Goal: Task Accomplishment & Management: Use online tool/utility

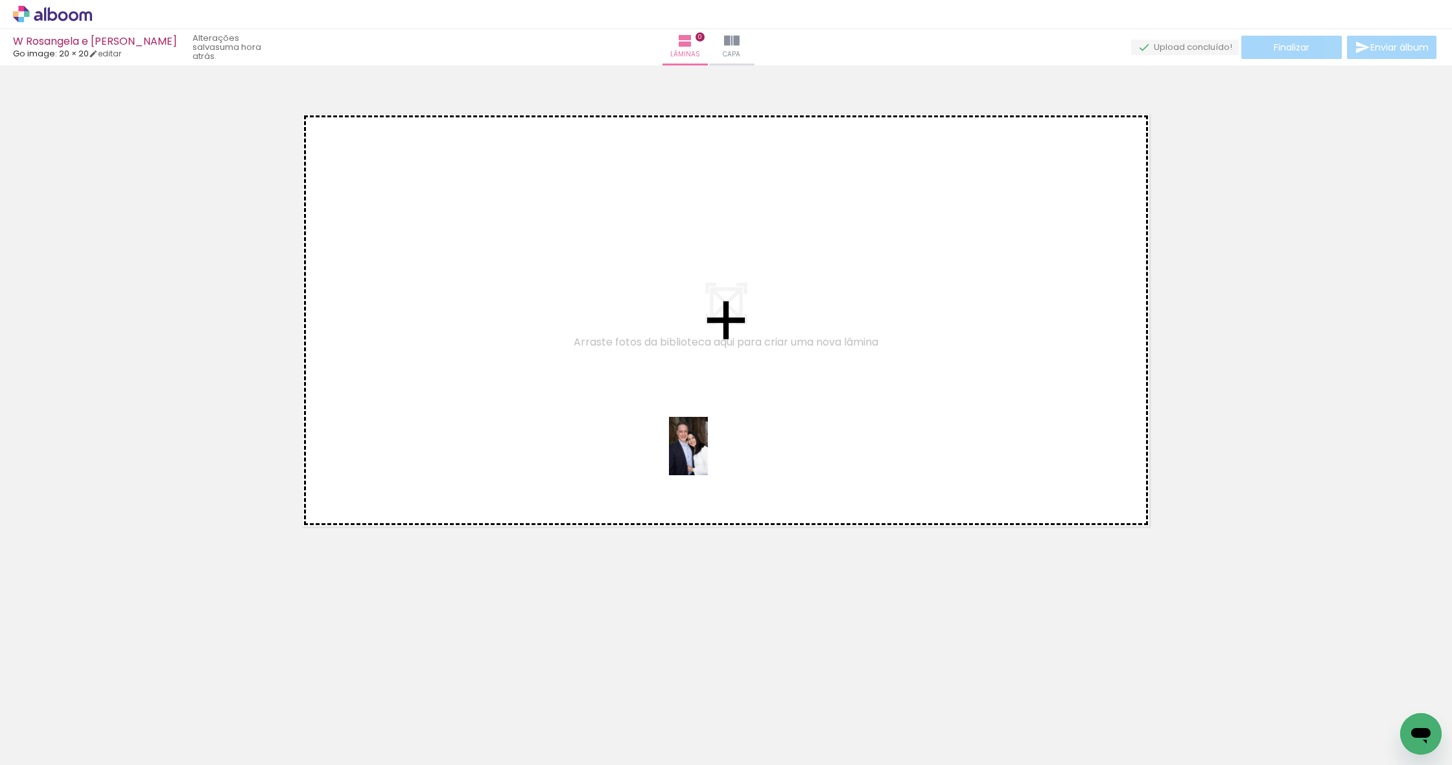
drag, startPoint x: 650, startPoint y: 727, endPoint x: 708, endPoint y: 456, distance: 277.7
click at [515, 456] on quentale-workspace at bounding box center [726, 382] width 1452 height 765
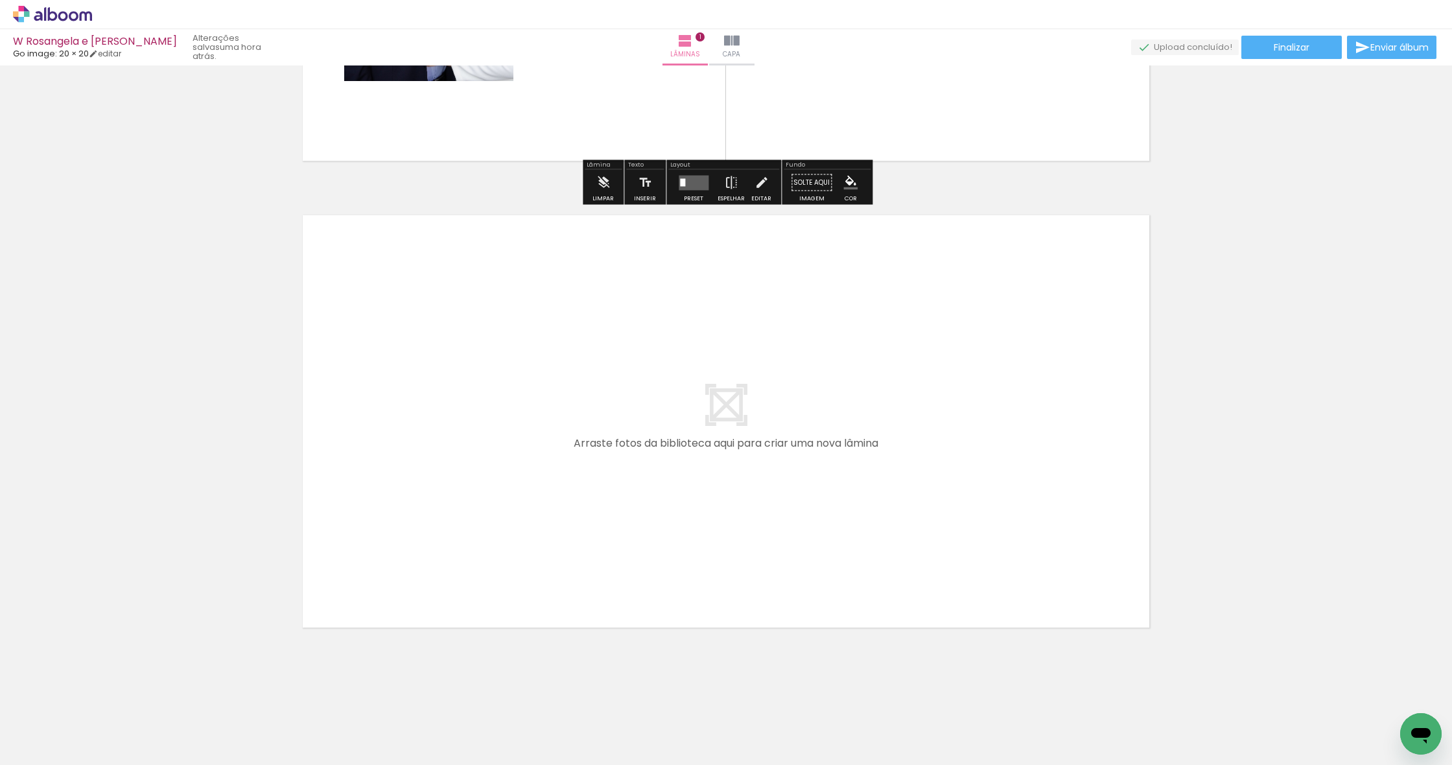
scroll to position [366, 0]
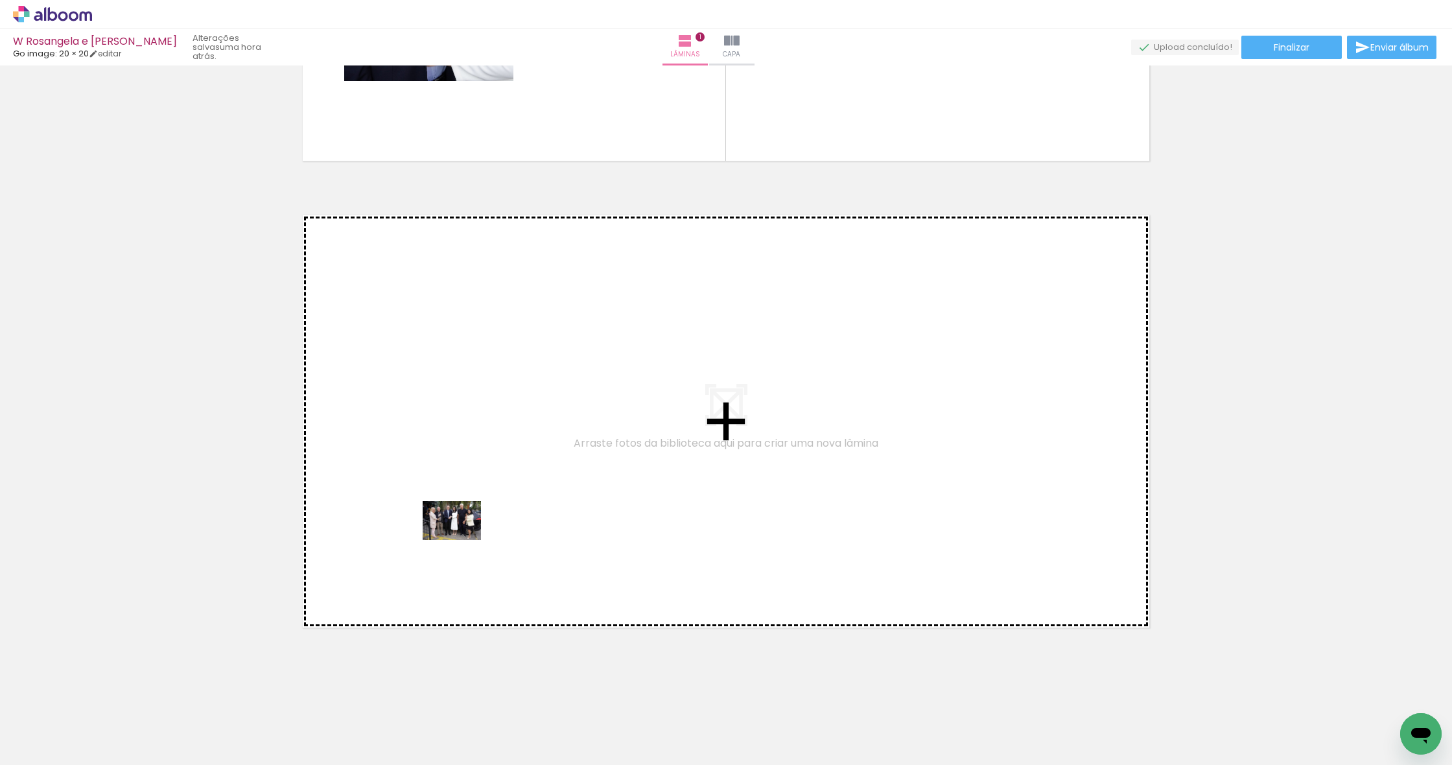
click at [462, 540] on quentale-workspace at bounding box center [726, 382] width 1452 height 765
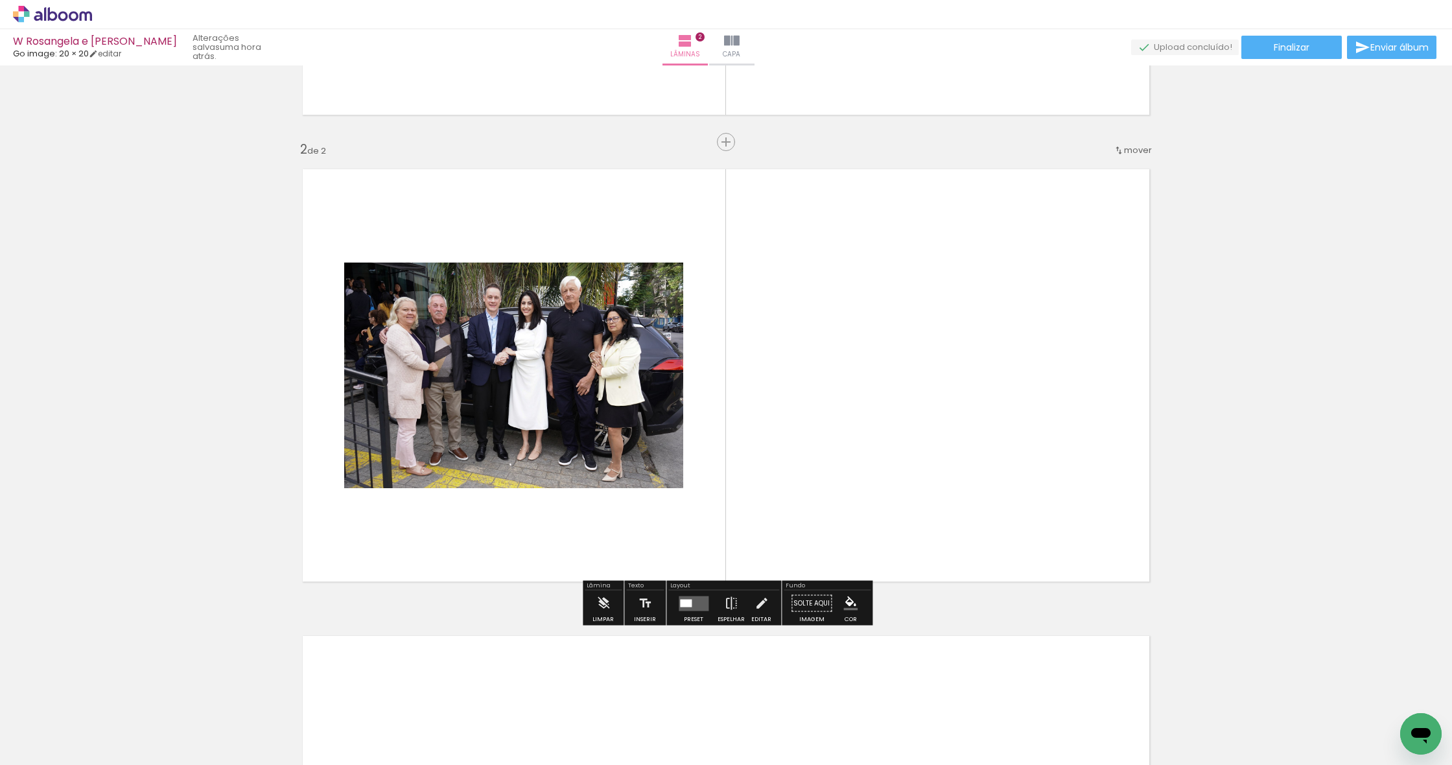
scroll to position [412, 0]
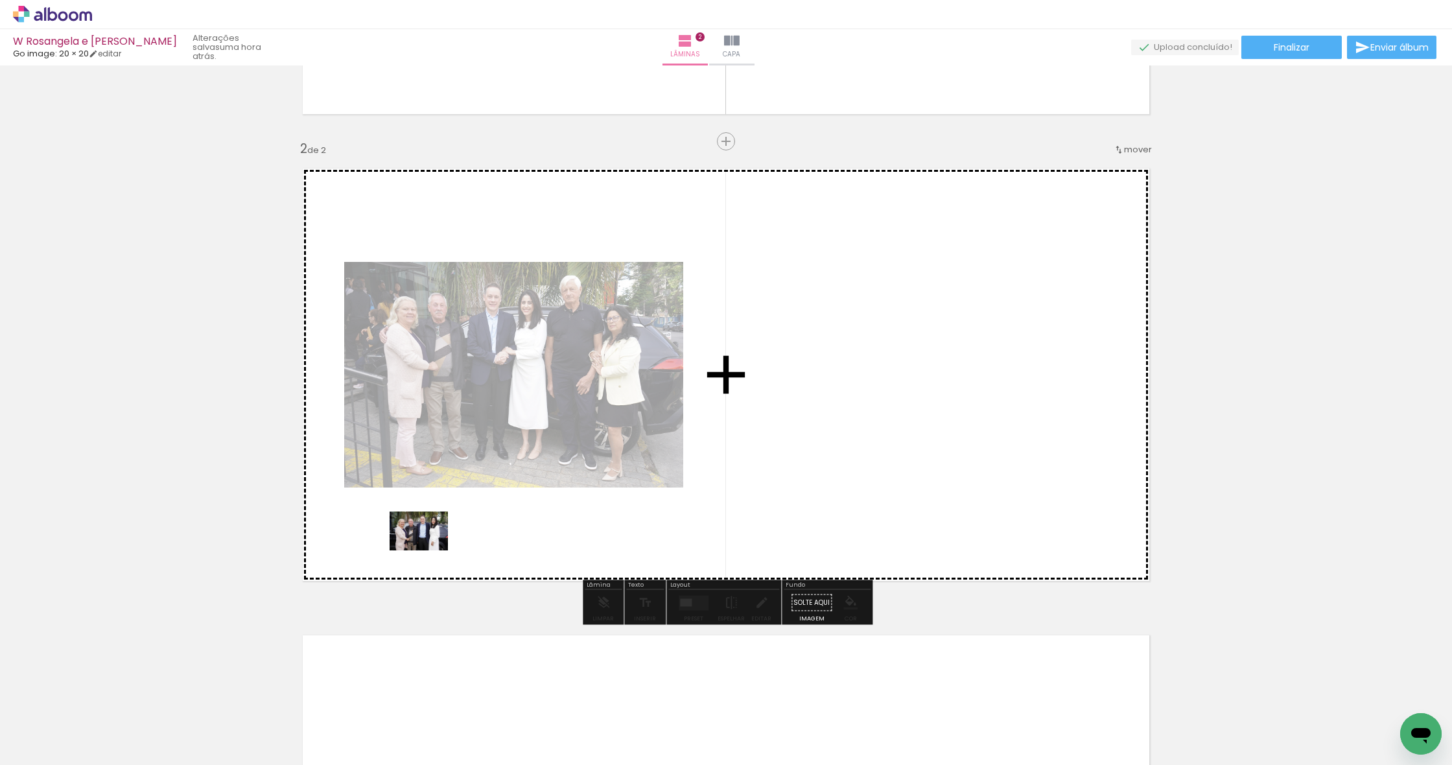
drag, startPoint x: 189, startPoint y: 723, endPoint x: 429, endPoint y: 550, distance: 295.4
click at [429, 550] on quentale-workspace at bounding box center [726, 382] width 1452 height 765
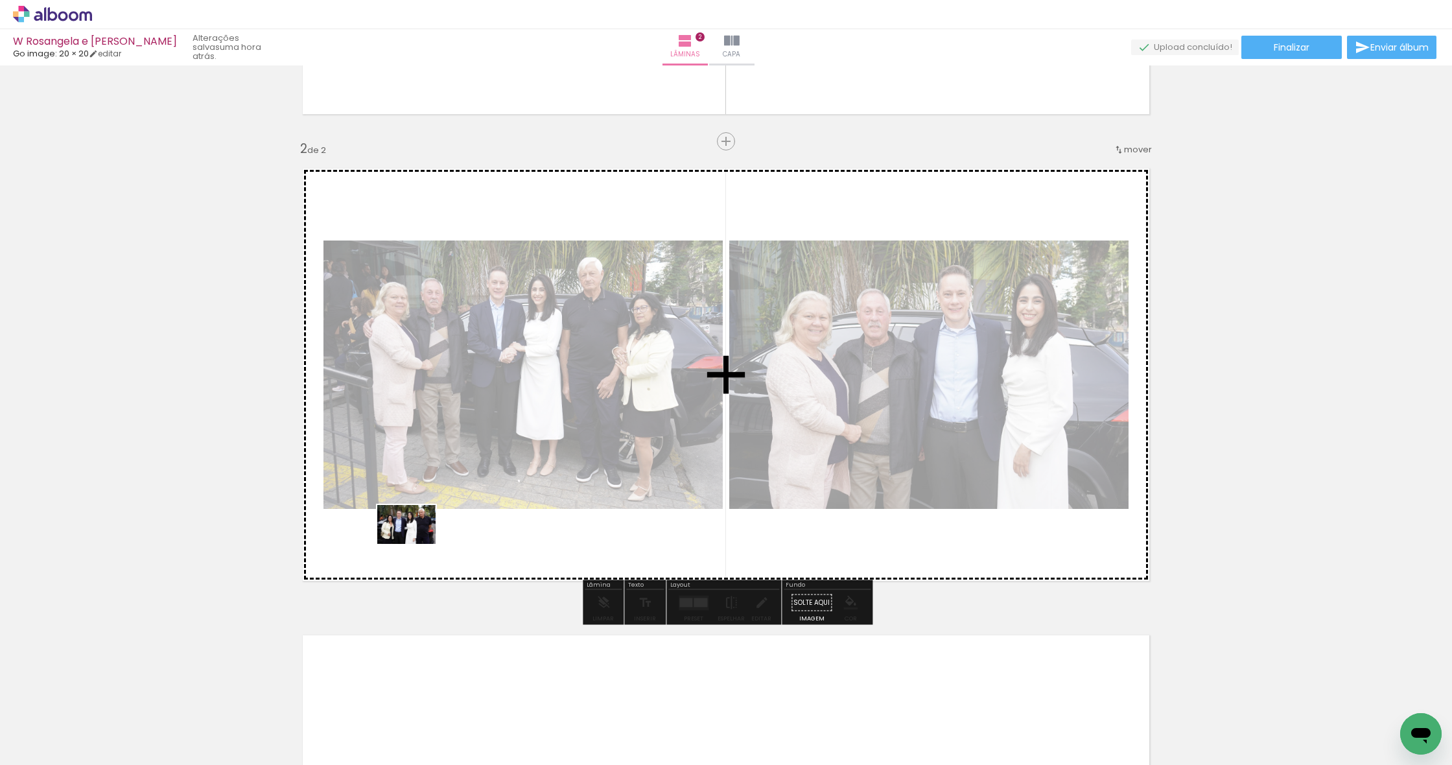
drag, startPoint x: 276, startPoint y: 728, endPoint x: 416, endPoint y: 544, distance: 231.3
click at [416, 544] on quentale-workspace at bounding box center [726, 382] width 1452 height 765
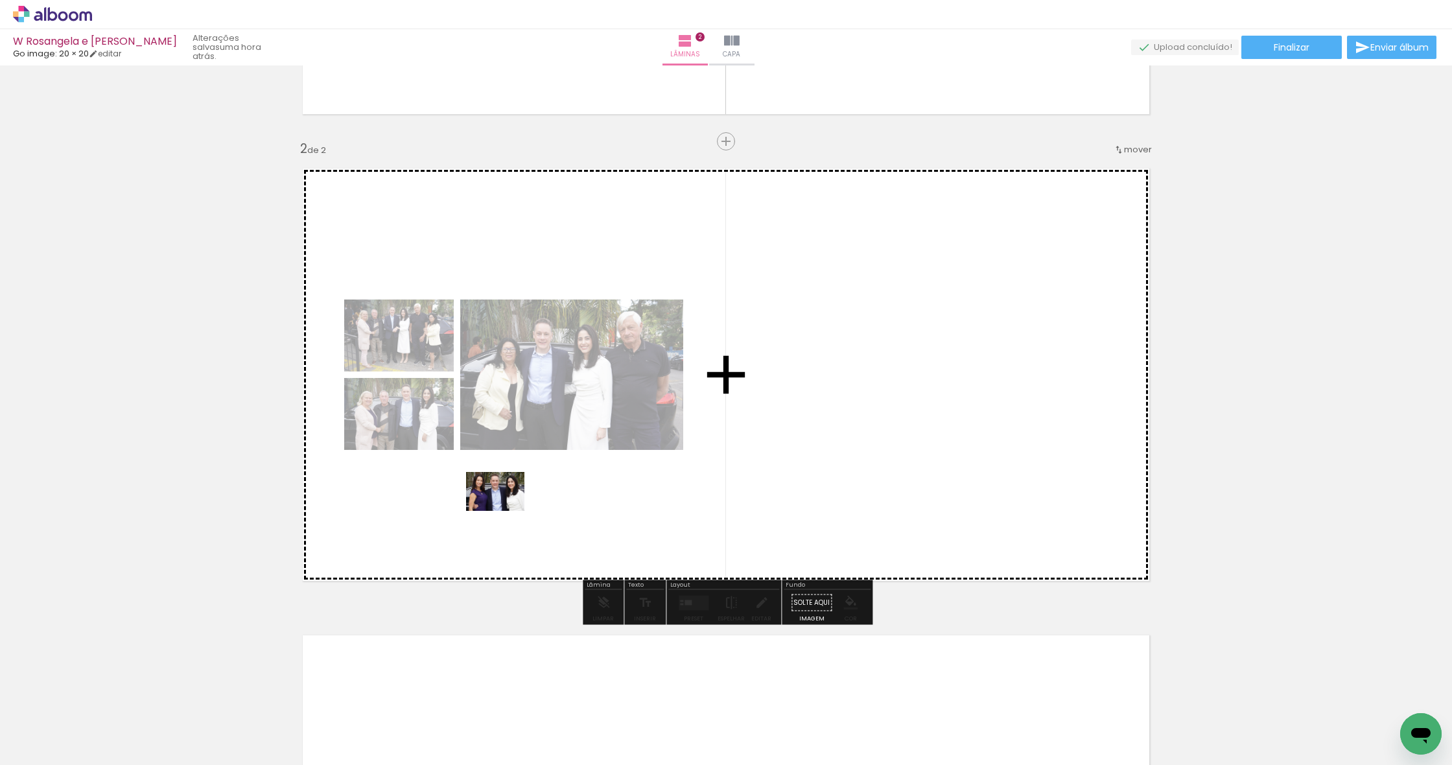
drag, startPoint x: 354, startPoint y: 731, endPoint x: 505, endPoint y: 510, distance: 267.2
click at [505, 510] on quentale-workspace at bounding box center [726, 382] width 1452 height 765
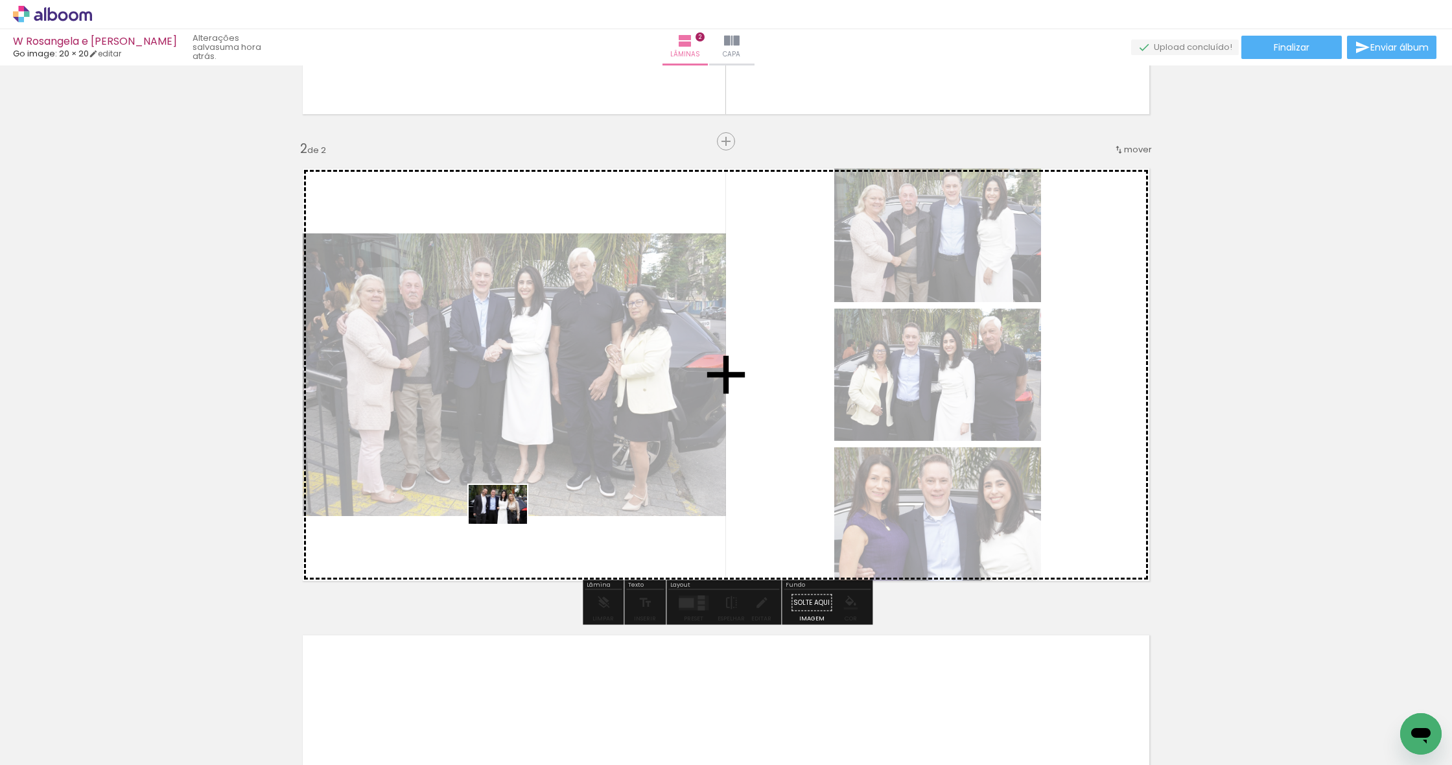
drag, startPoint x: 423, startPoint y: 728, endPoint x: 508, endPoint y: 524, distance: 220.9
click at [508, 524] on quentale-workspace at bounding box center [726, 382] width 1452 height 765
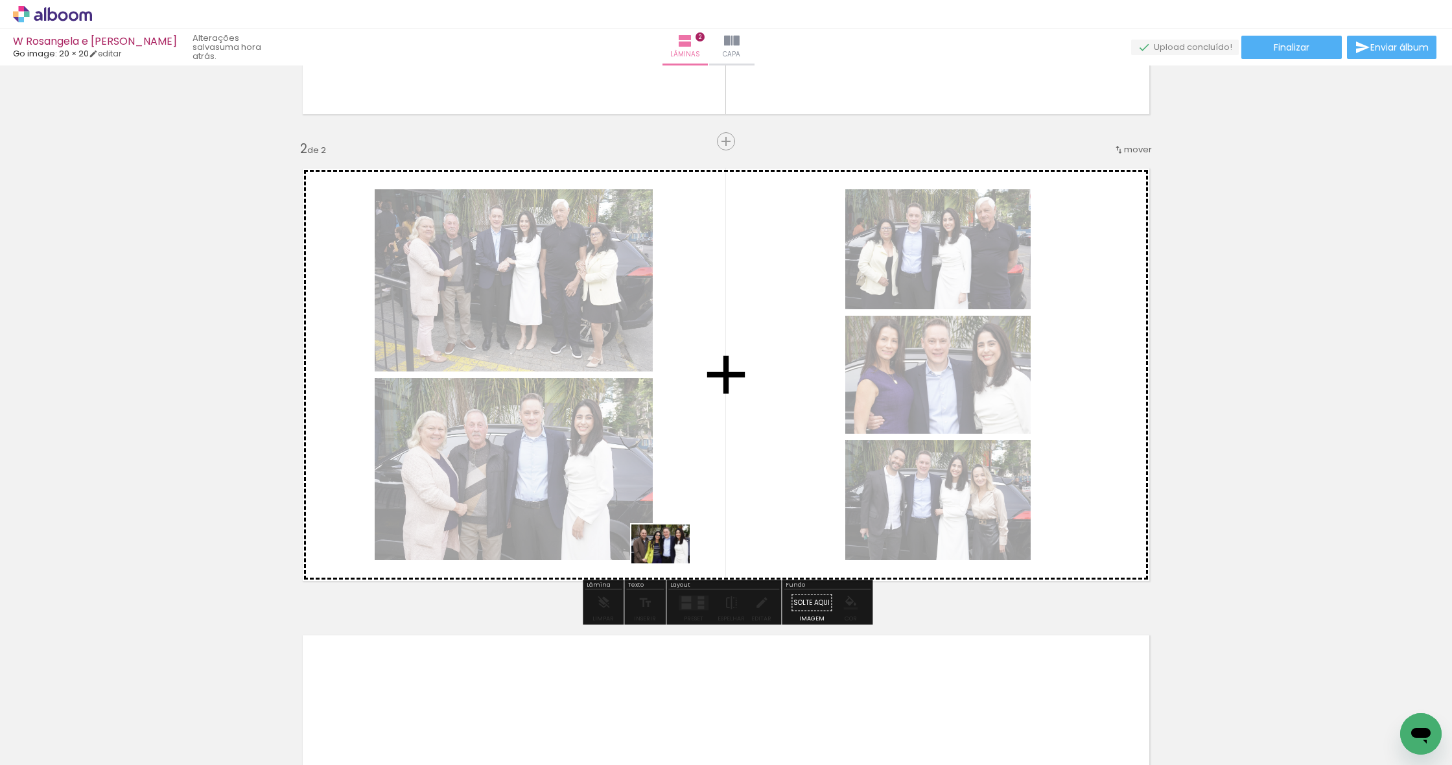
drag, startPoint x: 501, startPoint y: 667, endPoint x: 670, endPoint y: 563, distance: 198.5
click at [515, 563] on quentale-workspace at bounding box center [726, 382] width 1452 height 765
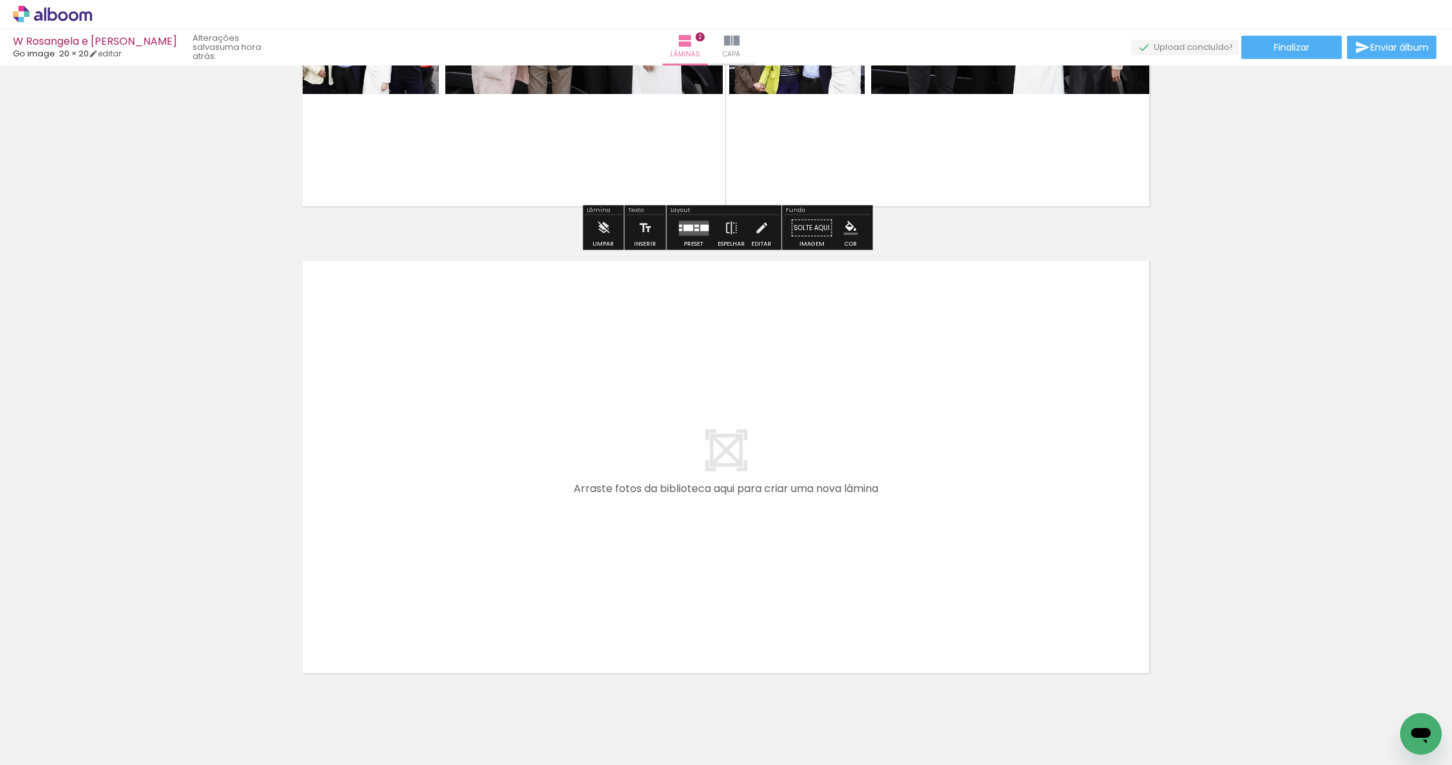
scroll to position [794, 0]
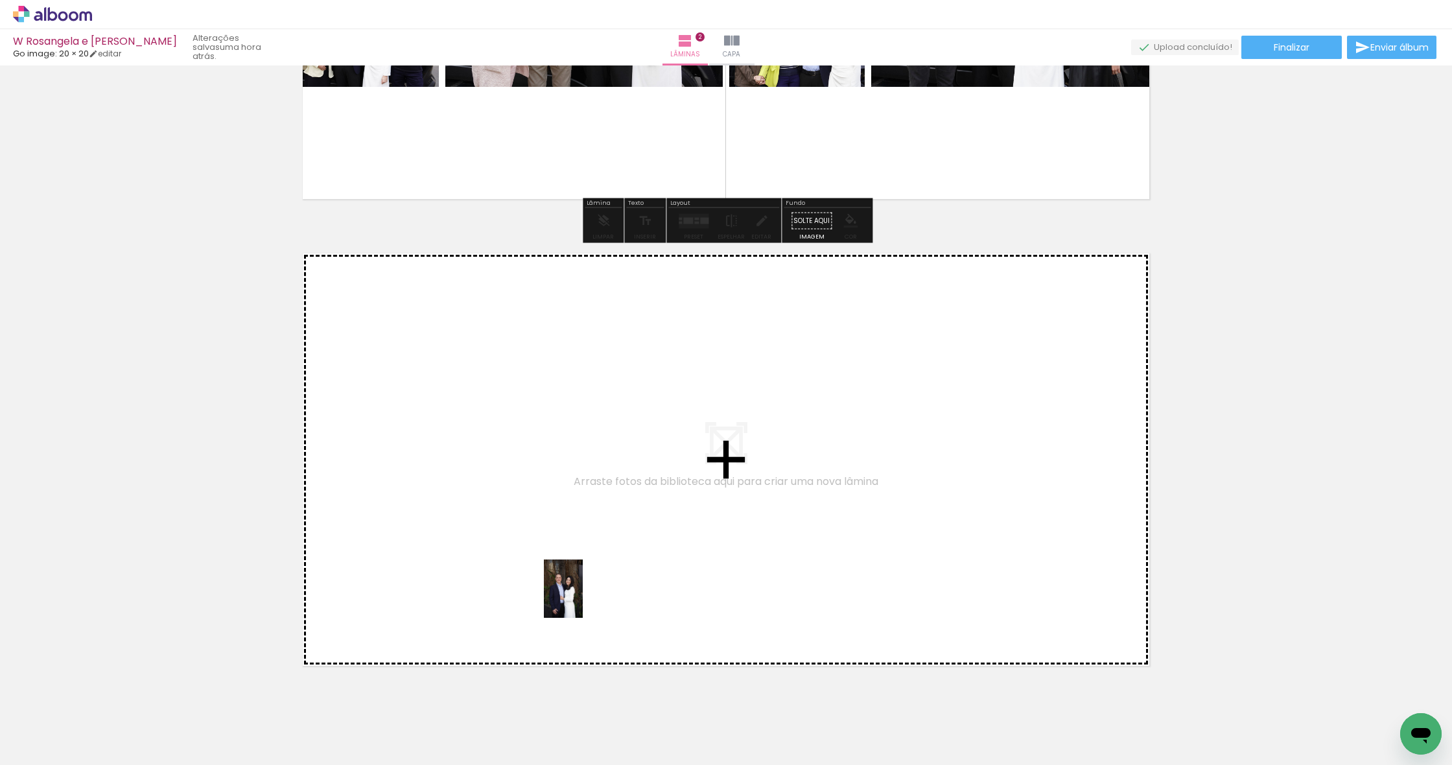
click at [515, 598] on quentale-workspace at bounding box center [726, 382] width 1452 height 765
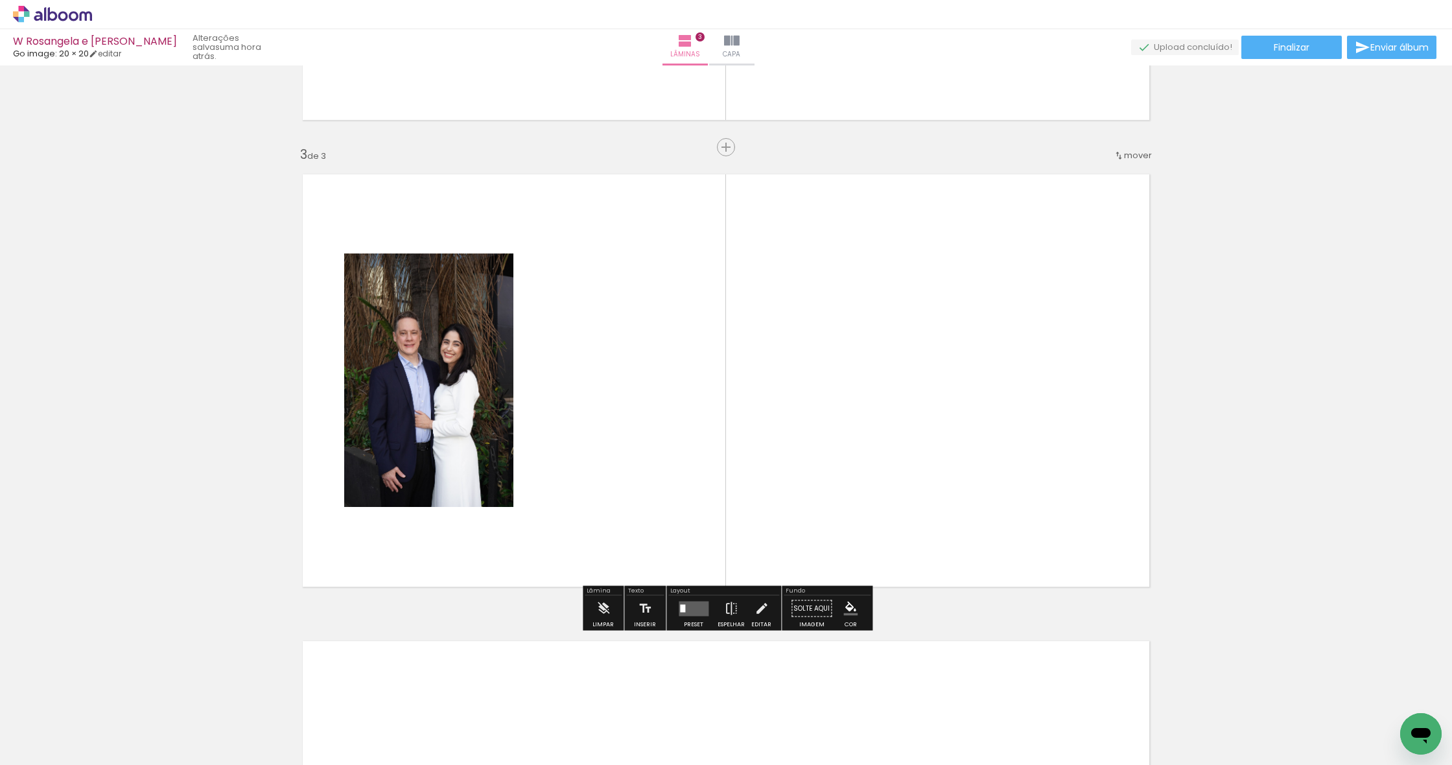
scroll to position [879, 0]
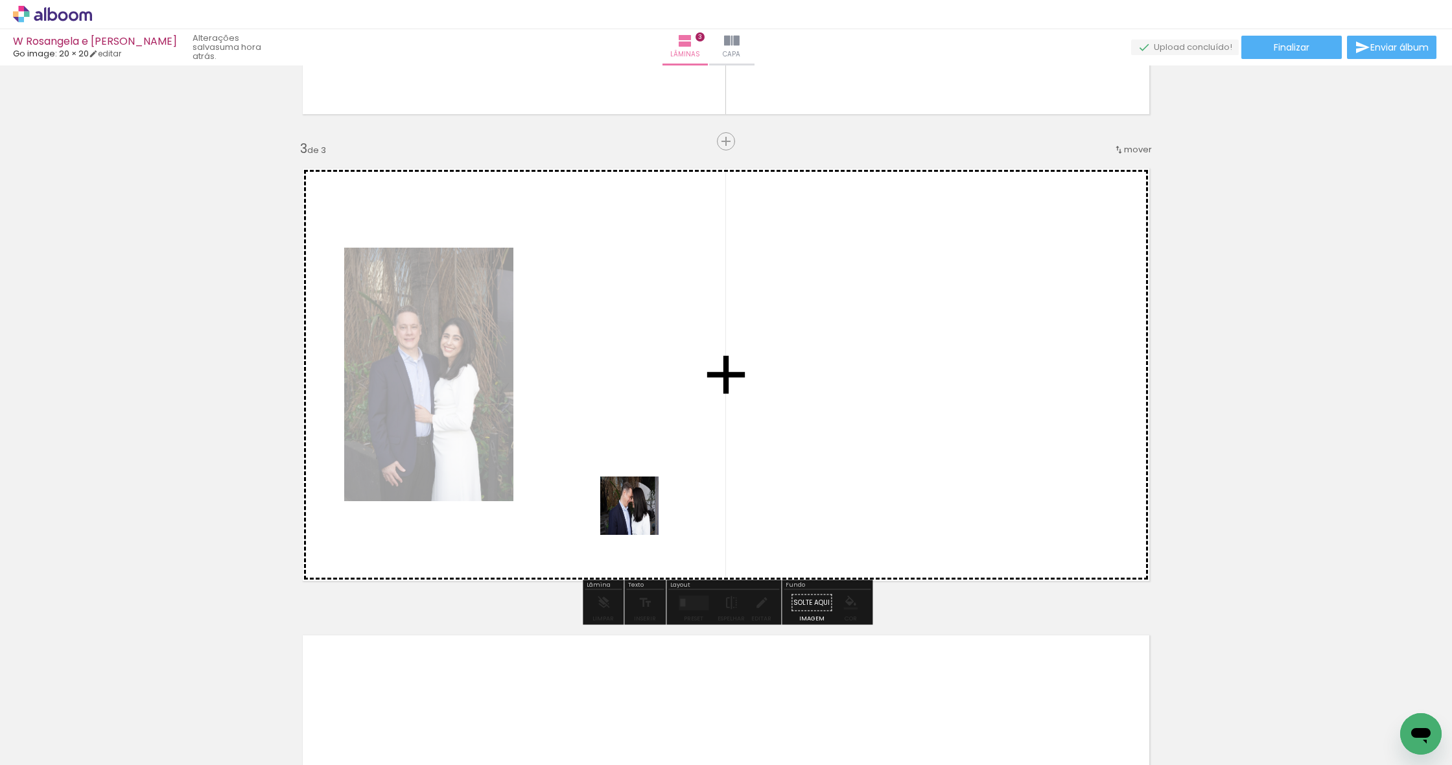
click at [515, 503] on quentale-workspace at bounding box center [726, 382] width 1452 height 765
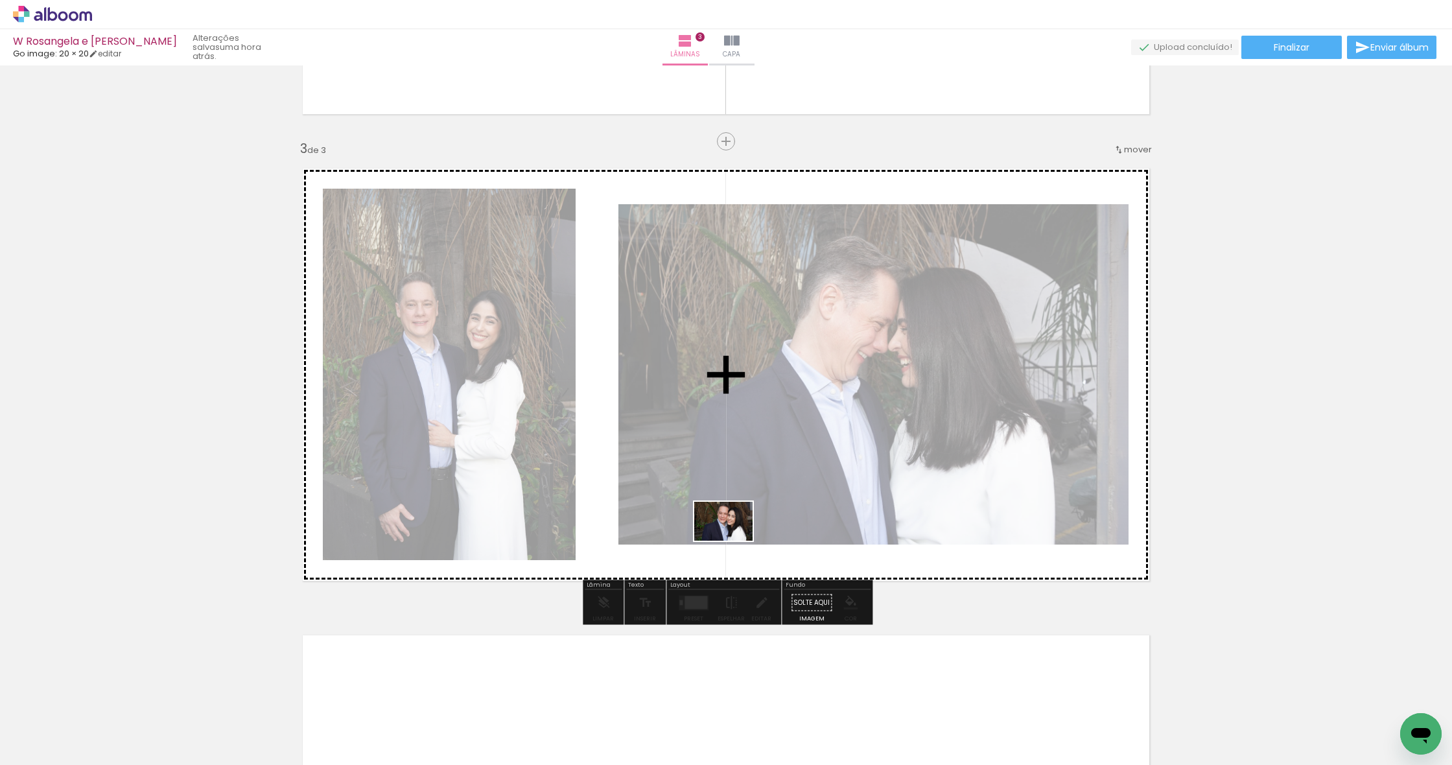
drag, startPoint x: 767, startPoint y: 660, endPoint x: 733, endPoint y: 541, distance: 124.0
click at [515, 541] on quentale-workspace at bounding box center [726, 382] width 1452 height 765
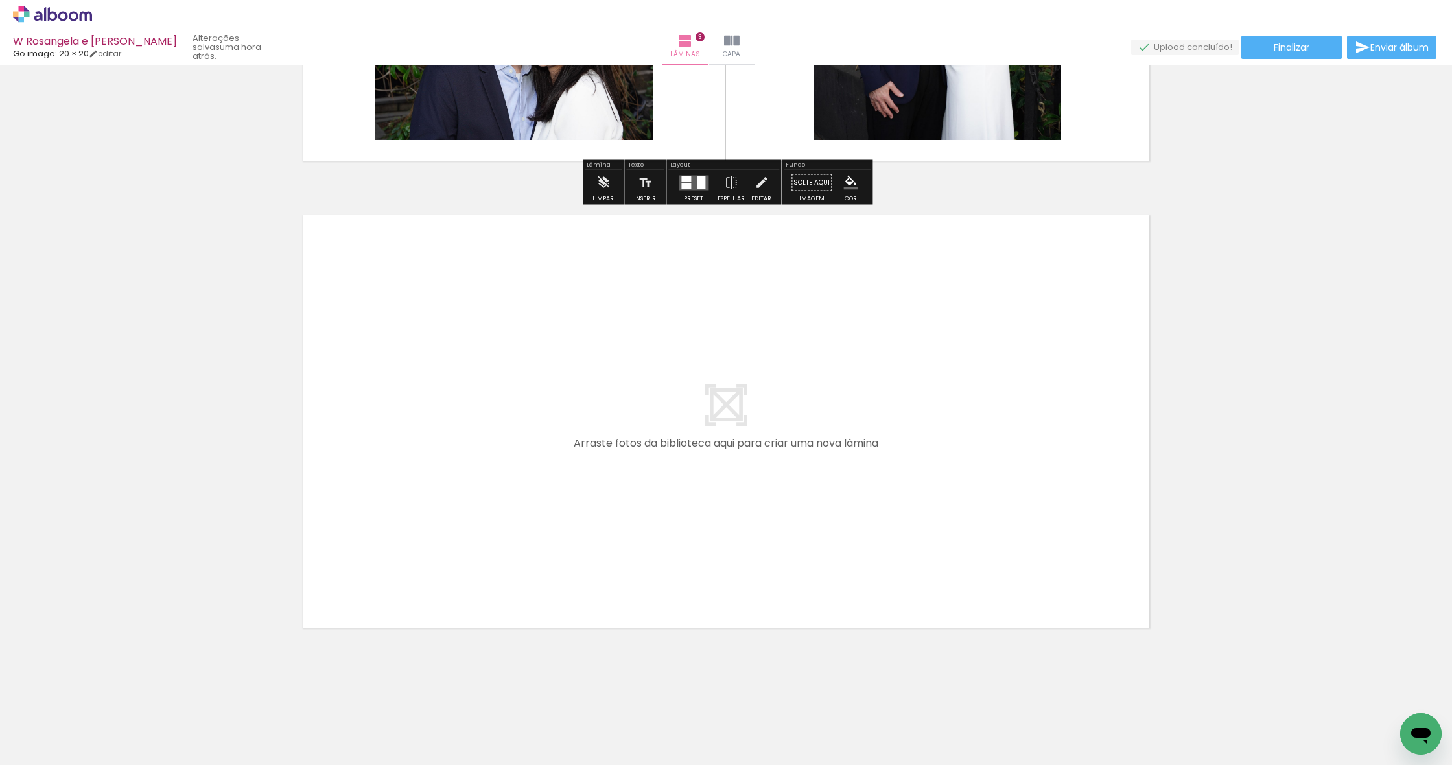
scroll to position [1299, 0]
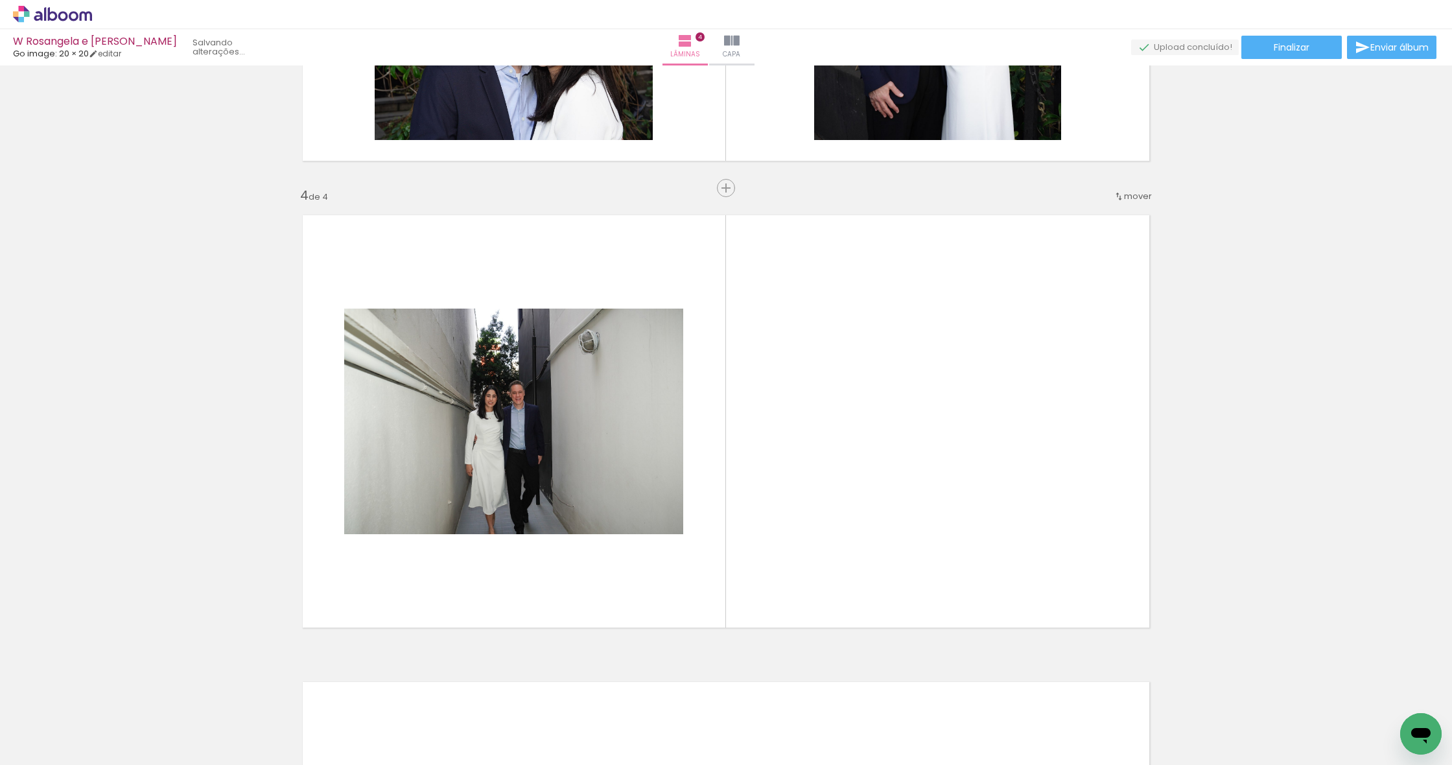
drag, startPoint x: 862, startPoint y: 726, endPoint x: 789, endPoint y: 589, distance: 155.4
click at [515, 589] on quentale-workspace at bounding box center [726, 382] width 1452 height 765
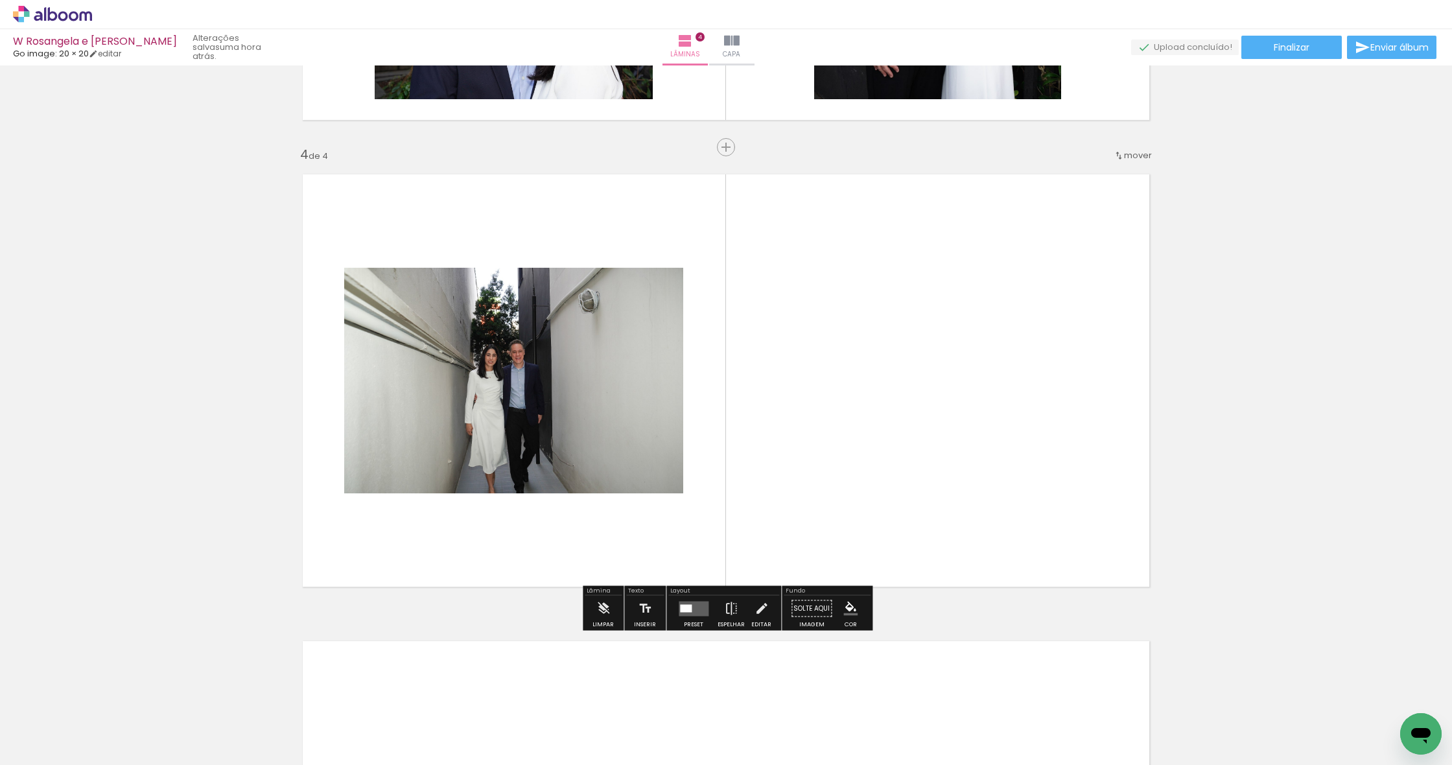
scroll to position [1346, 0]
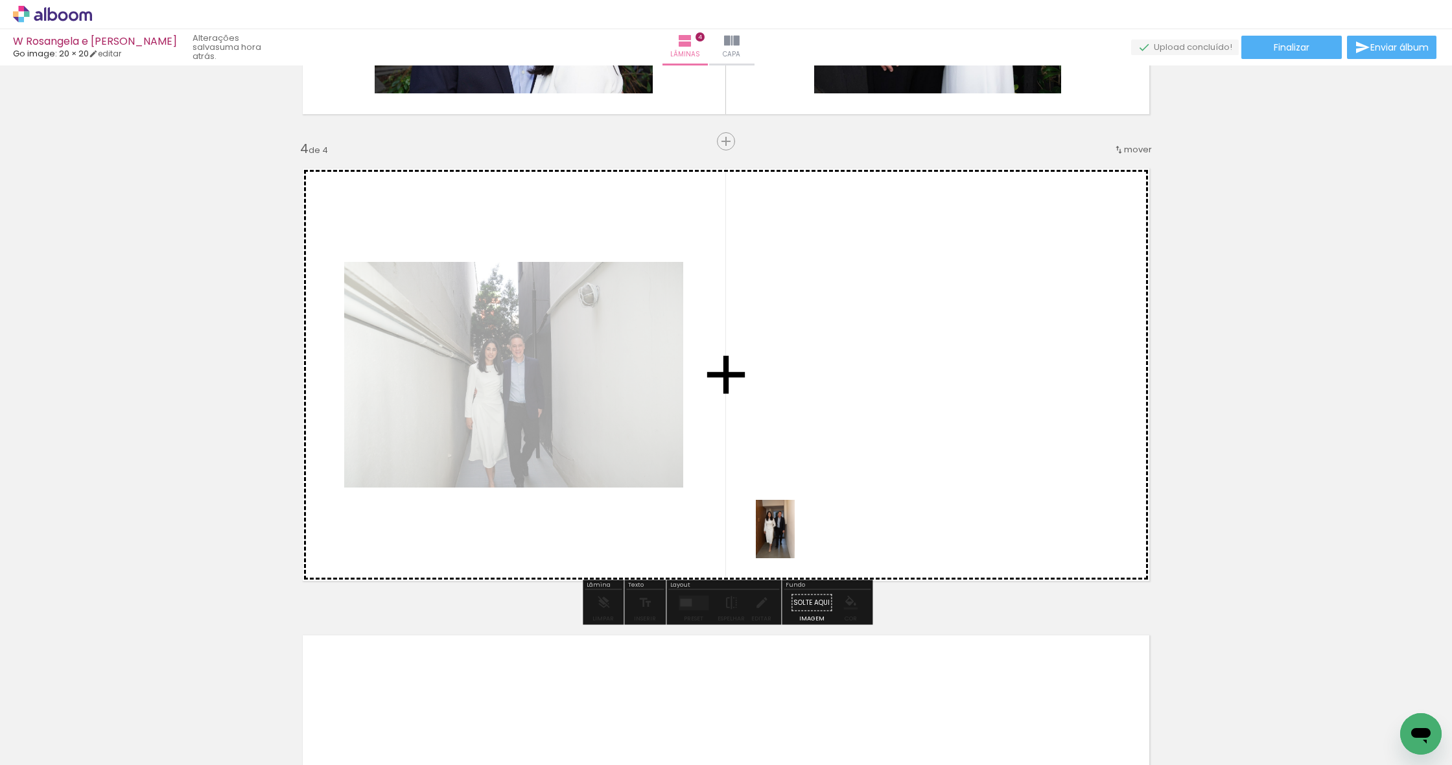
drag, startPoint x: 928, startPoint y: 731, endPoint x: 795, endPoint y: 539, distance: 233.4
click at [515, 539] on quentale-workspace at bounding box center [726, 382] width 1452 height 765
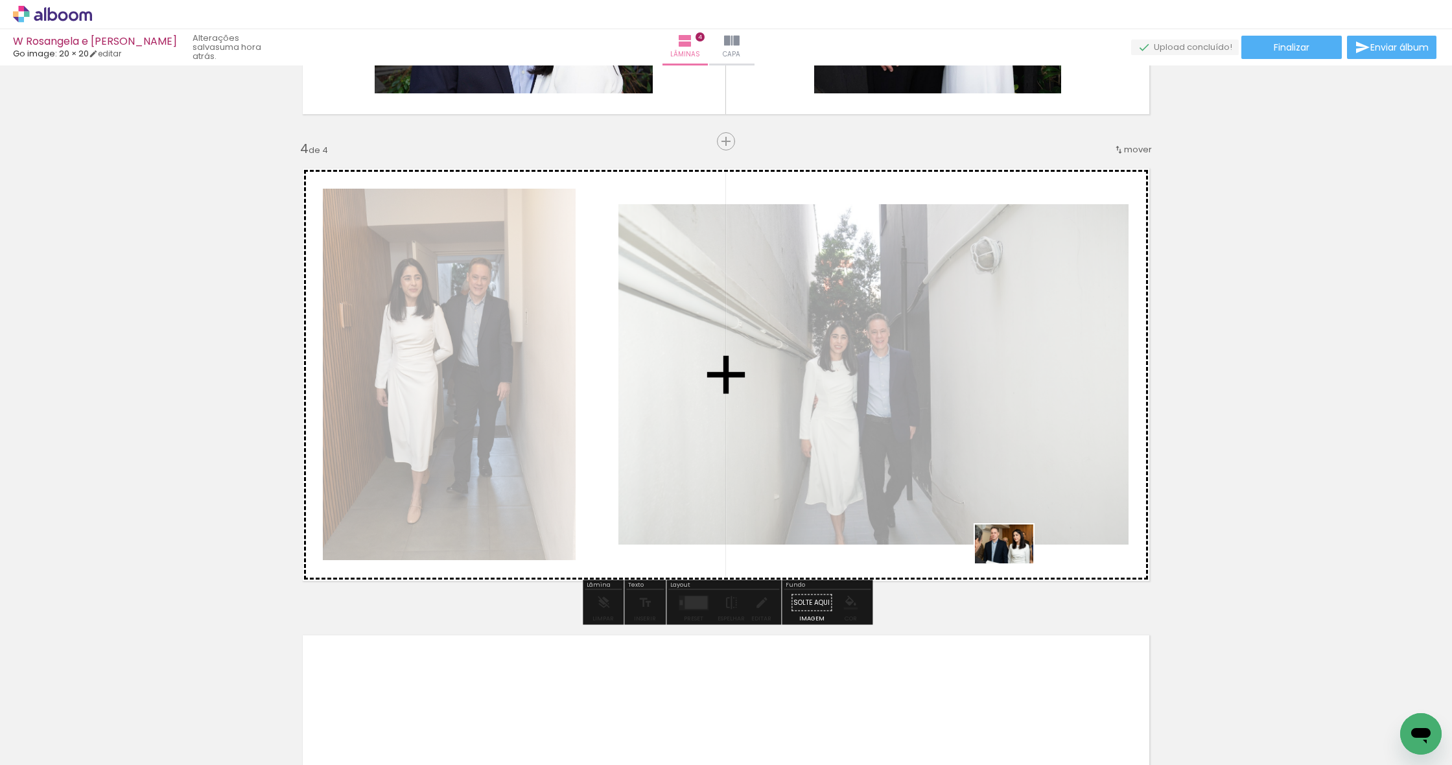
drag, startPoint x: 1009, startPoint y: 723, endPoint x: 1014, endPoint y: 562, distance: 161.5
click at [515, 562] on quentale-workspace at bounding box center [726, 382] width 1452 height 765
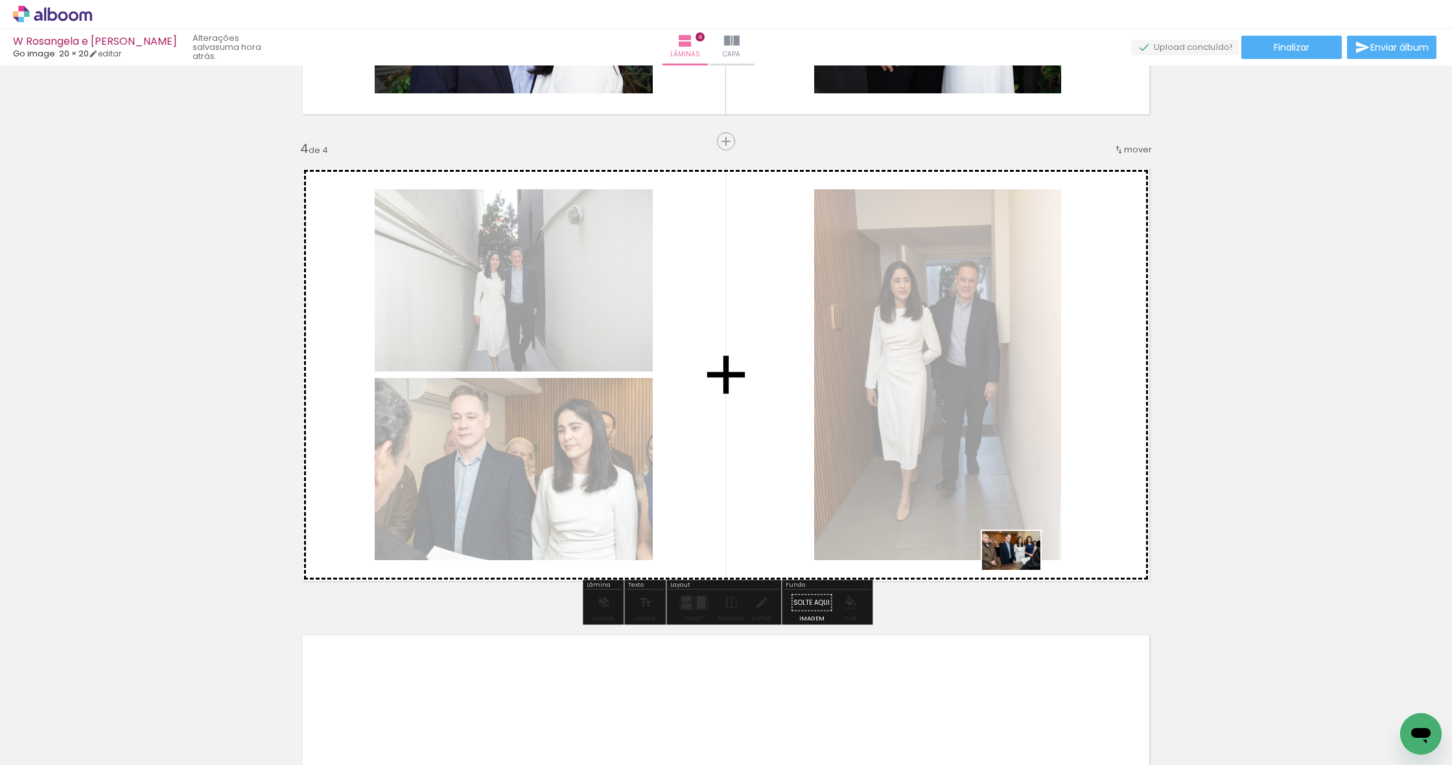
drag, startPoint x: 1068, startPoint y: 725, endPoint x: 1021, endPoint y: 570, distance: 162.6
click at [515, 570] on quentale-workspace at bounding box center [726, 382] width 1452 height 765
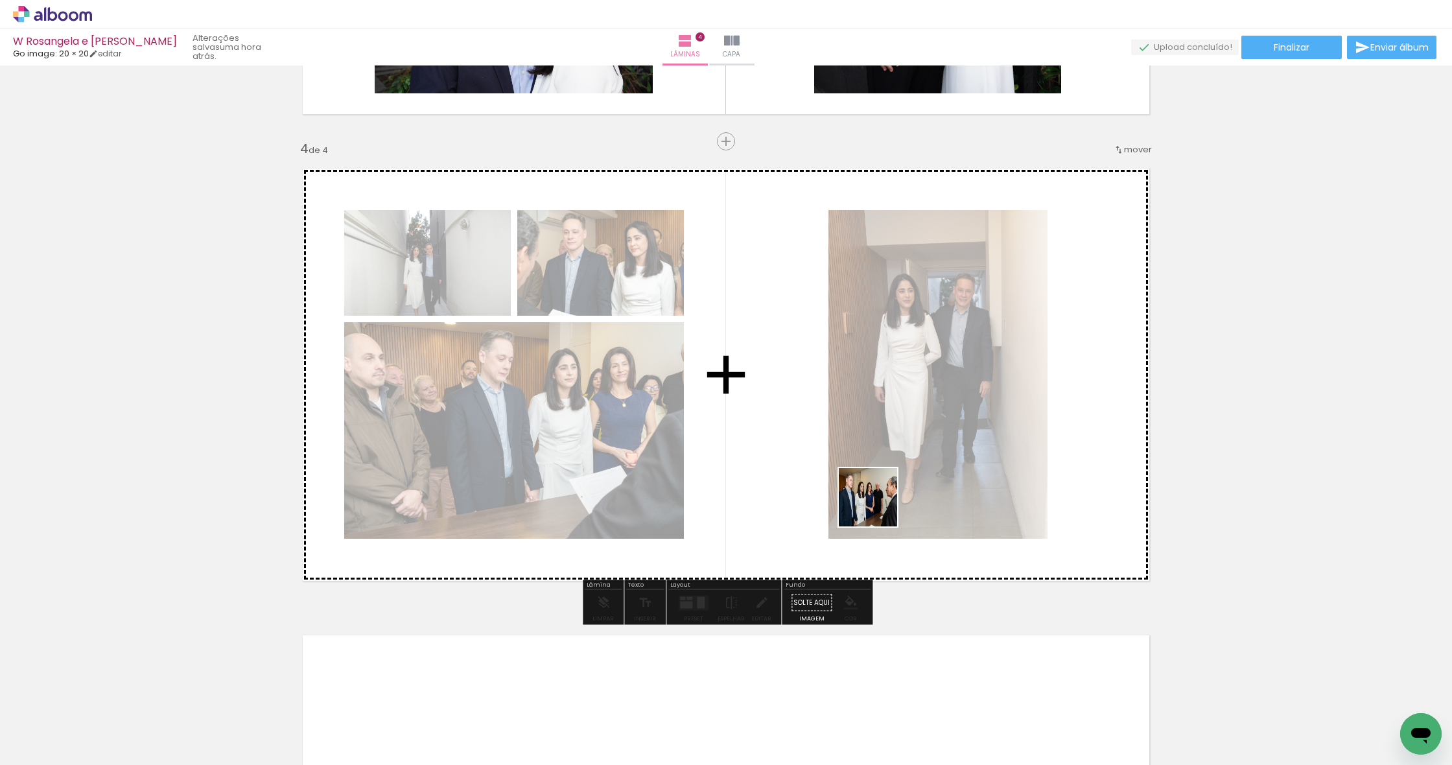
drag, startPoint x: 1143, startPoint y: 733, endPoint x: 878, endPoint y: 506, distance: 349.0
click at [515, 506] on quentale-workspace at bounding box center [726, 382] width 1452 height 765
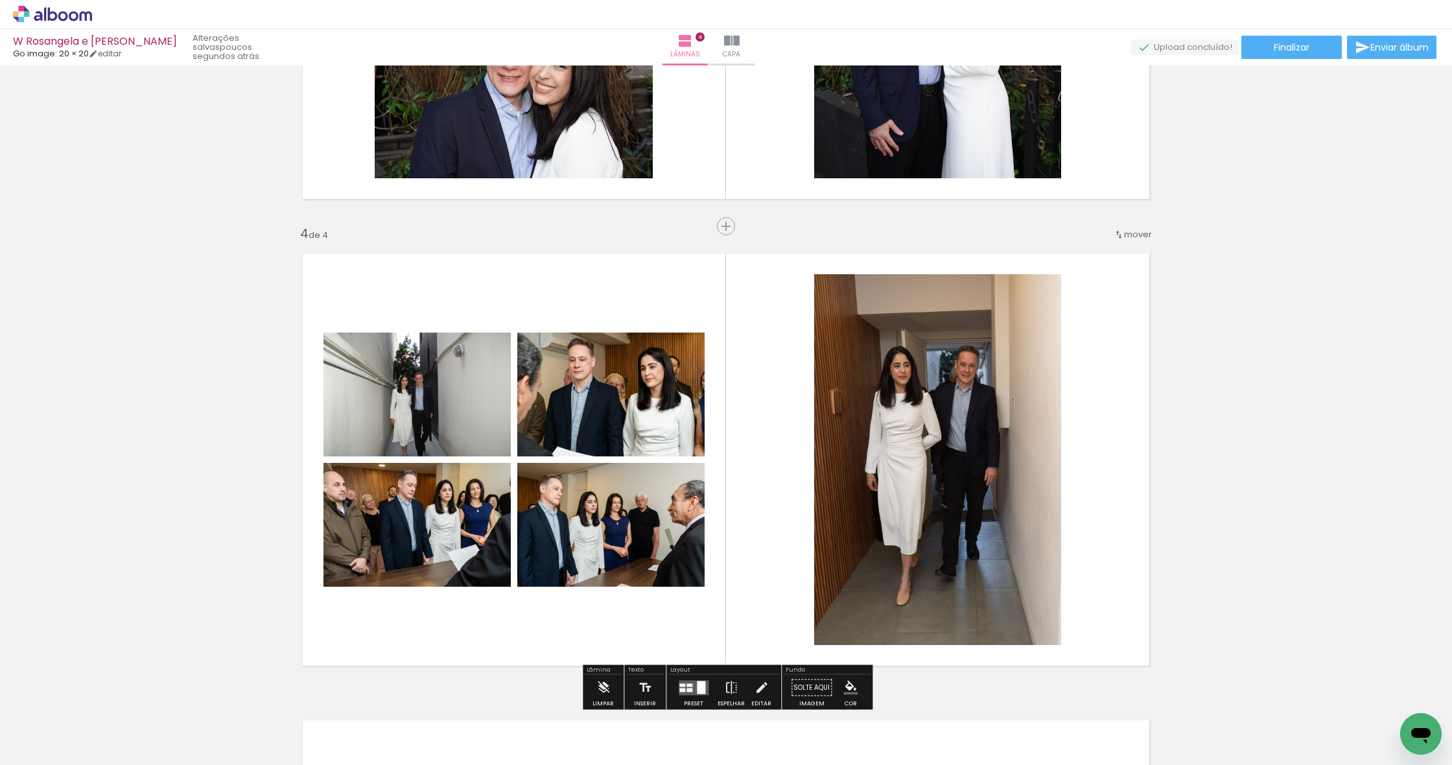
scroll to position [1262, 0]
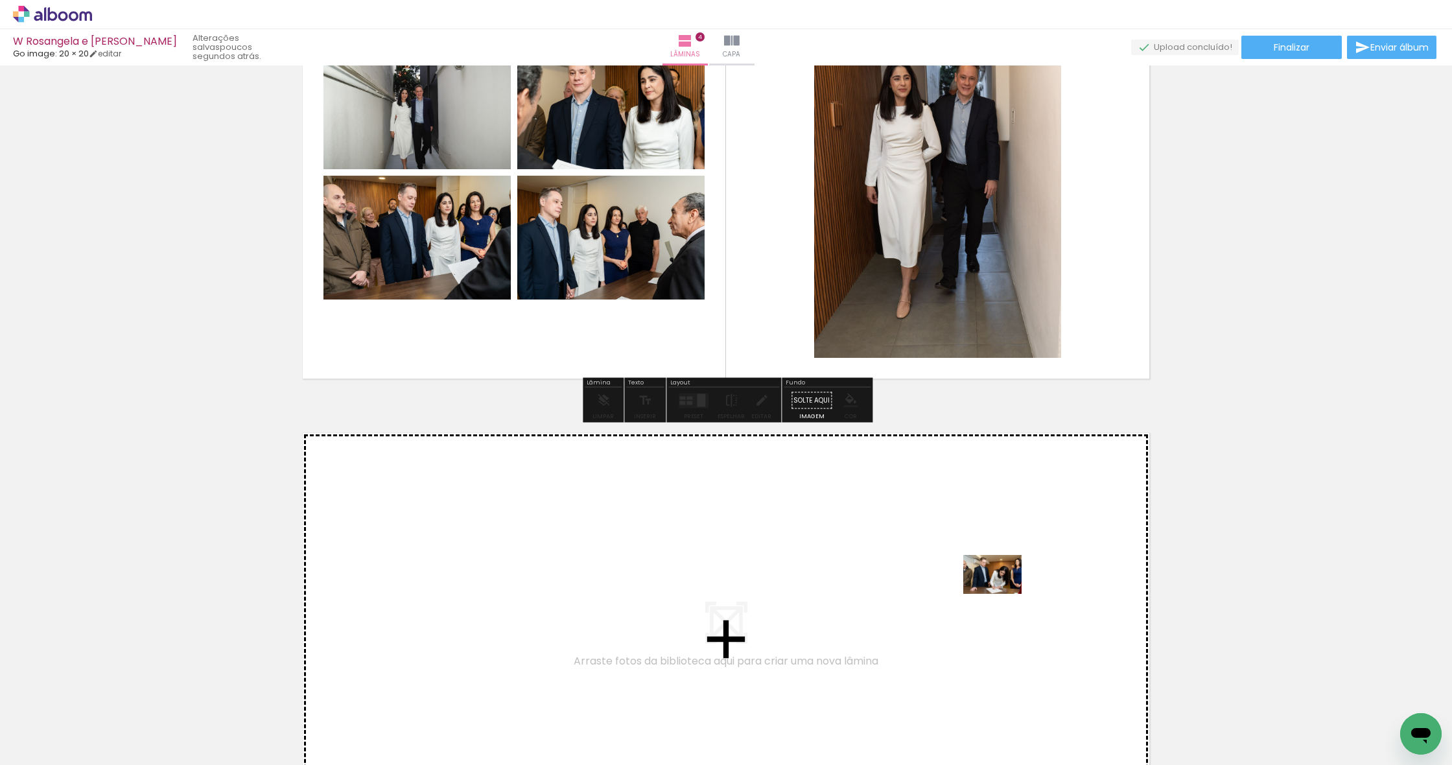
drag, startPoint x: 1045, startPoint y: 712, endPoint x: 1002, endPoint y: 594, distance: 126.1
click at [515, 594] on quentale-workspace at bounding box center [726, 382] width 1452 height 765
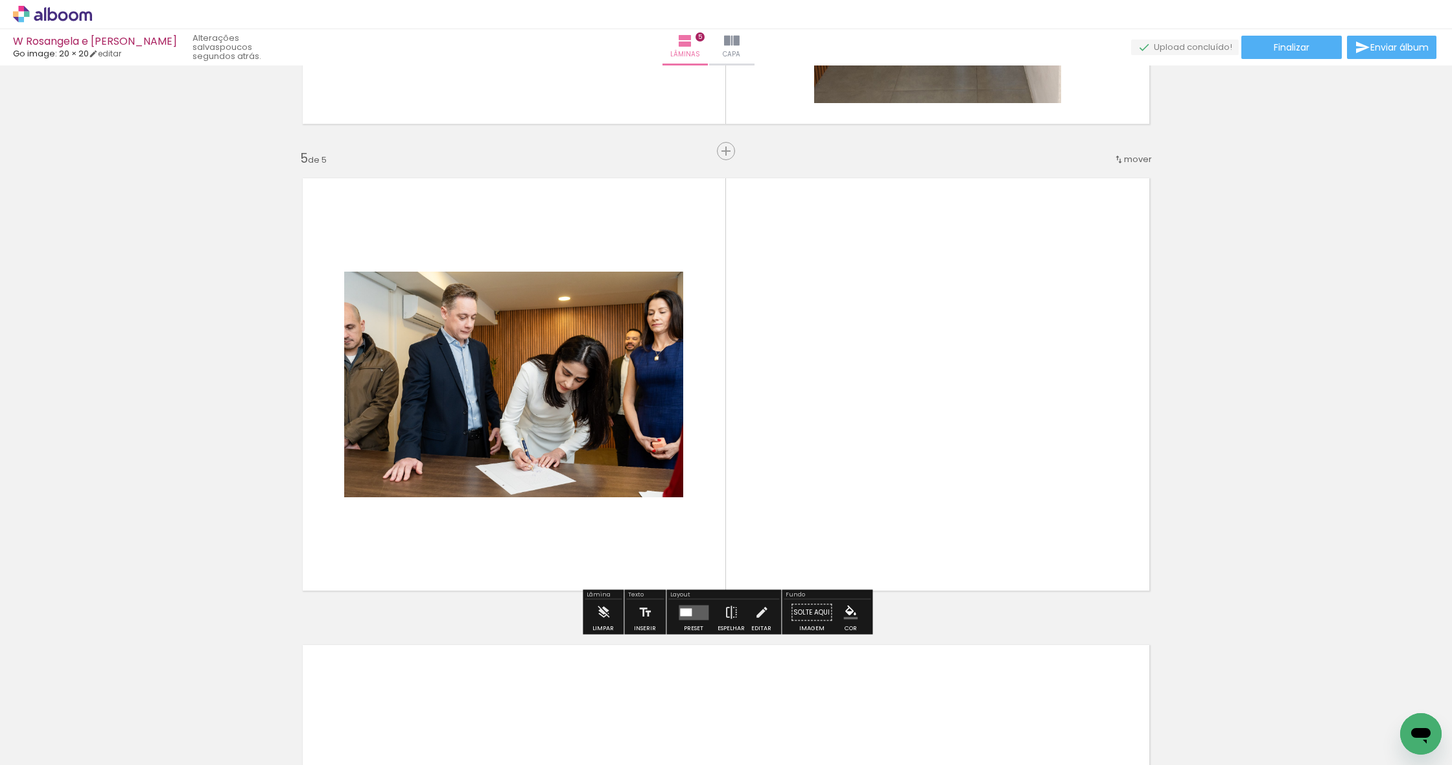
scroll to position [1813, 0]
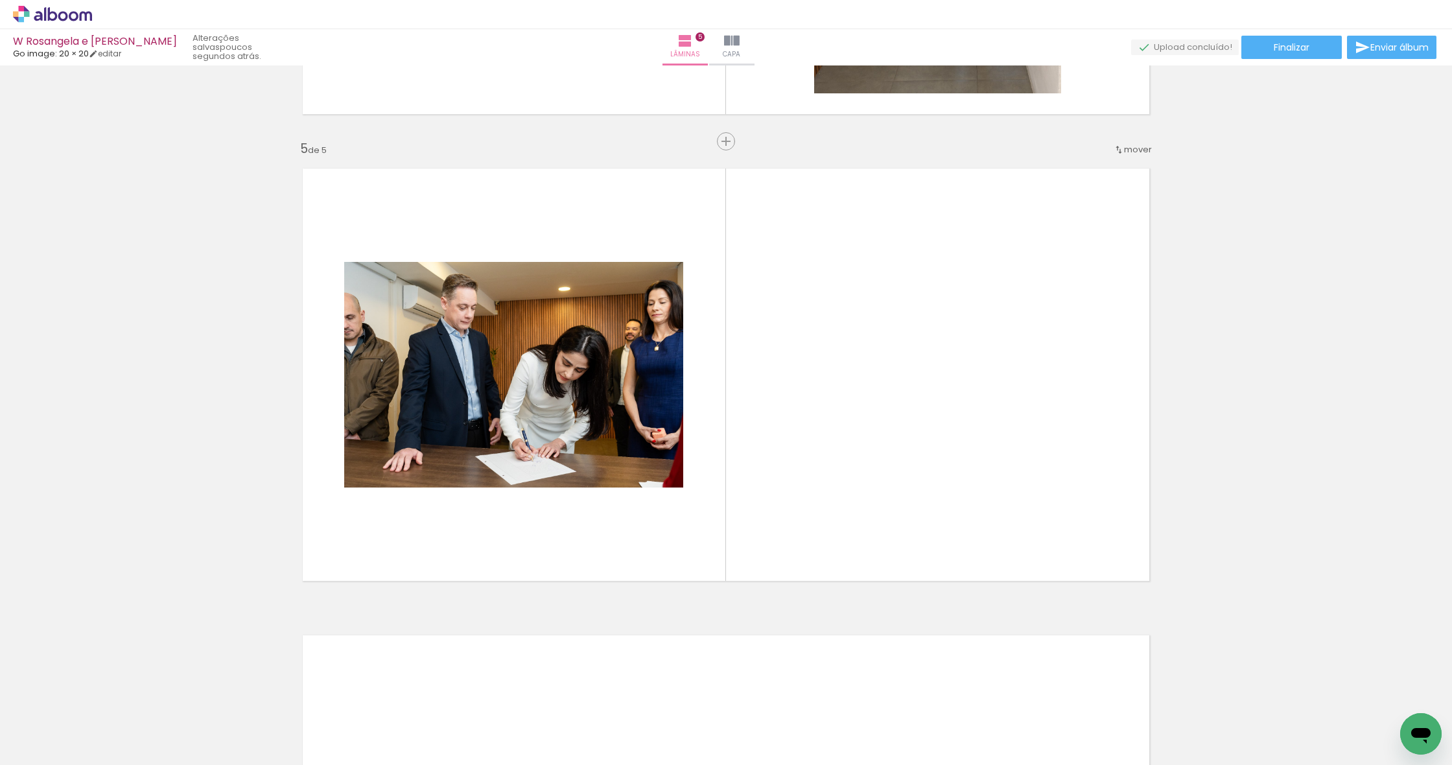
click at [51, 727] on input "Todas as fotos" at bounding box center [36, 725] width 49 height 11
click at [0, 0] on slot "Não utilizadas" at bounding box center [0, 0] width 0 height 0
type input "Não utilizadas"
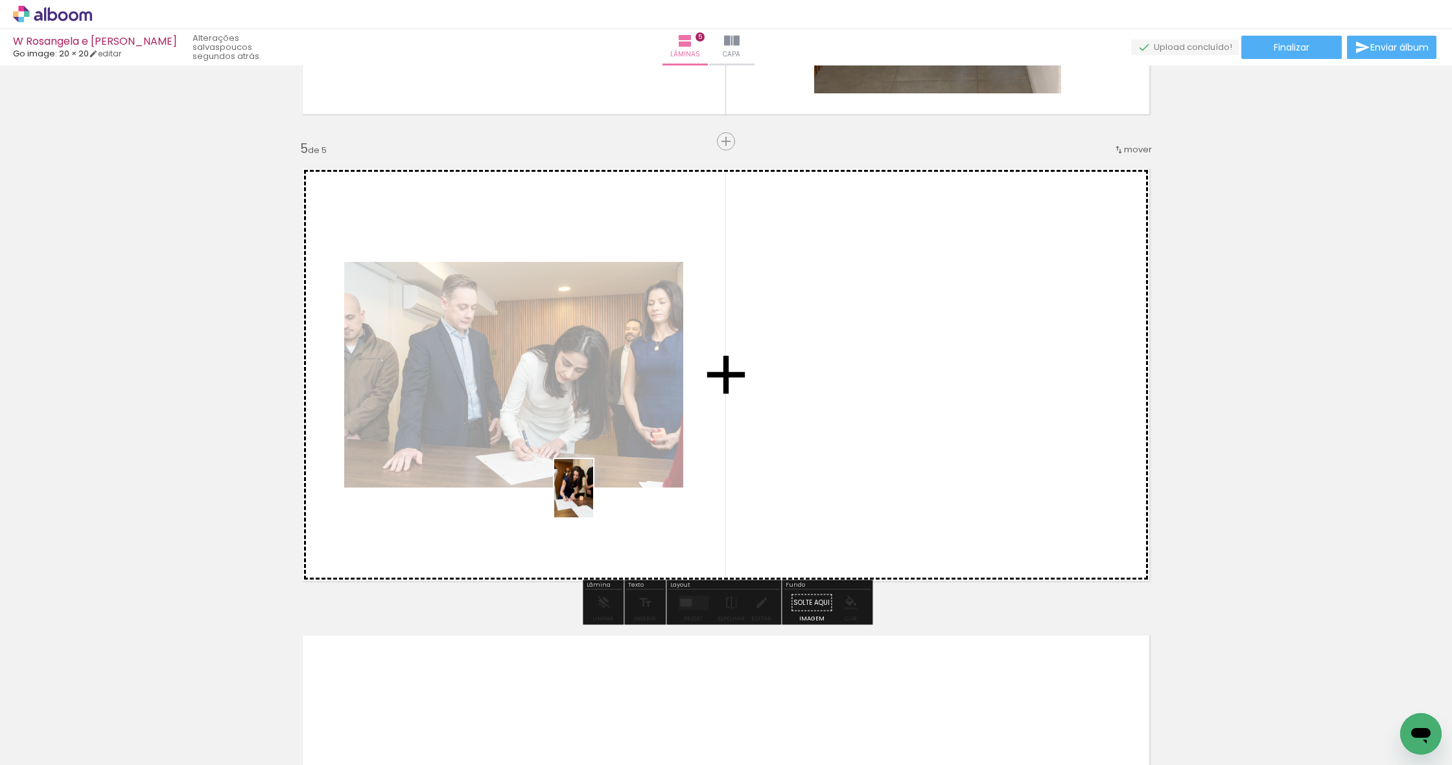
drag, startPoint x: 100, startPoint y: 734, endPoint x: 593, endPoint y: 499, distance: 546.6
click at [515, 499] on quentale-workspace at bounding box center [726, 382] width 1452 height 765
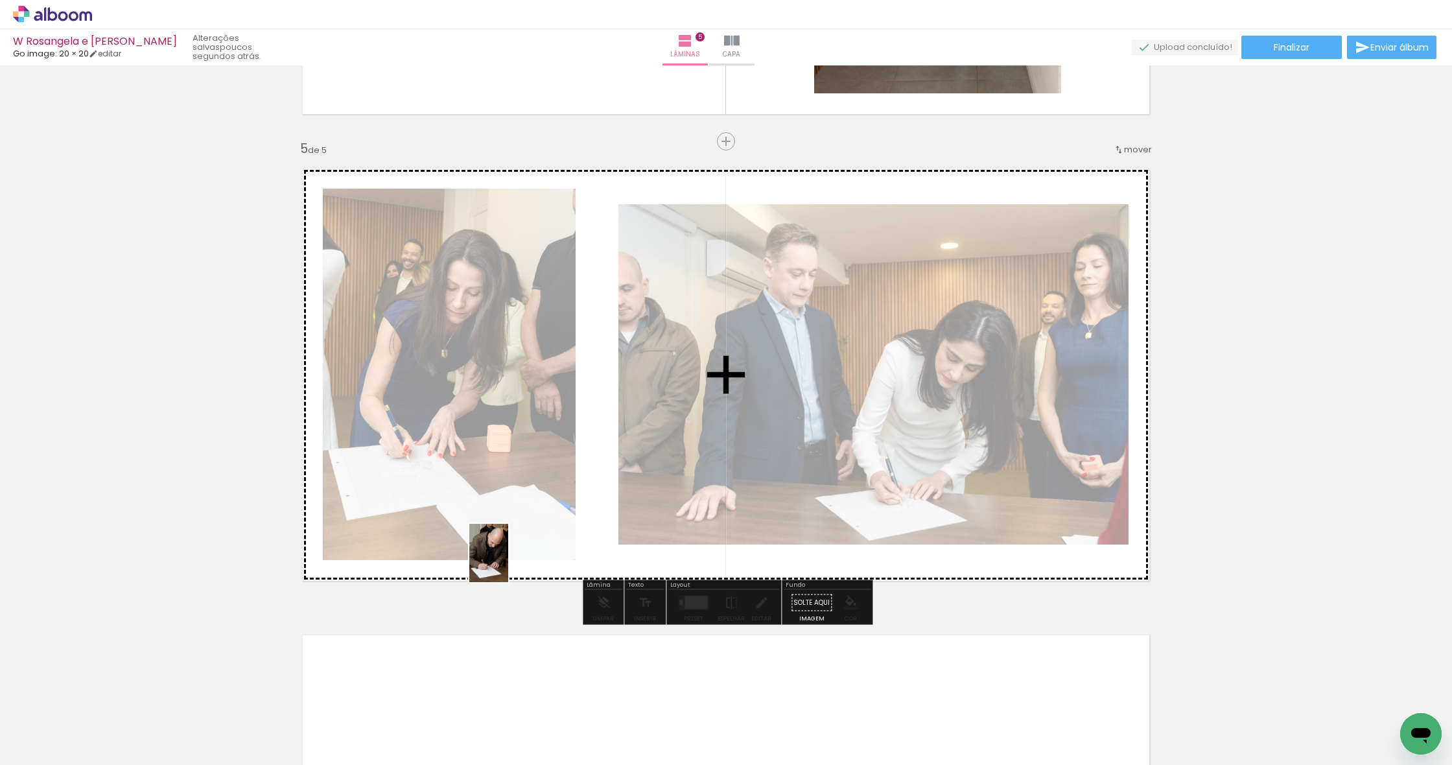
drag, startPoint x: 99, startPoint y: 734, endPoint x: 509, endPoint y: 562, distance: 444.3
click at [509, 562] on quentale-workspace at bounding box center [726, 382] width 1452 height 765
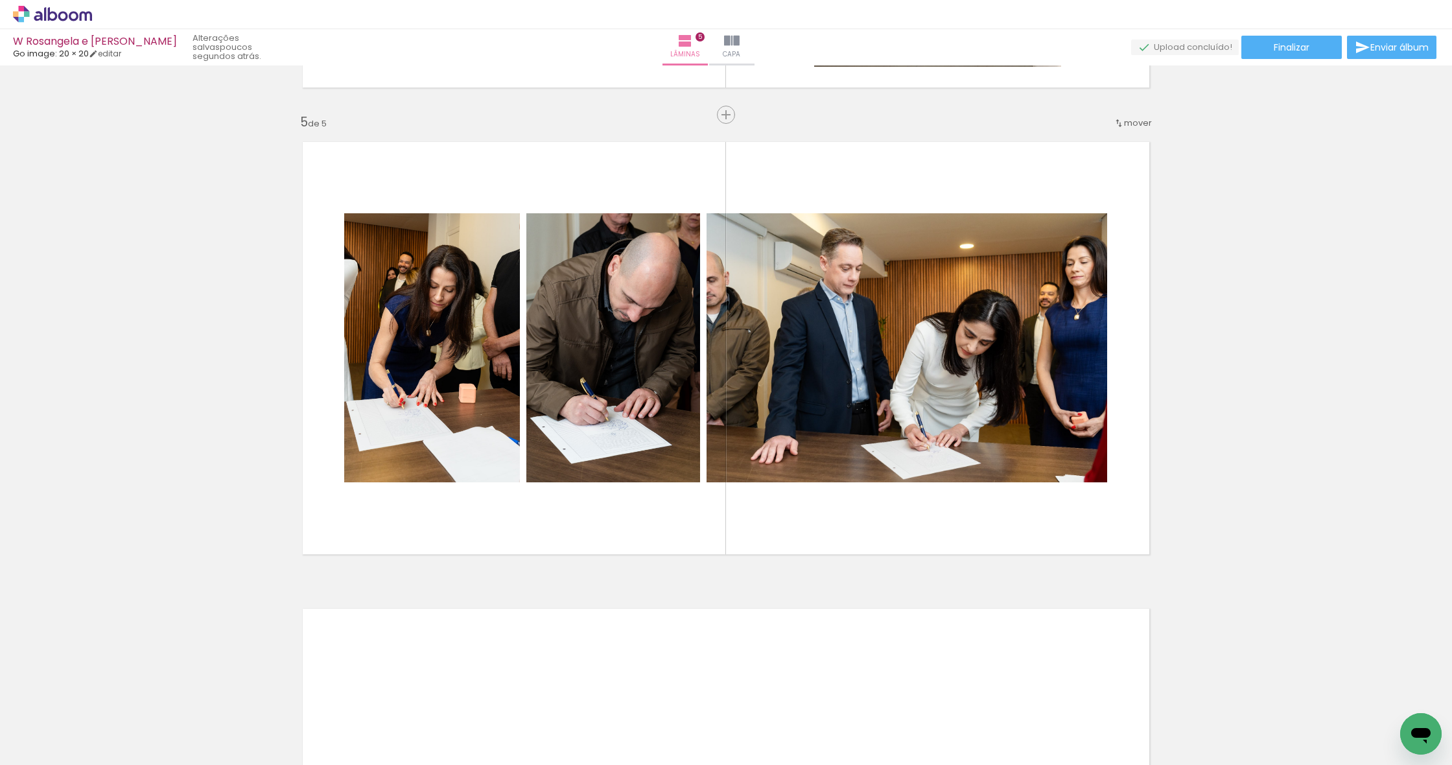
scroll to position [0, 0]
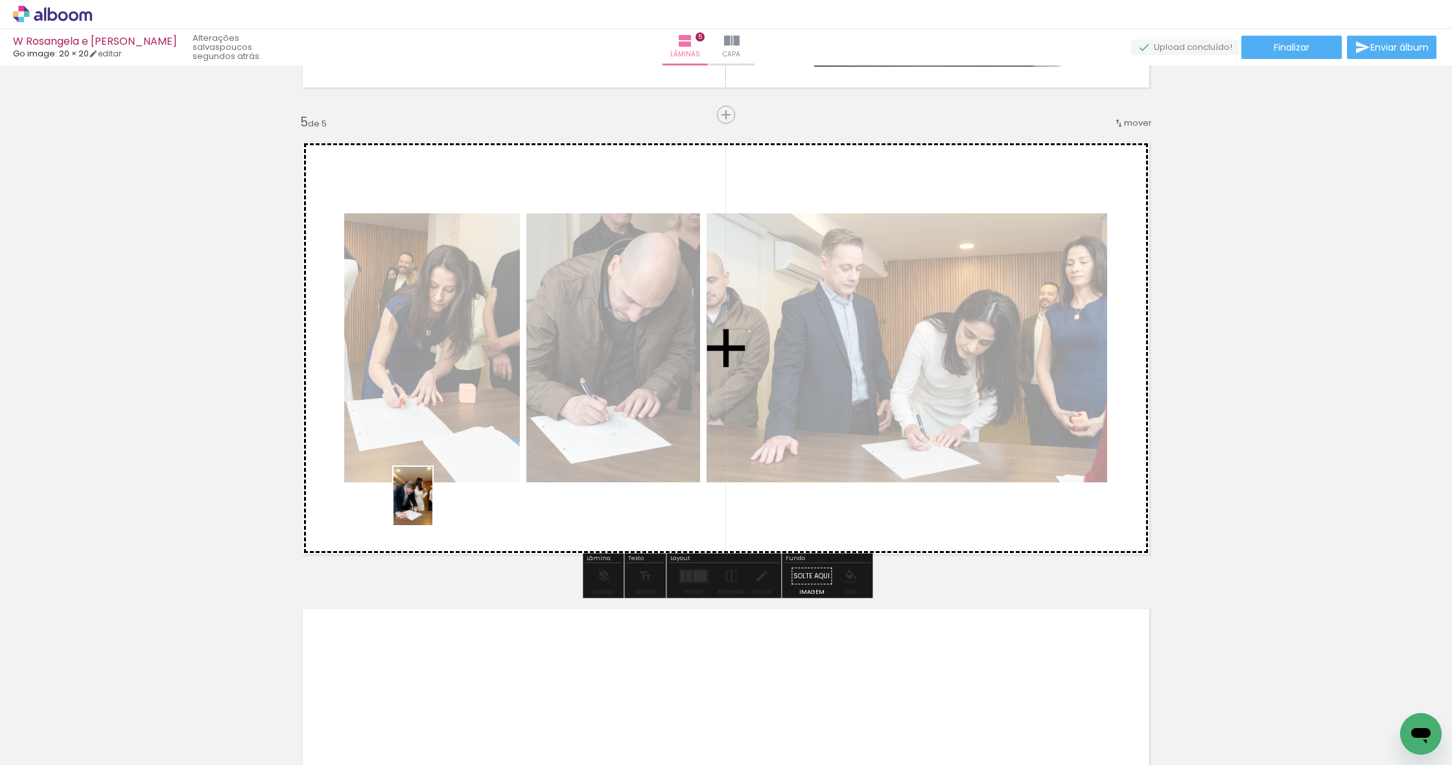
drag, startPoint x: 133, startPoint y: 733, endPoint x: 432, endPoint y: 506, distance: 376.1
click at [432, 506] on quentale-workspace at bounding box center [726, 382] width 1452 height 765
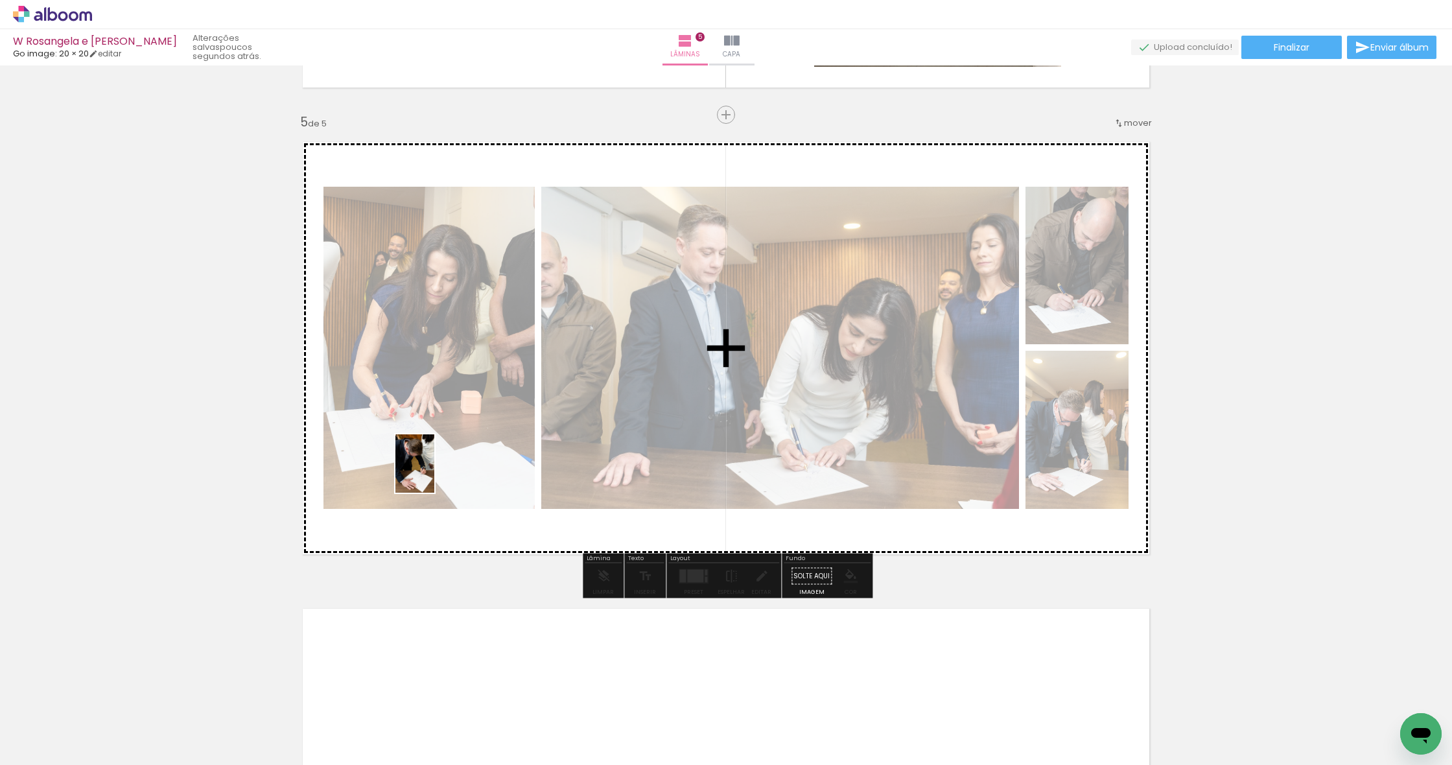
drag, startPoint x: 136, startPoint y: 723, endPoint x: 435, endPoint y: 474, distance: 389.4
click at [435, 474] on quentale-workspace at bounding box center [726, 382] width 1452 height 765
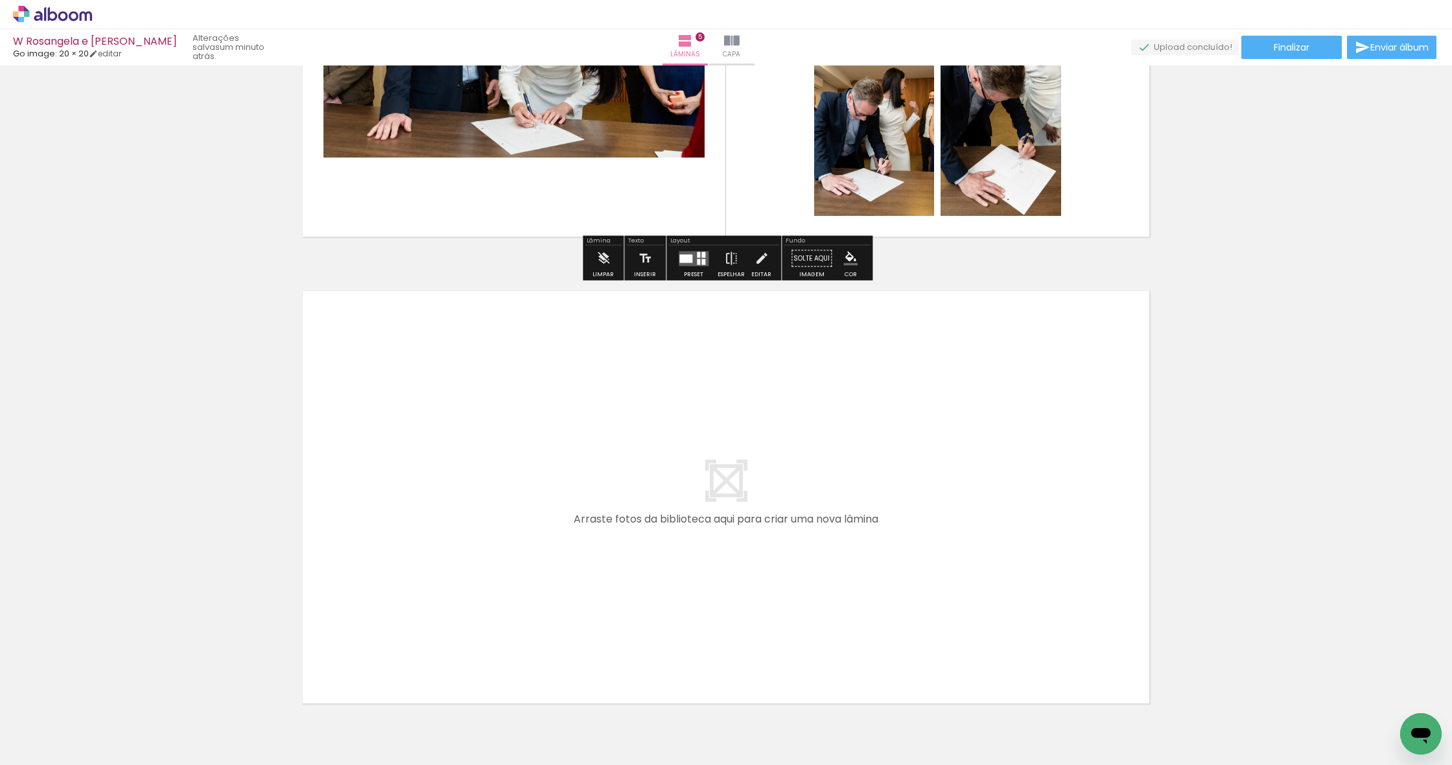
scroll to position [2159, 0]
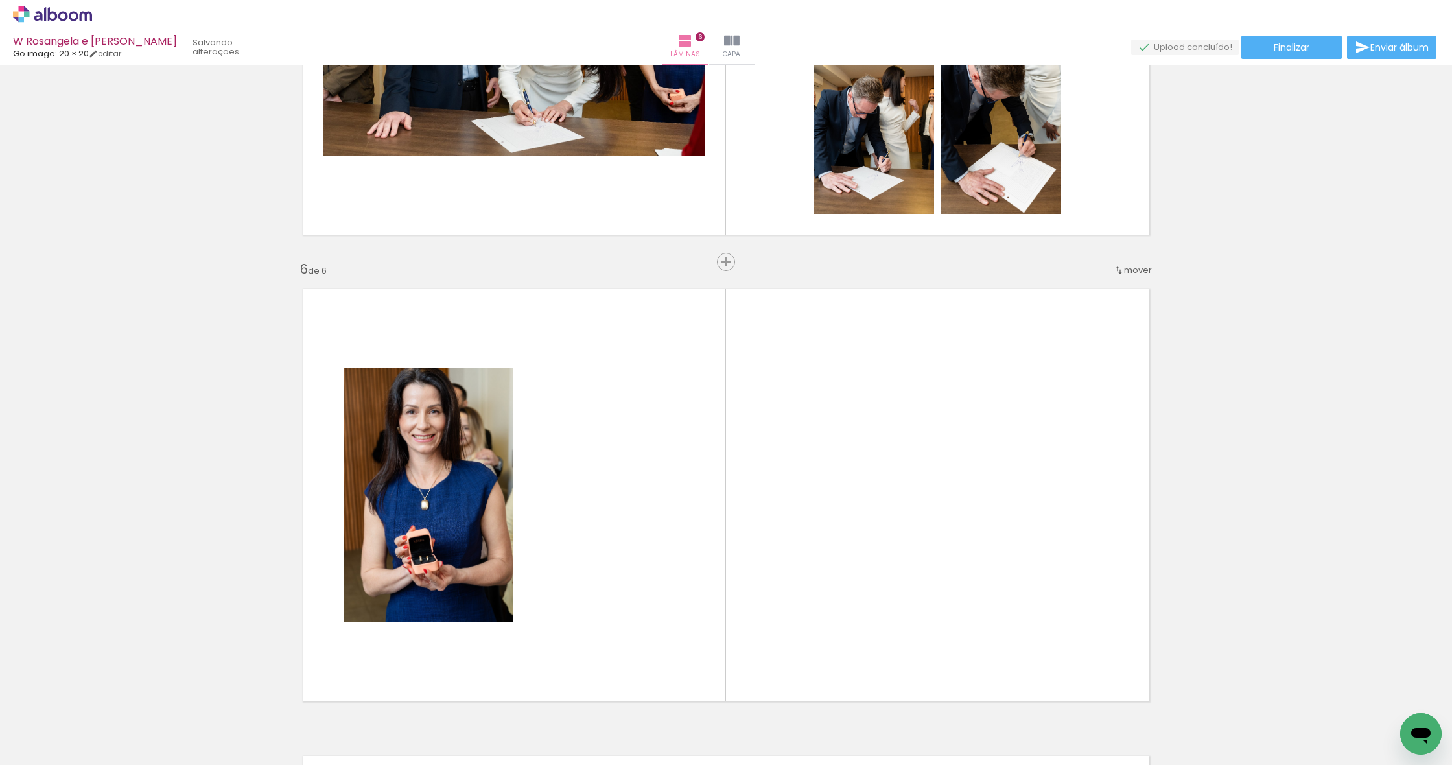
drag, startPoint x: 135, startPoint y: 724, endPoint x: 392, endPoint y: 576, distance: 295.7
click at [392, 576] on quentale-workspace at bounding box center [726, 382] width 1452 height 765
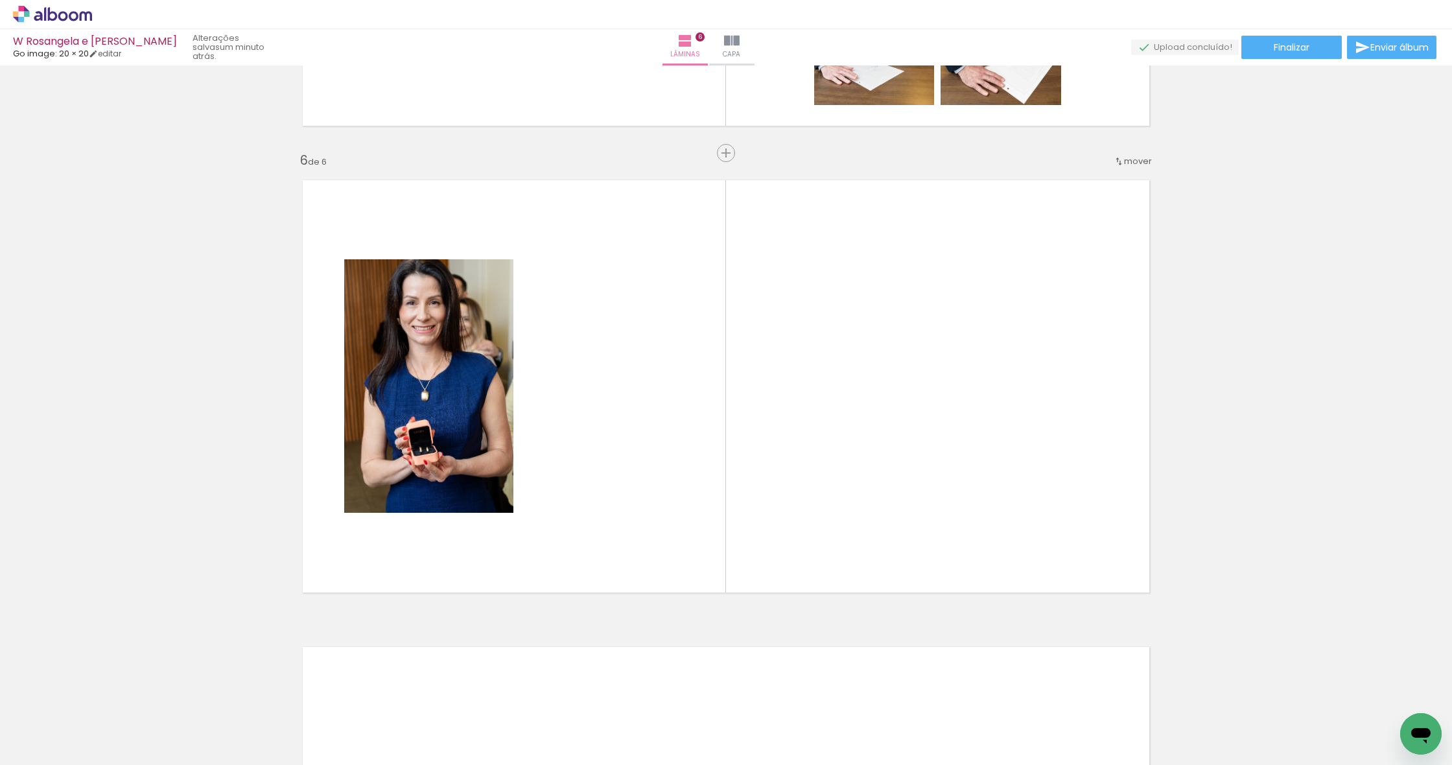
scroll to position [2279, 0]
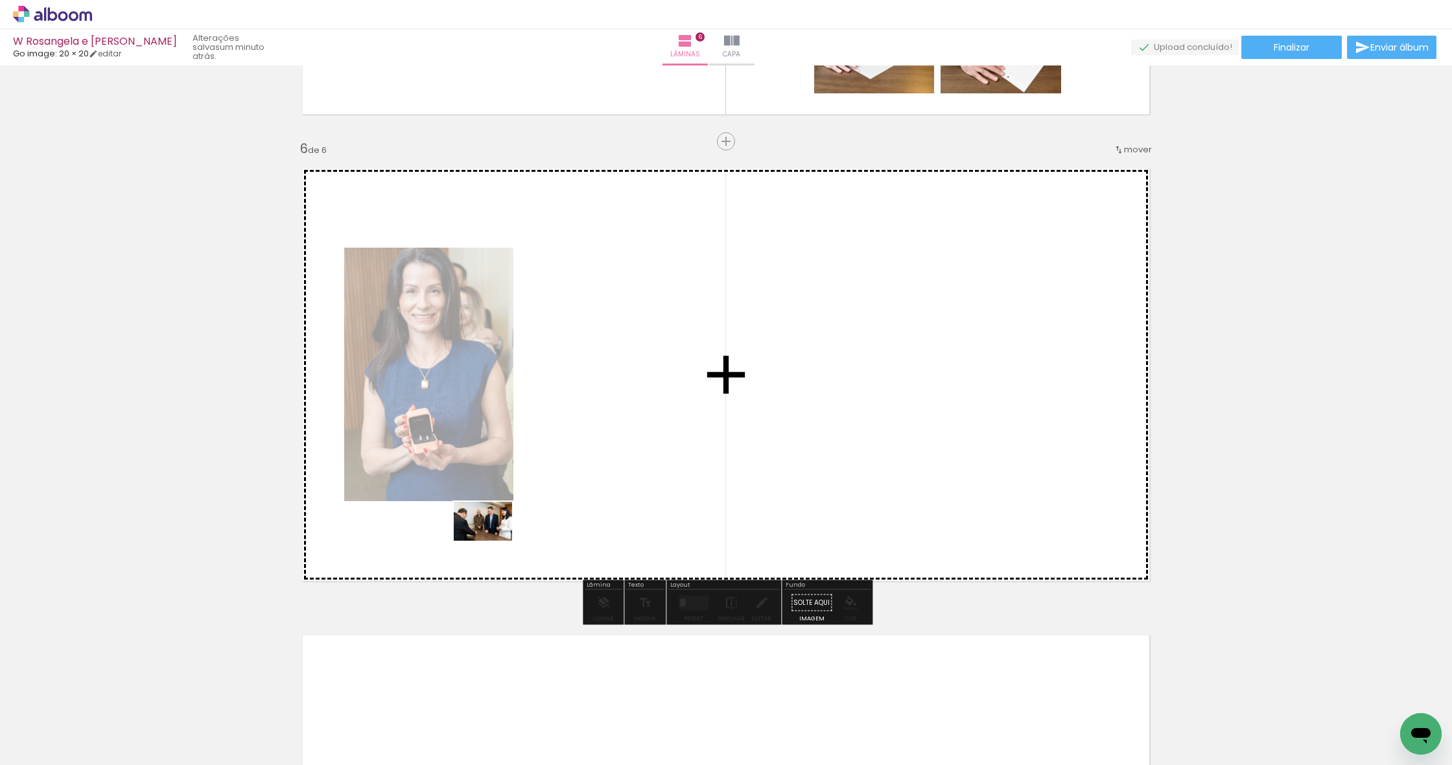
drag, startPoint x: 204, startPoint y: 687, endPoint x: 493, endPoint y: 541, distance: 323.3
click at [493, 541] on quentale-workspace at bounding box center [726, 382] width 1452 height 765
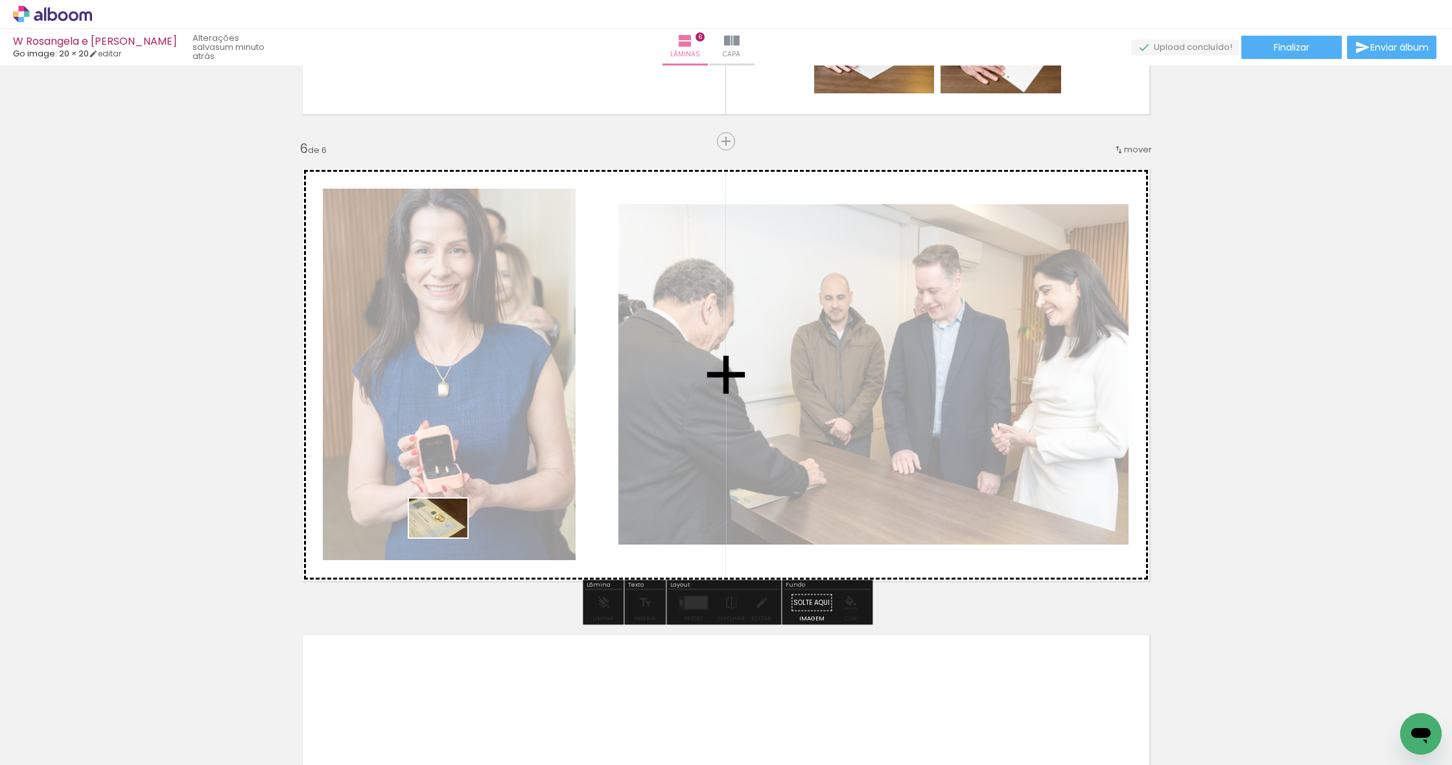
click at [448, 537] on quentale-workspace at bounding box center [726, 382] width 1452 height 765
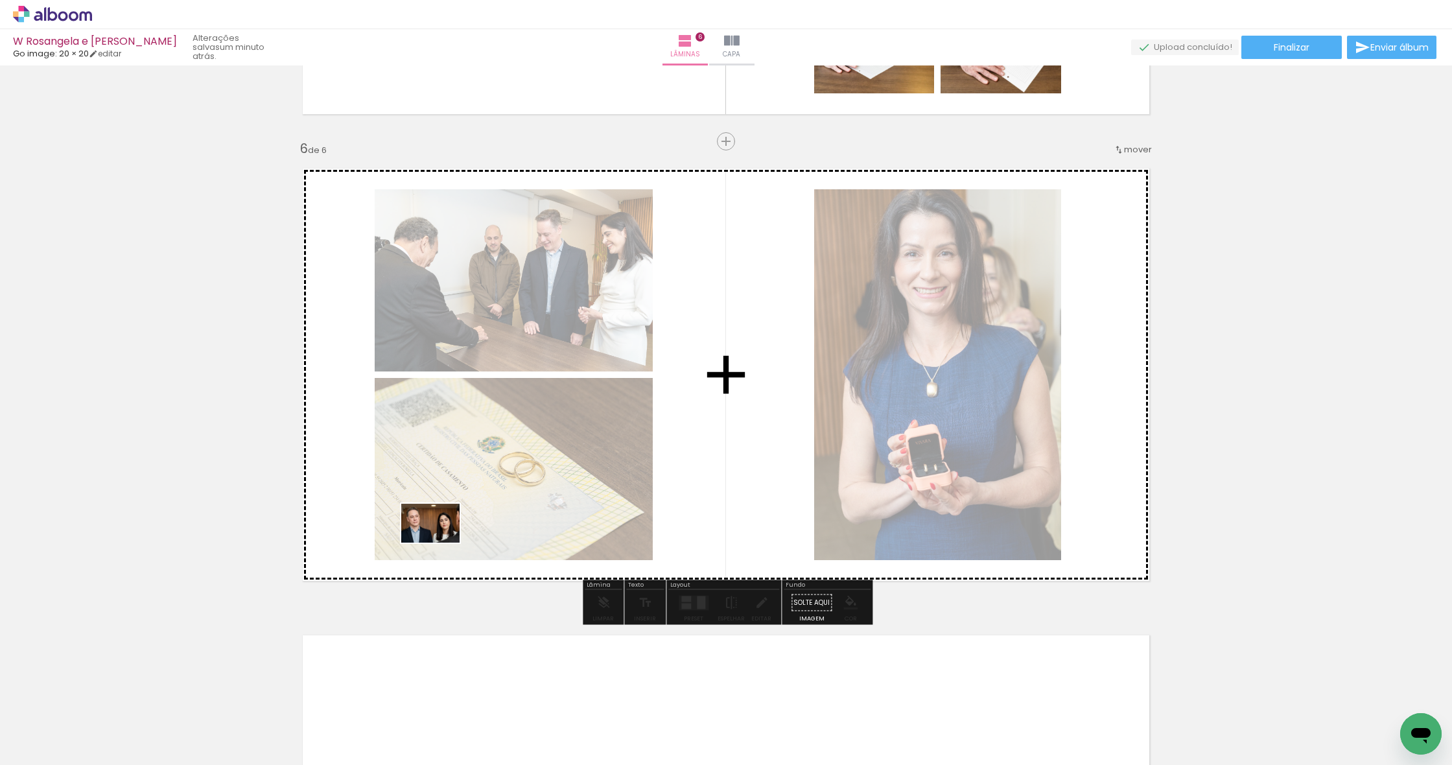
drag, startPoint x: 128, startPoint y: 736, endPoint x: 440, endPoint y: 543, distance: 367.7
click at [440, 543] on quentale-workspace at bounding box center [726, 382] width 1452 height 765
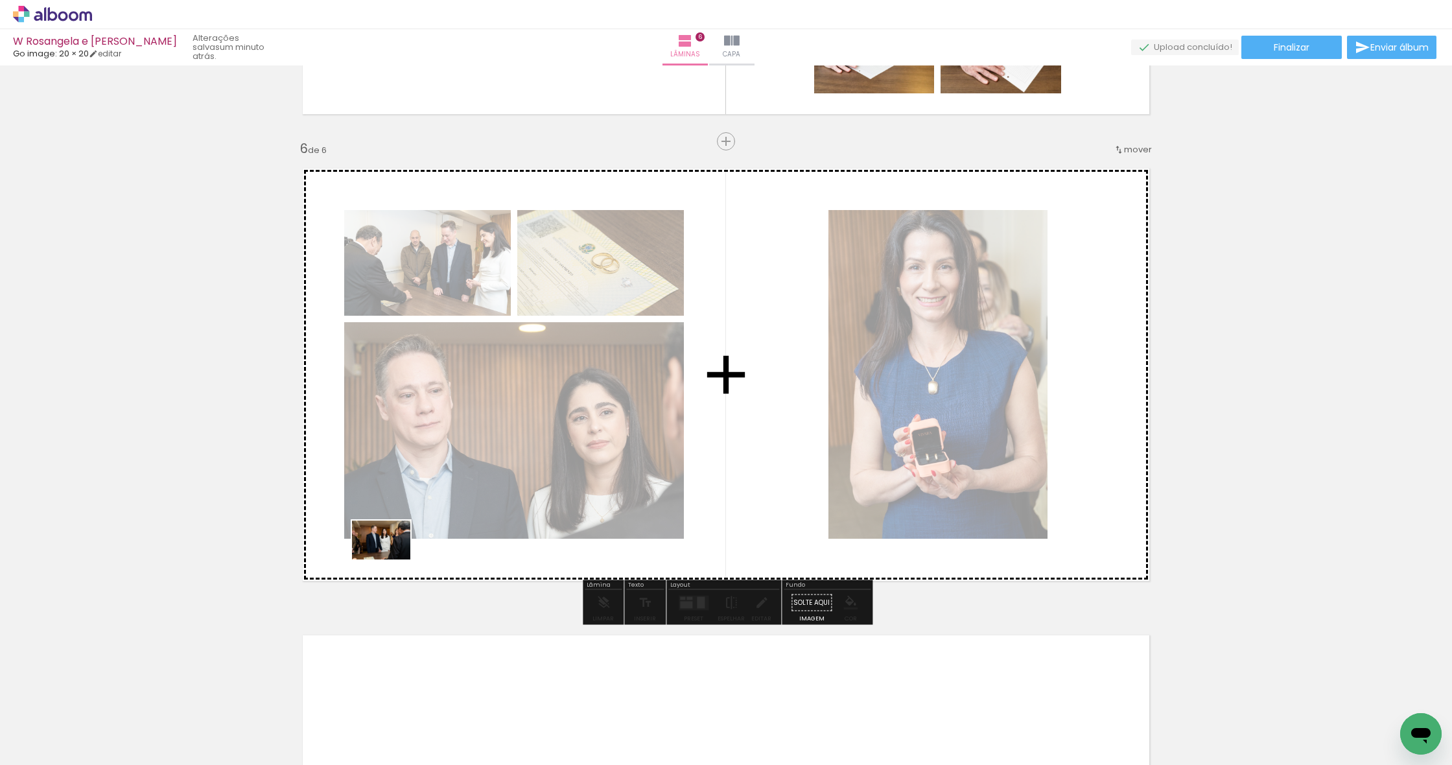
drag, startPoint x: 130, startPoint y: 735, endPoint x: 267, endPoint y: 653, distance: 159.0
click at [393, 555] on quentale-workspace at bounding box center [726, 382] width 1452 height 765
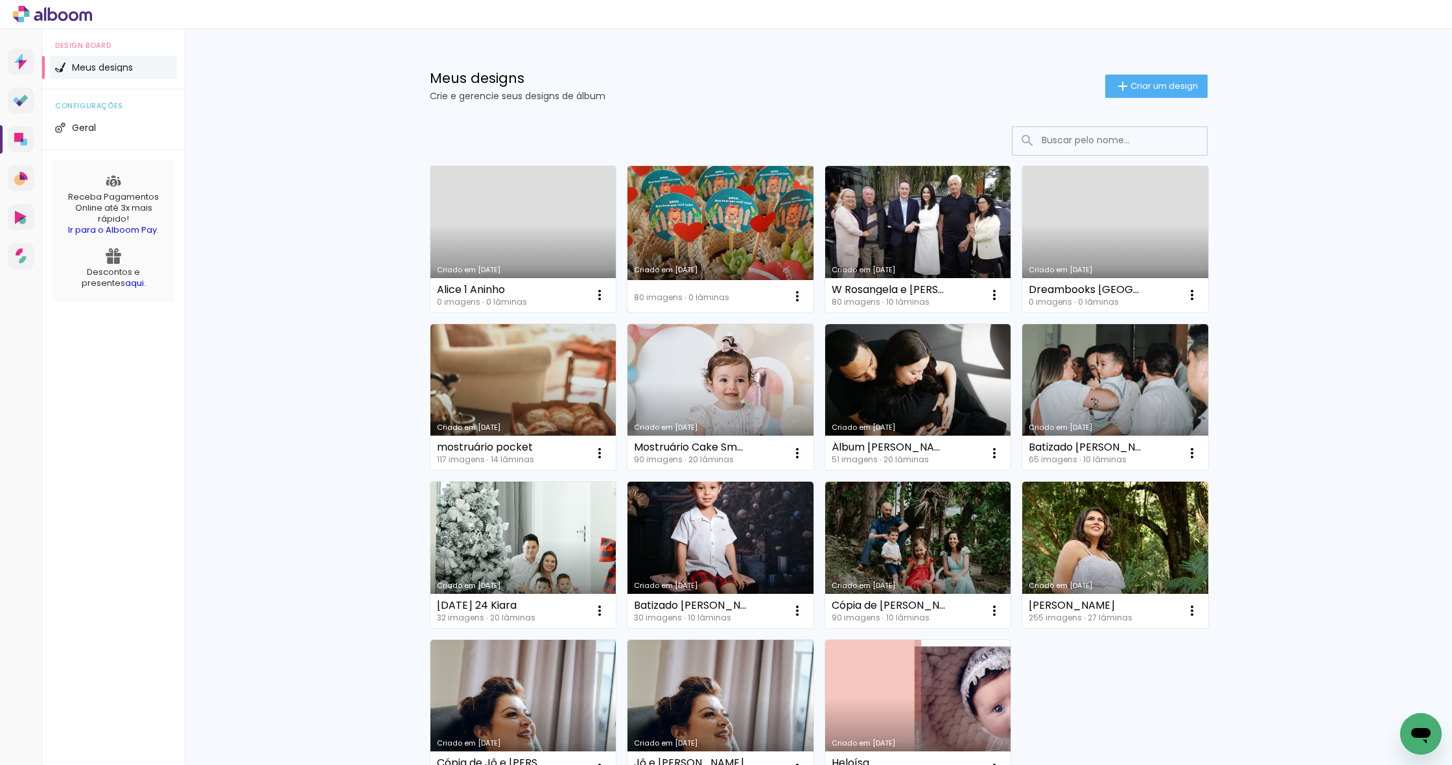
click at [724, 229] on link "Criado em [DATE]" at bounding box center [721, 239] width 186 height 147
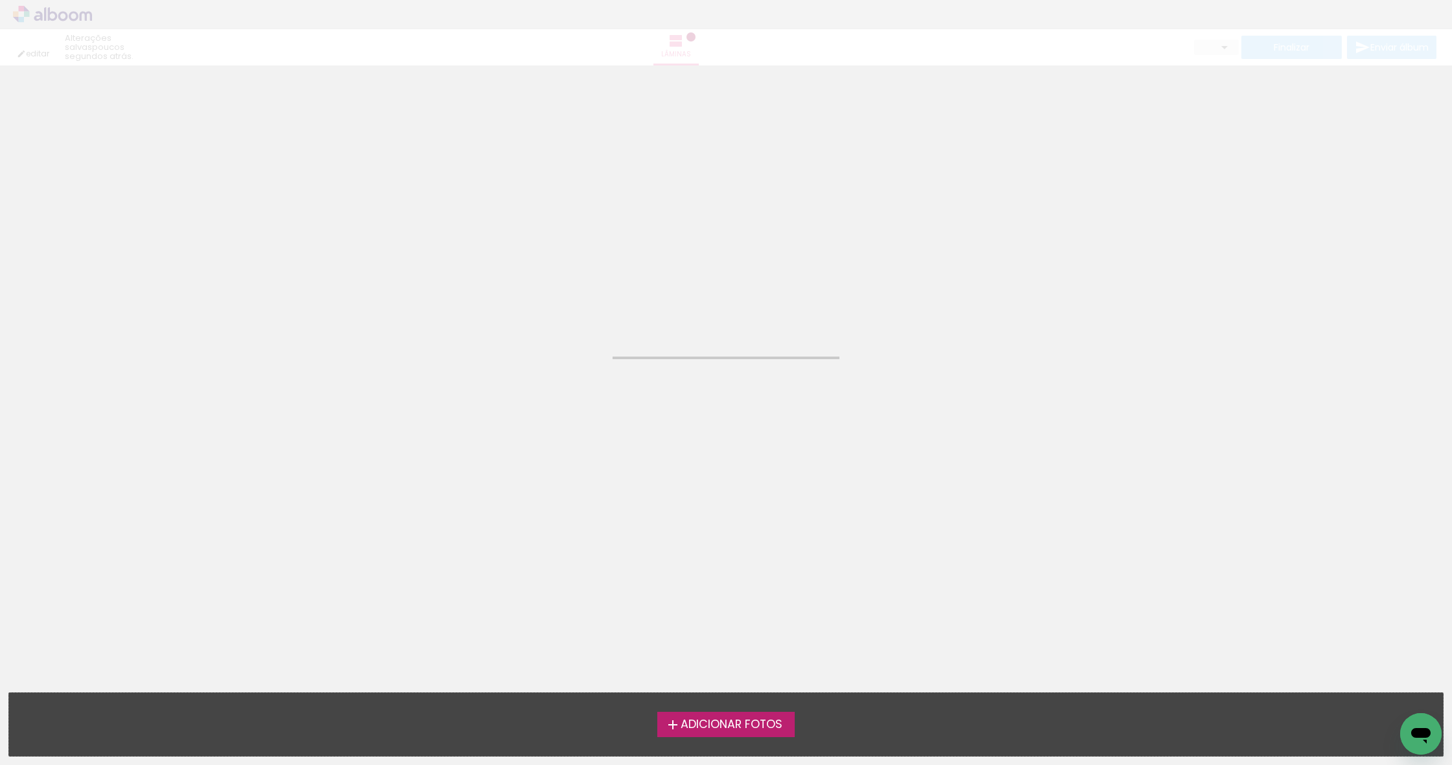
type input "3"
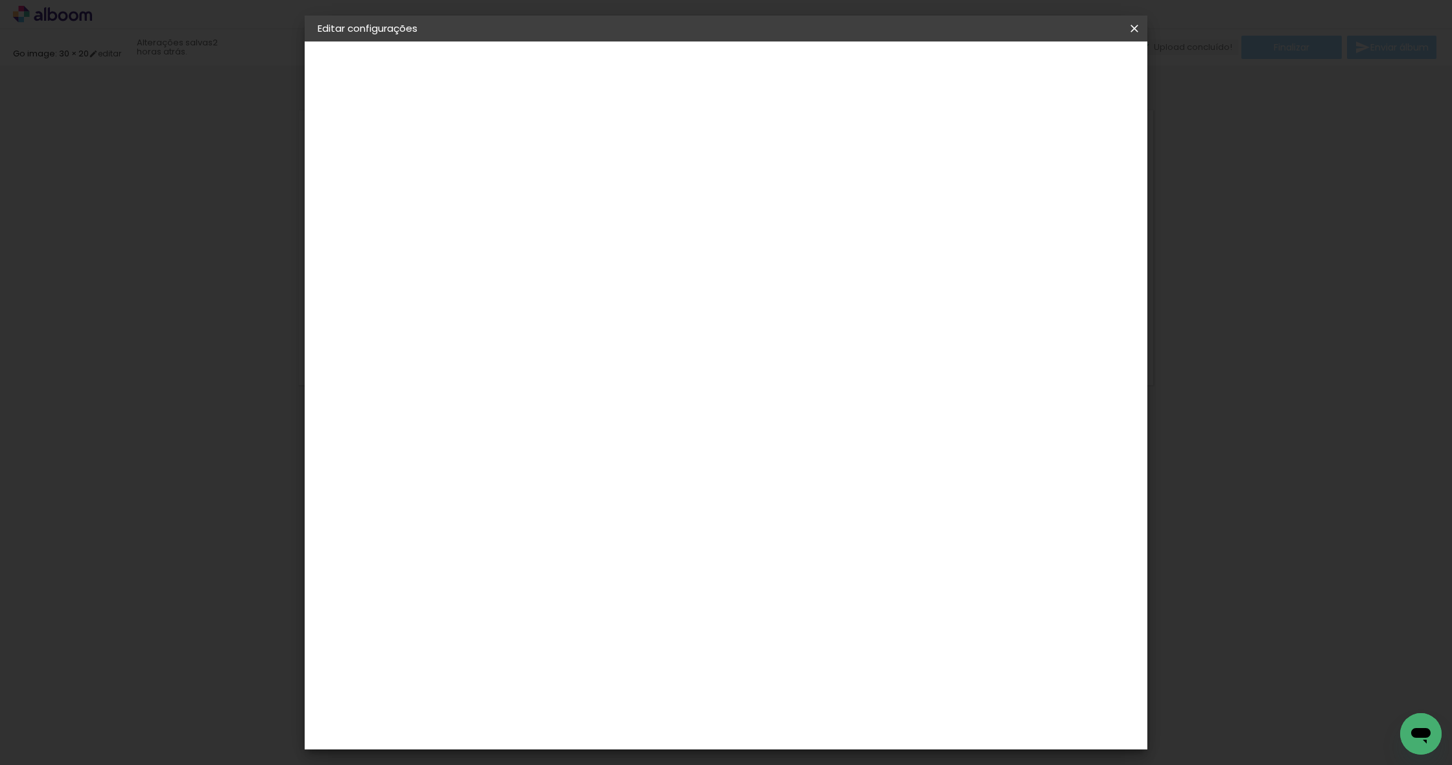
drag, startPoint x: 1035, startPoint y: 136, endPoint x: 1041, endPoint y: 122, distance: 15.4
click at [990, 136] on div at bounding box center [984, 140] width 12 height 12
type paper-checkbox "on"
click at [1057, 73] on span "Salvar configurações" at bounding box center [1015, 68] width 96 height 9
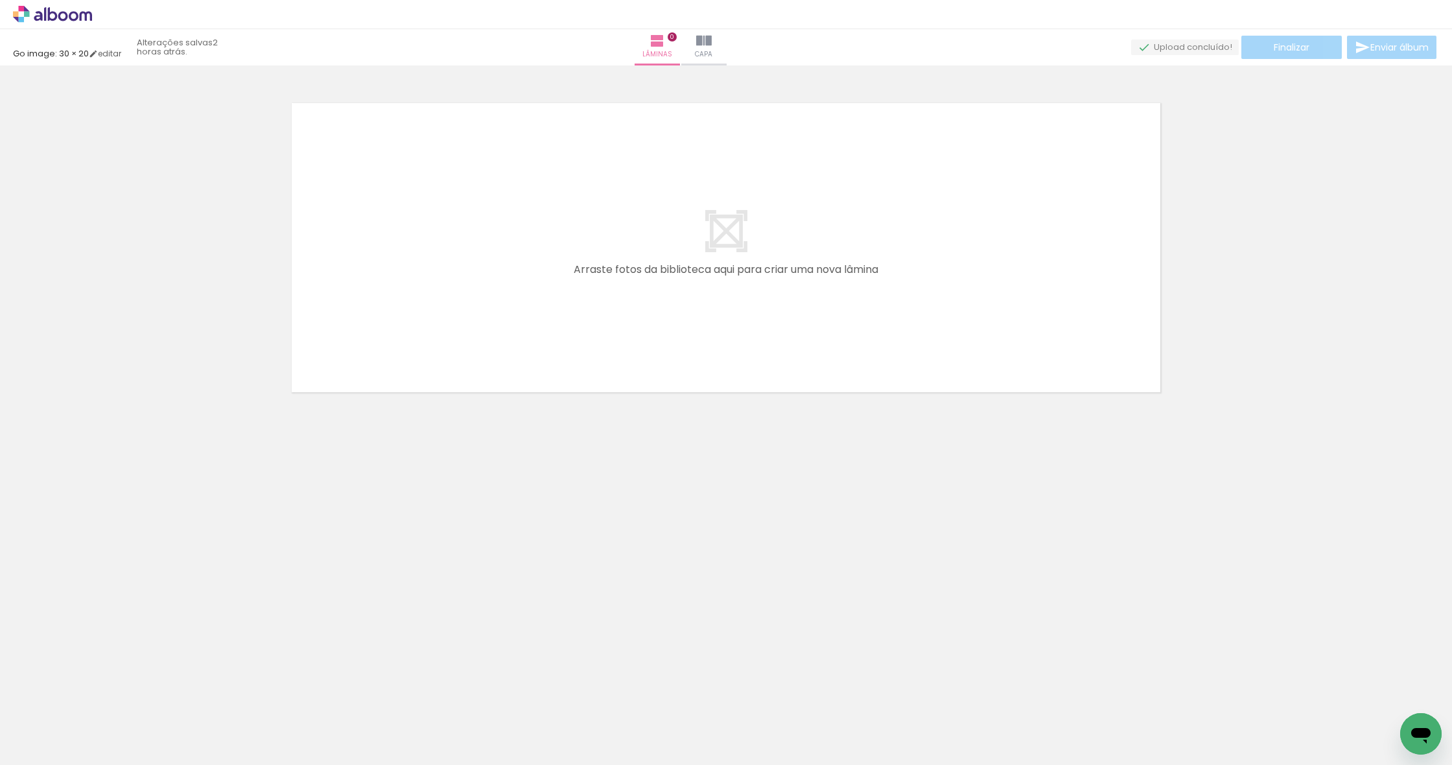
click at [57, 723] on input "Todas as fotos" at bounding box center [36, 725] width 49 height 11
click at [0, 0] on slot "Não utilizadas" at bounding box center [0, 0] width 0 height 0
type input "Não utilizadas"
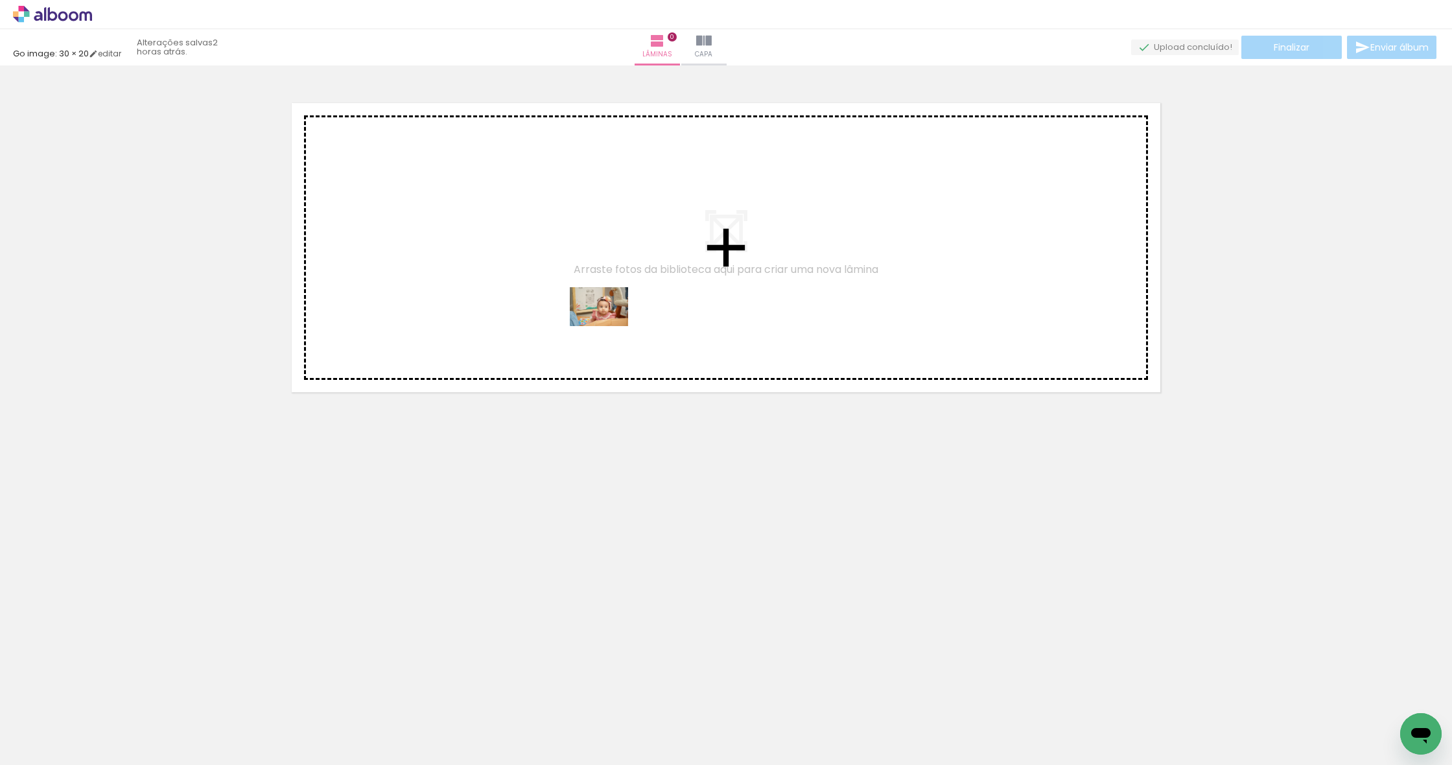
drag, startPoint x: 609, startPoint y: 726, endPoint x: 609, endPoint y: 326, distance: 400.0
click at [609, 326] on quentale-workspace at bounding box center [726, 382] width 1452 height 765
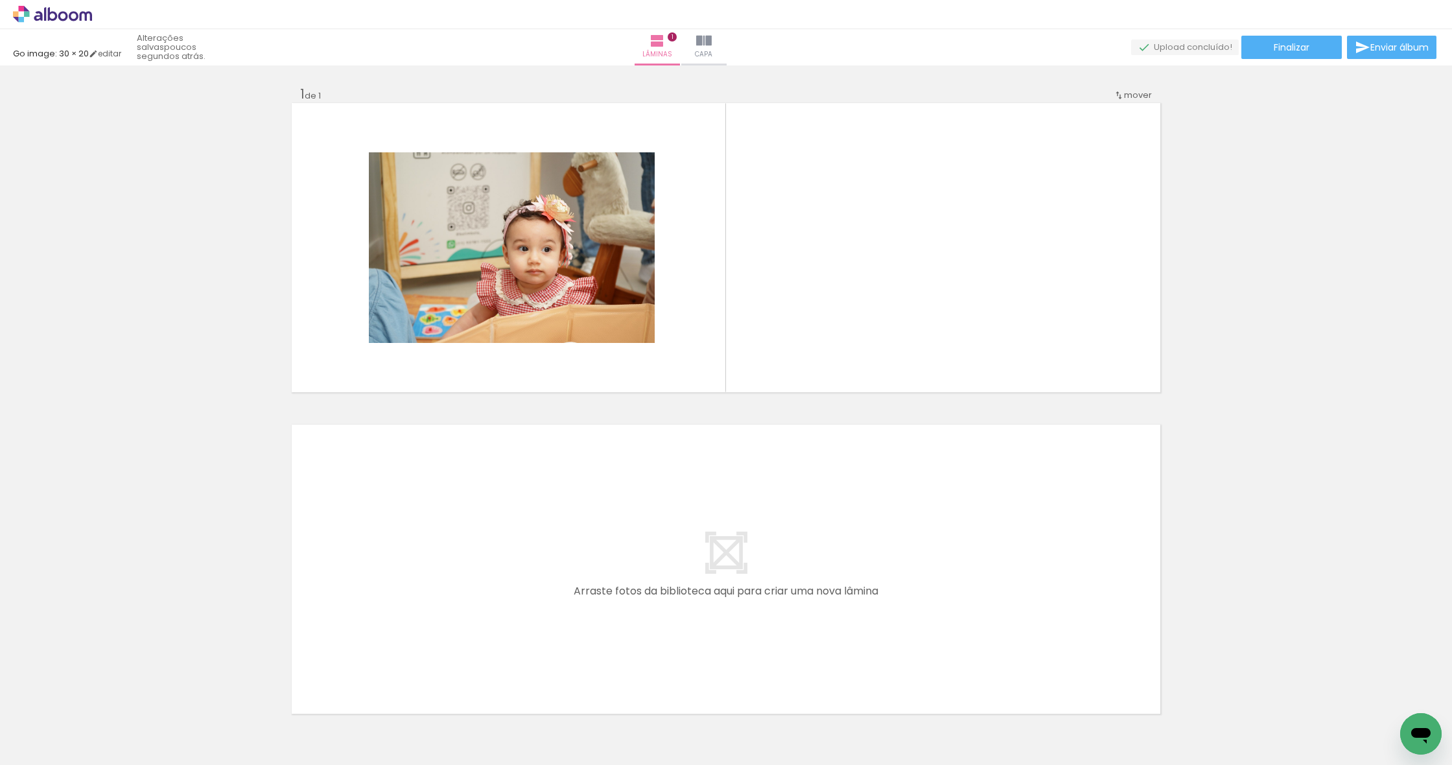
scroll to position [0, 0]
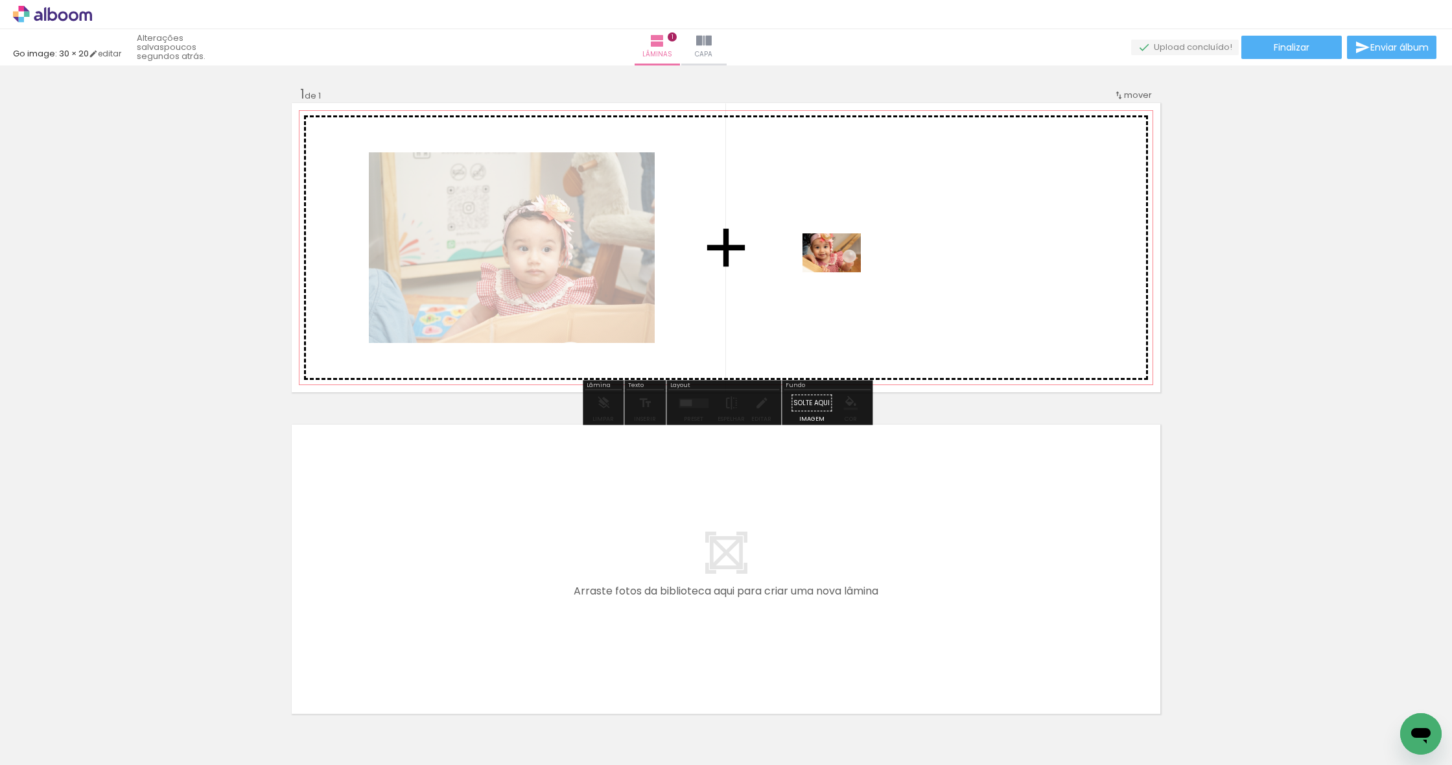
drag, startPoint x: 1352, startPoint y: 721, endPoint x: 841, endPoint y: 272, distance: 679.4
click at [841, 272] on quentale-workspace at bounding box center [726, 382] width 1452 height 765
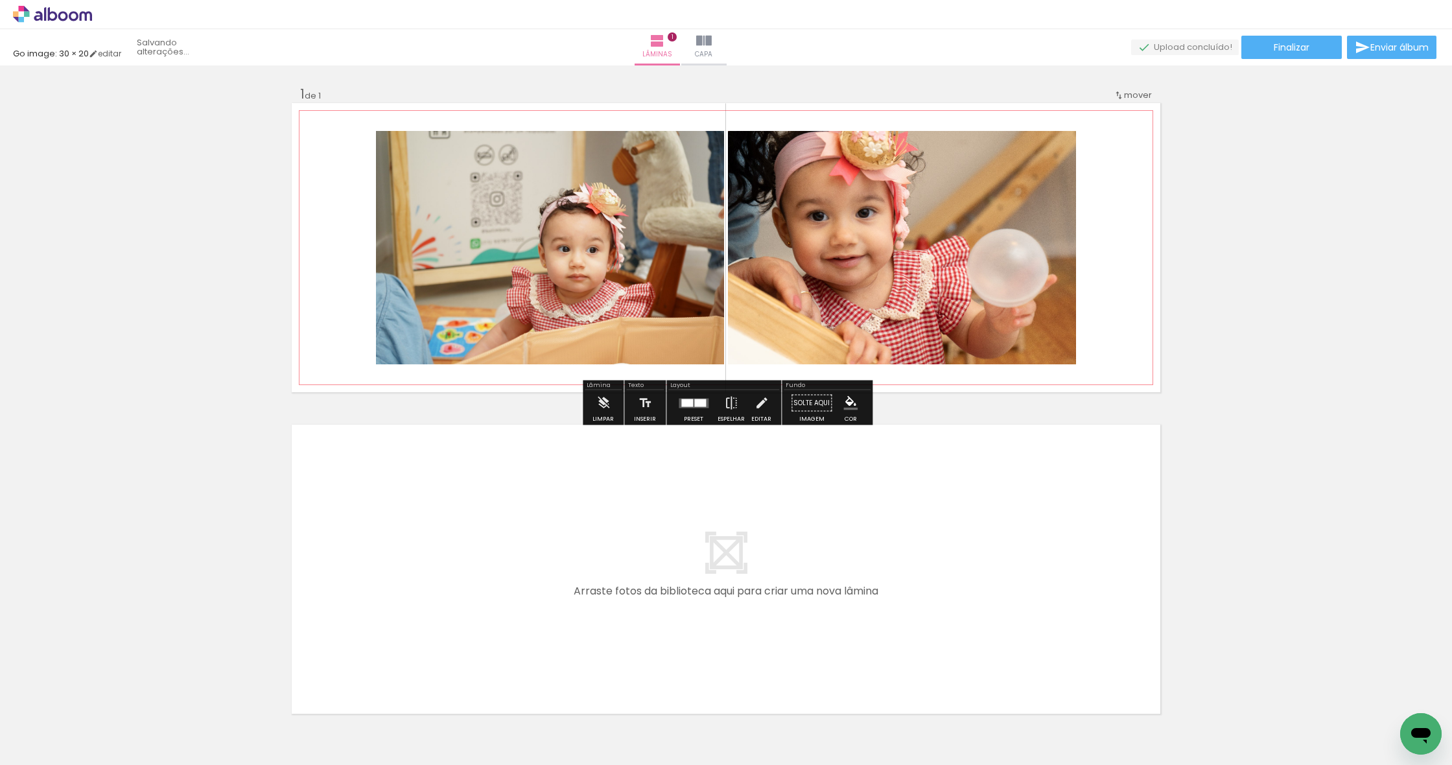
scroll to position [0, 4309]
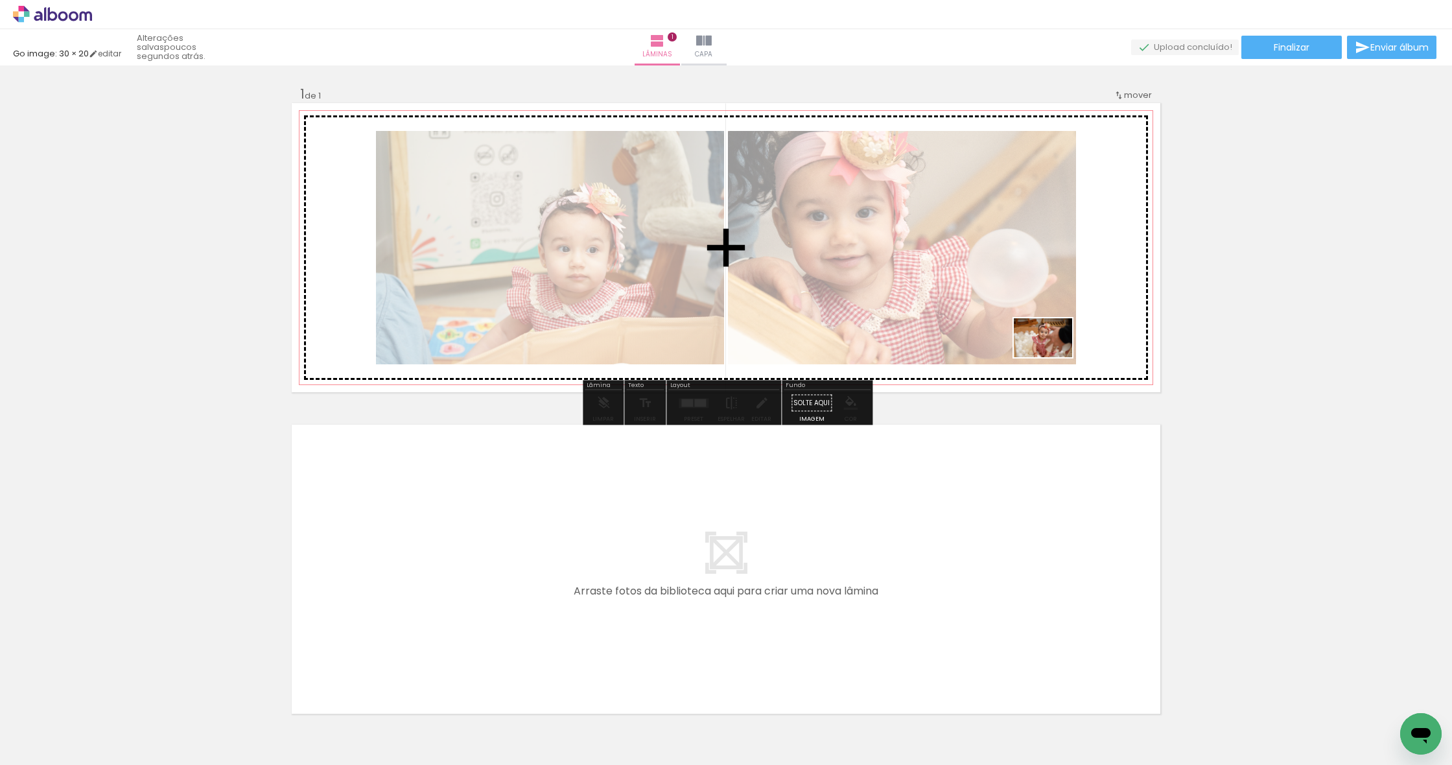
drag, startPoint x: 1267, startPoint y: 735, endPoint x: 1053, endPoint y: 357, distance: 433.7
click at [1053, 357] on quentale-workspace at bounding box center [726, 382] width 1452 height 765
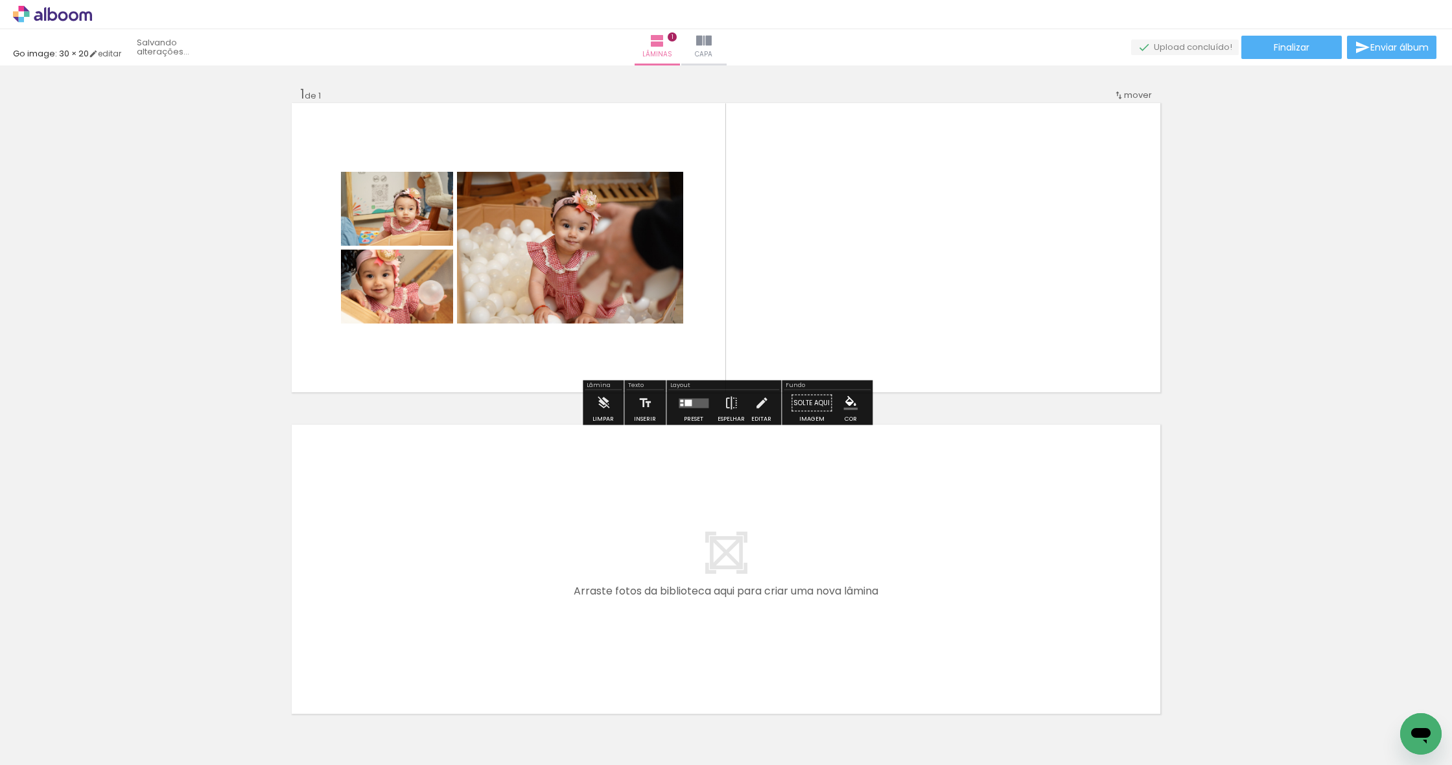
scroll to position [0, 4236]
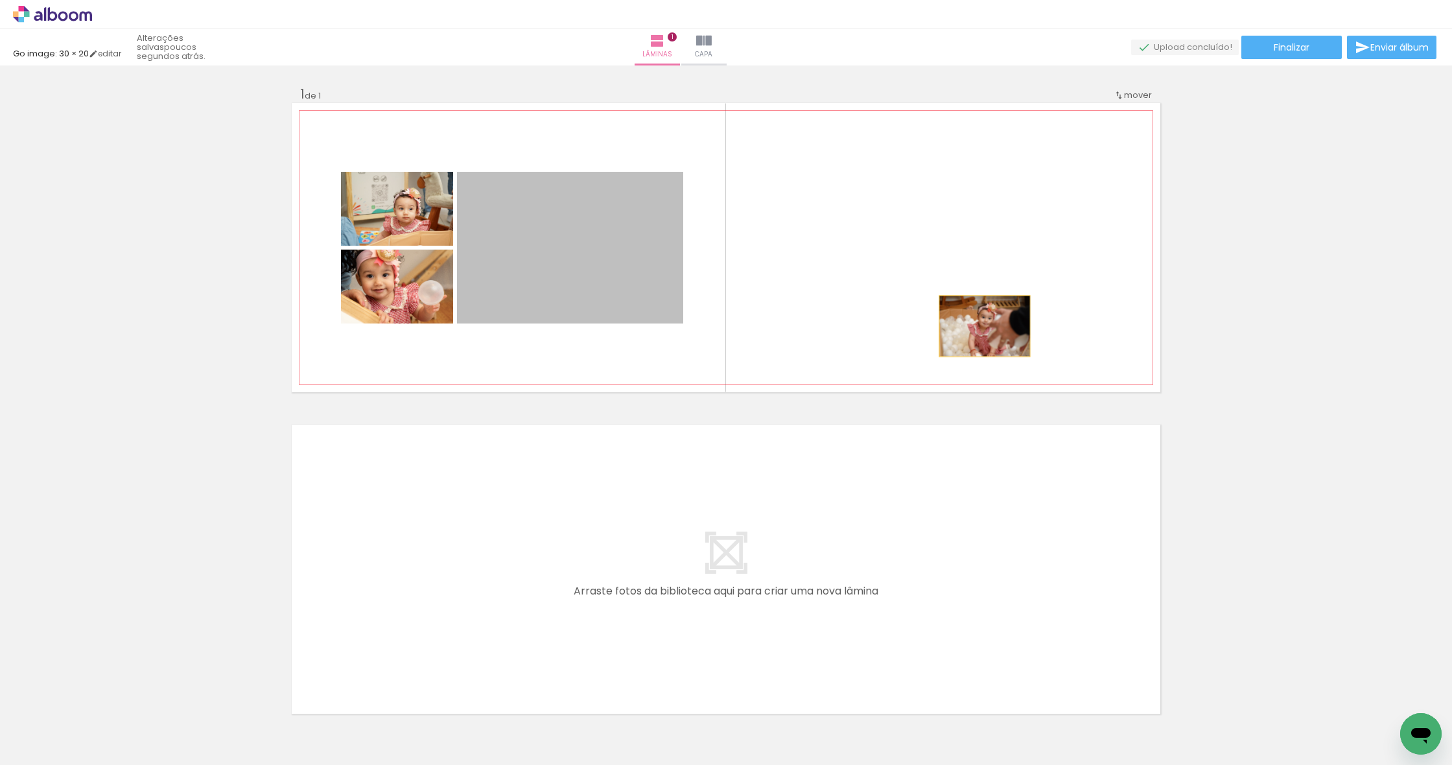
drag, startPoint x: 569, startPoint y: 262, endPoint x: 1305, endPoint y: 313, distance: 738.2
click at [1084, 329] on quentale-layouter at bounding box center [726, 247] width 869 height 289
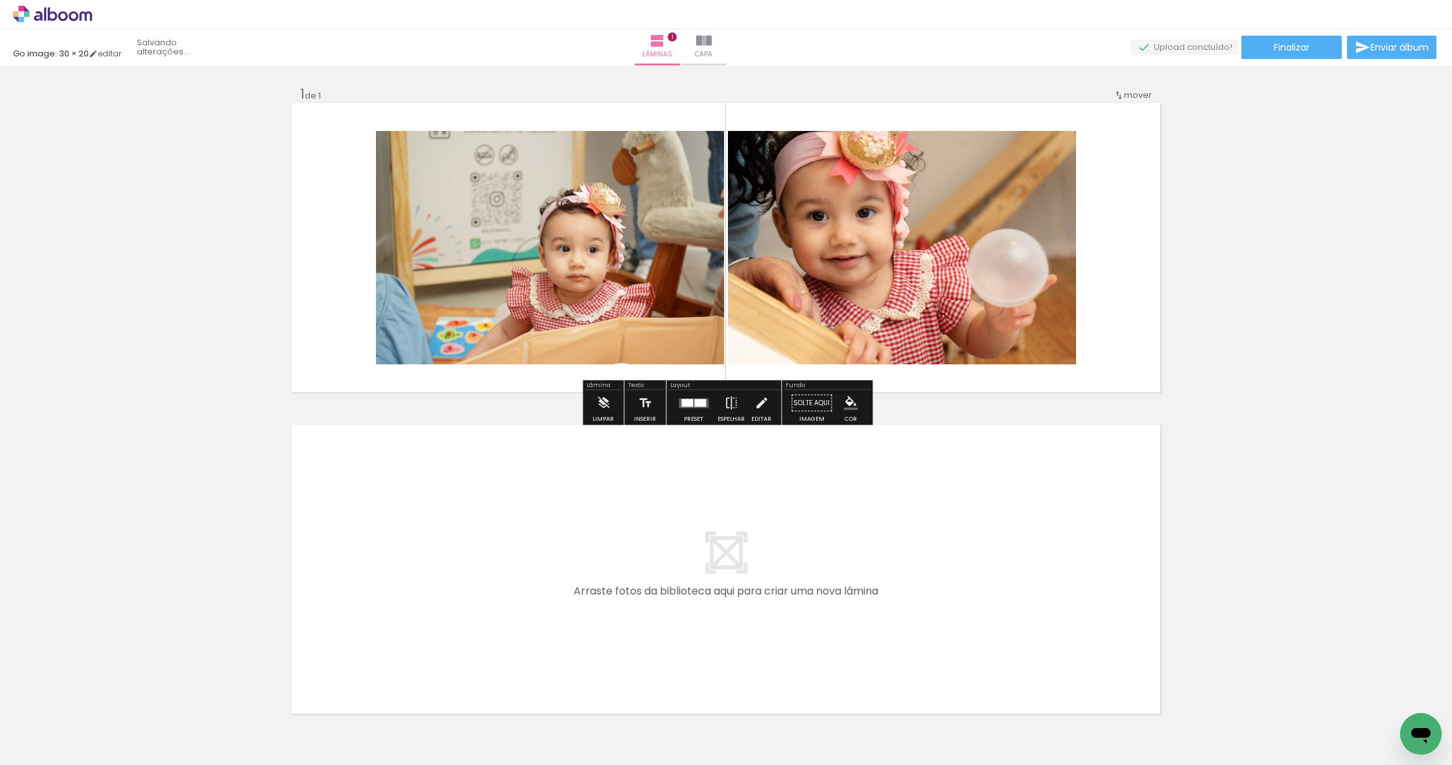
drag, startPoint x: 578, startPoint y: 242, endPoint x: 1238, endPoint y: 268, distance: 660.5
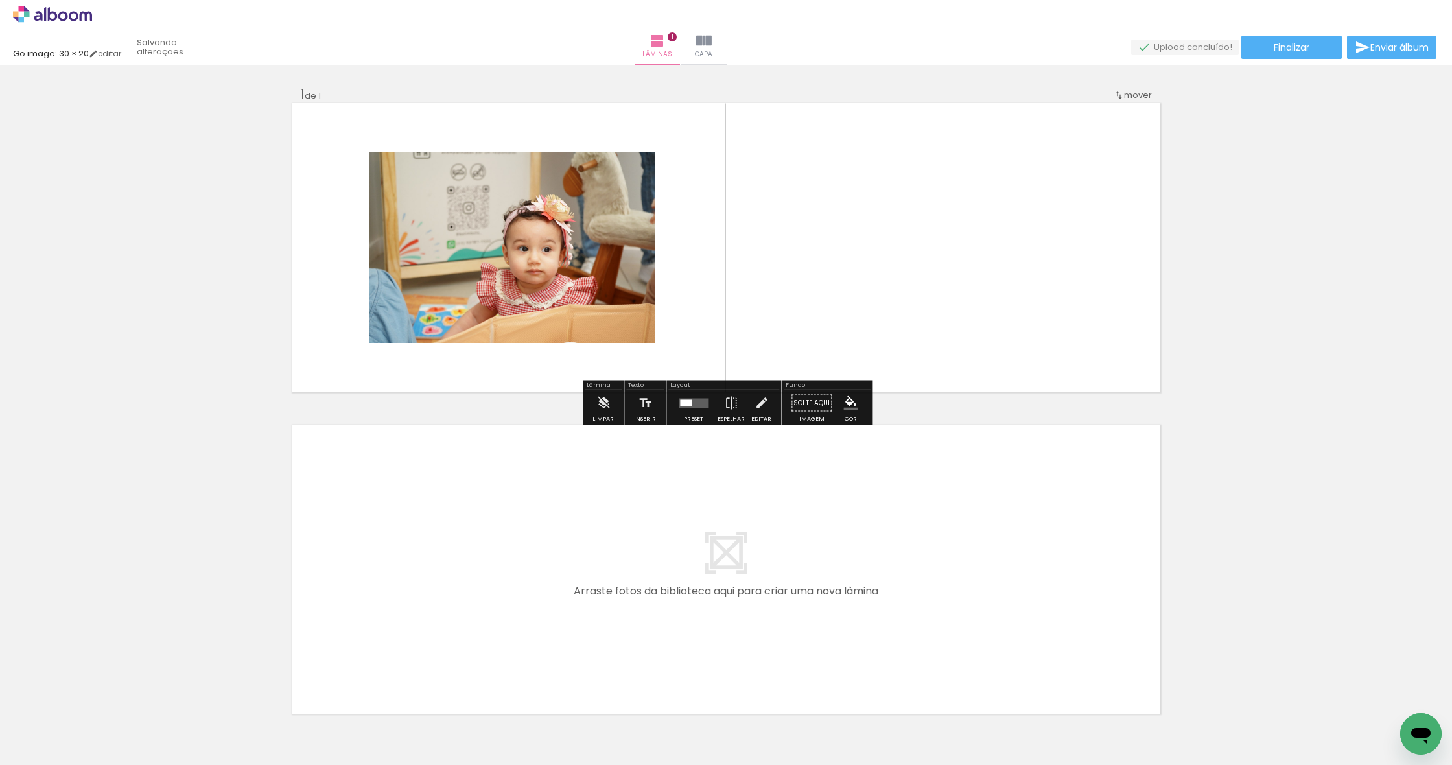
drag, startPoint x: 834, startPoint y: 266, endPoint x: 1317, endPoint y: 299, distance: 483.5
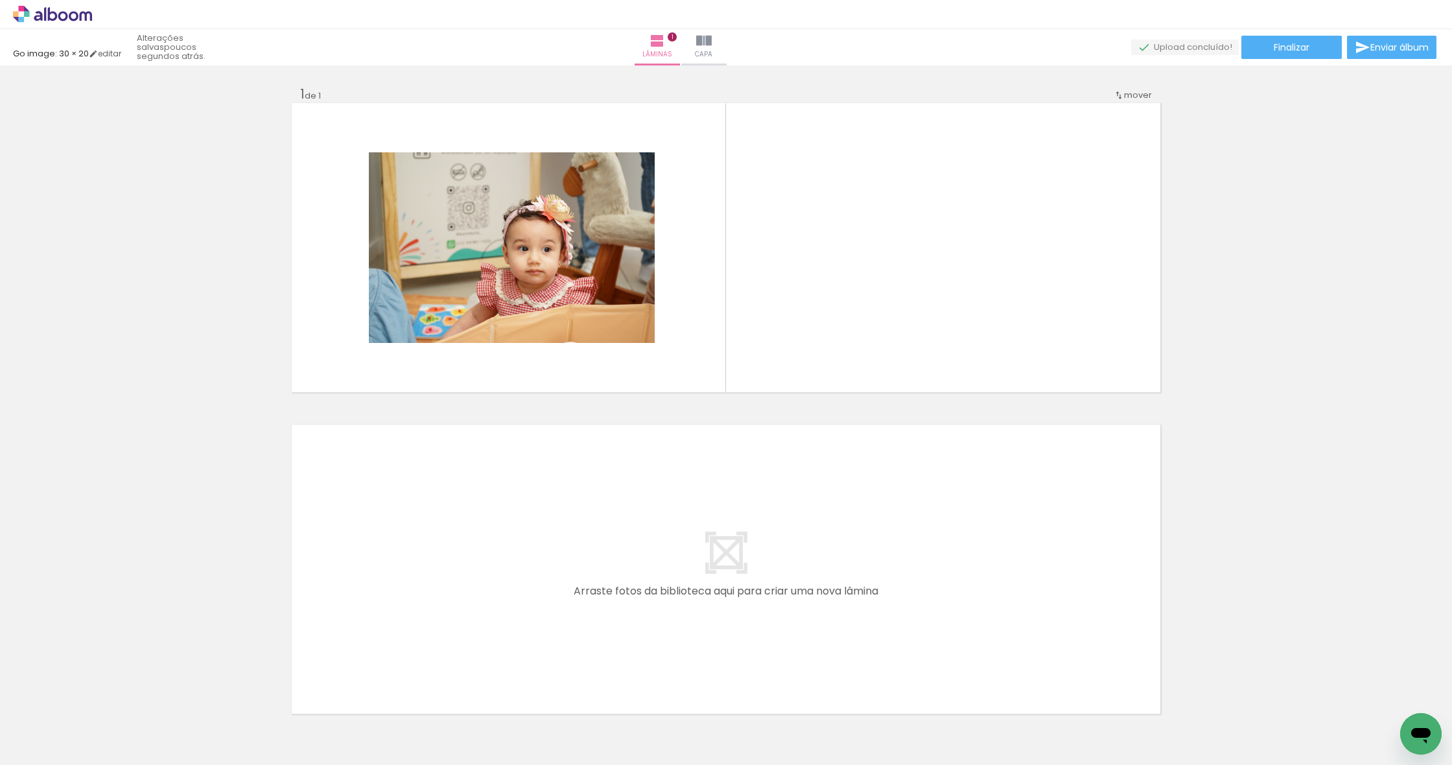
scroll to position [0, 0]
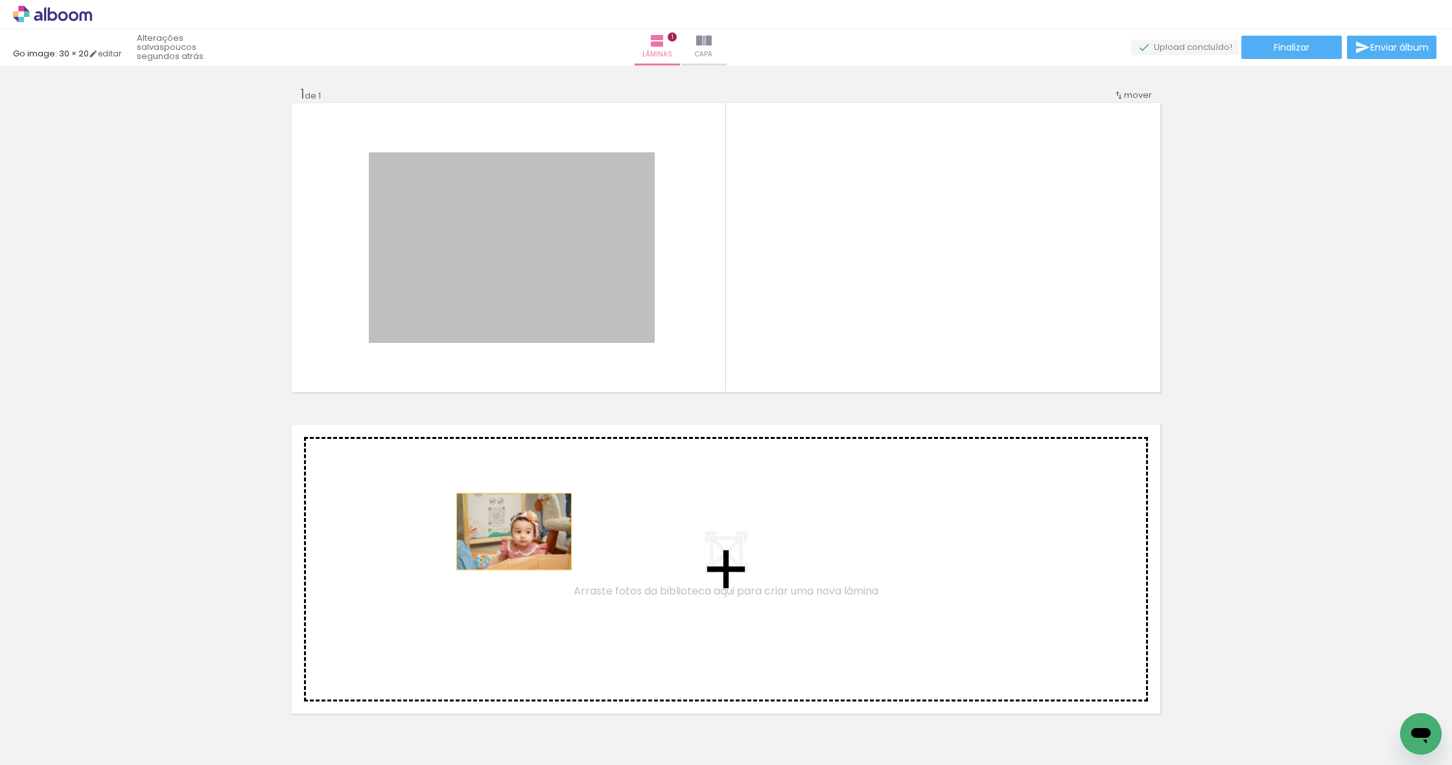
drag, startPoint x: 515, startPoint y: 280, endPoint x: 513, endPoint y: 547, distance: 267.1
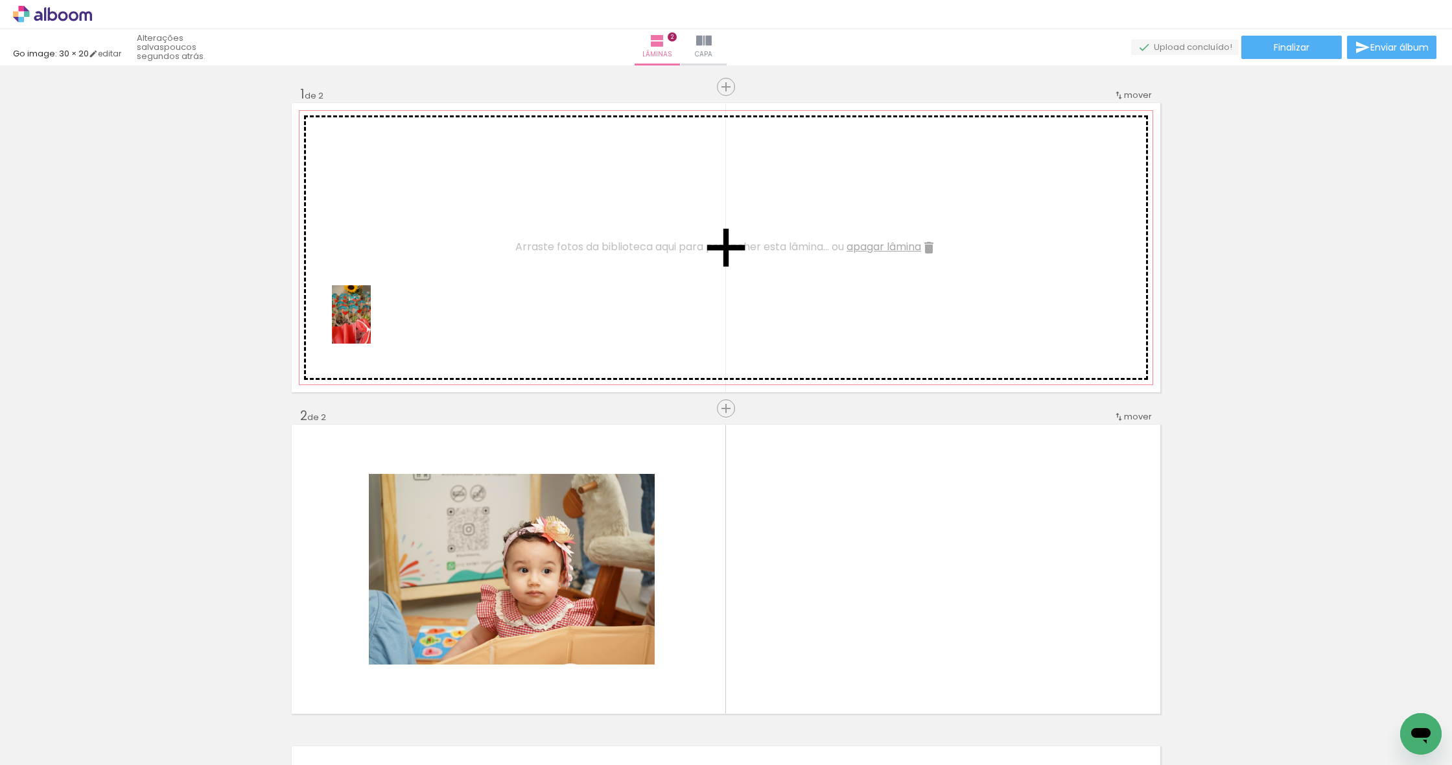
click at [371, 323] on quentale-workspace at bounding box center [726, 382] width 1452 height 765
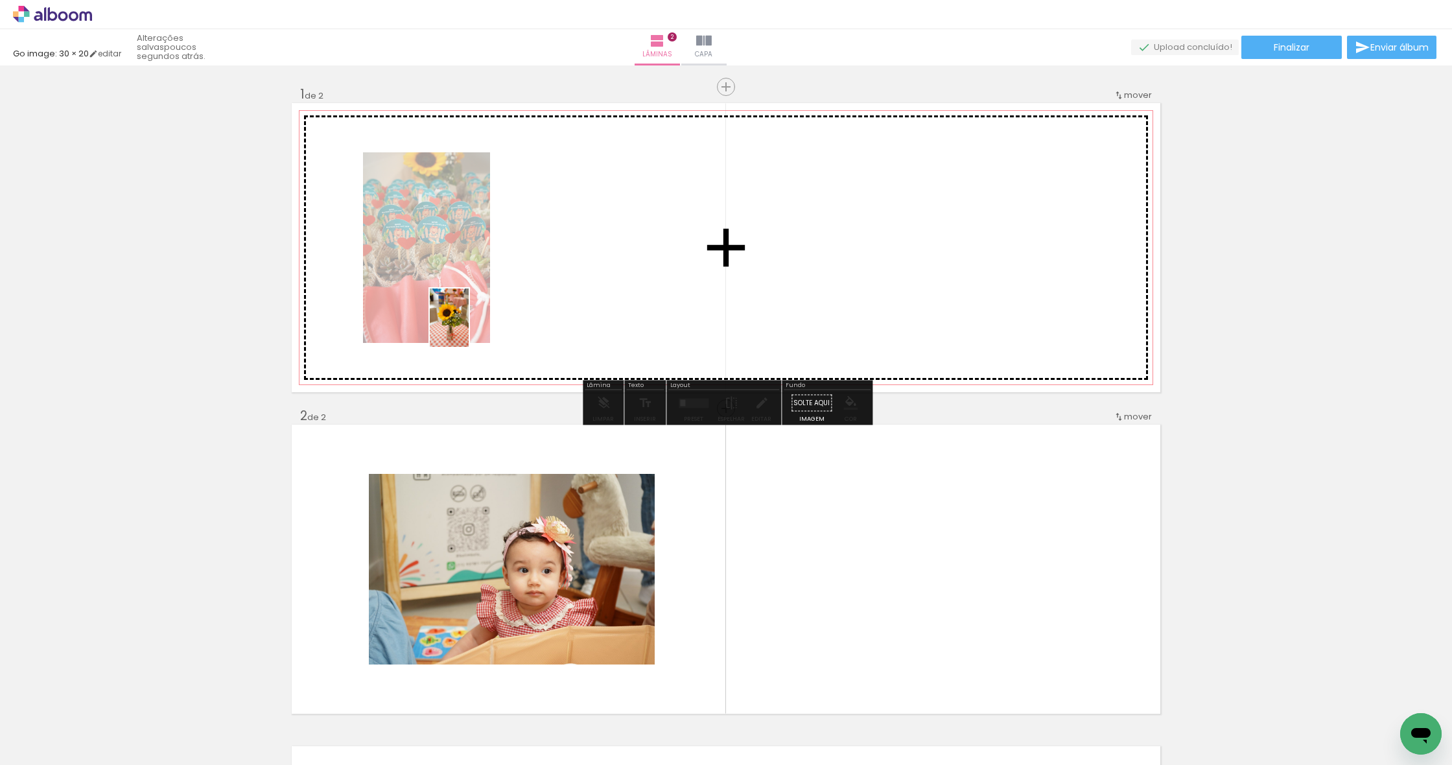
drag, startPoint x: 131, startPoint y: 728, endPoint x: 469, endPoint y: 327, distance: 524.5
click at [469, 327] on quentale-workspace at bounding box center [726, 382] width 1452 height 765
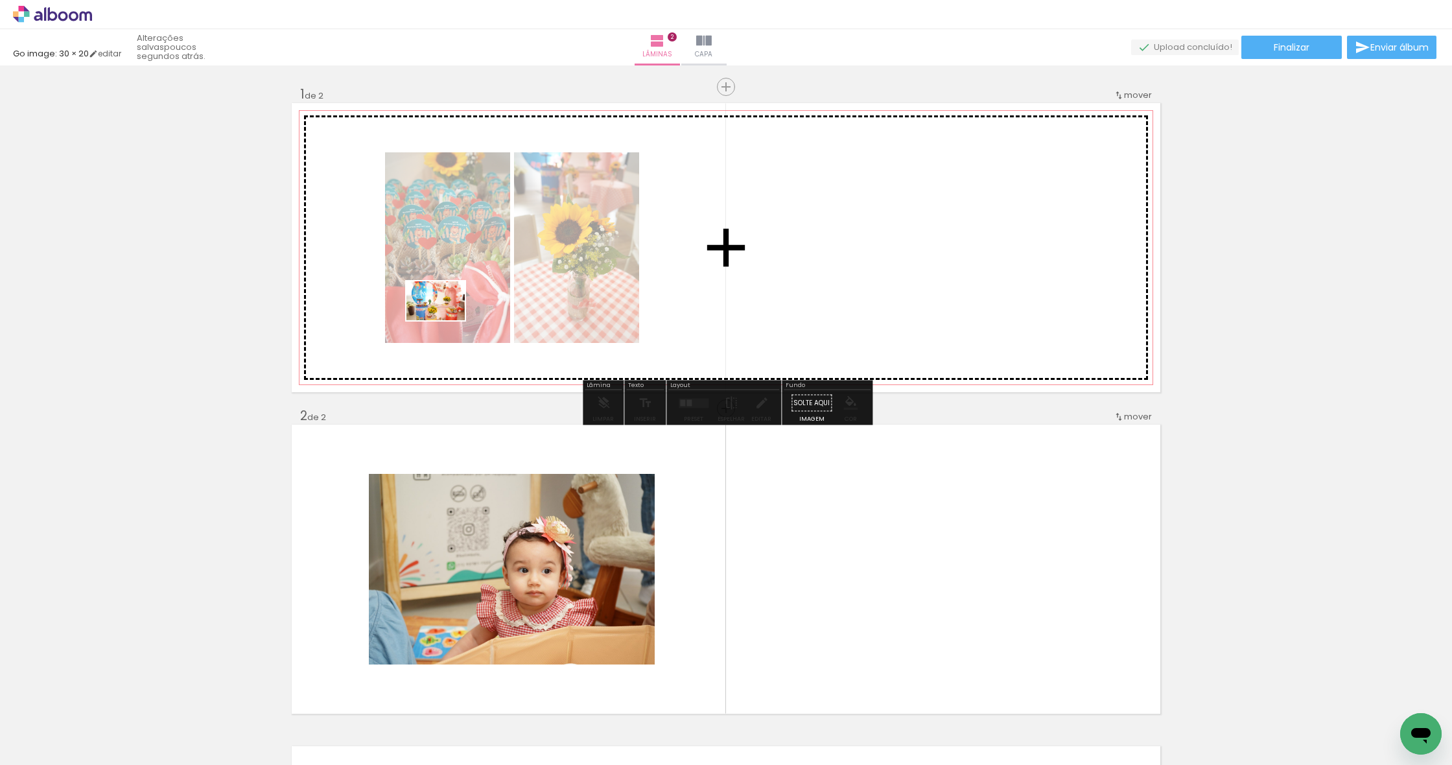
drag, startPoint x: 139, startPoint y: 724, endPoint x: 446, endPoint y: 320, distance: 507.6
click at [446, 320] on quentale-workspace at bounding box center [726, 382] width 1452 height 765
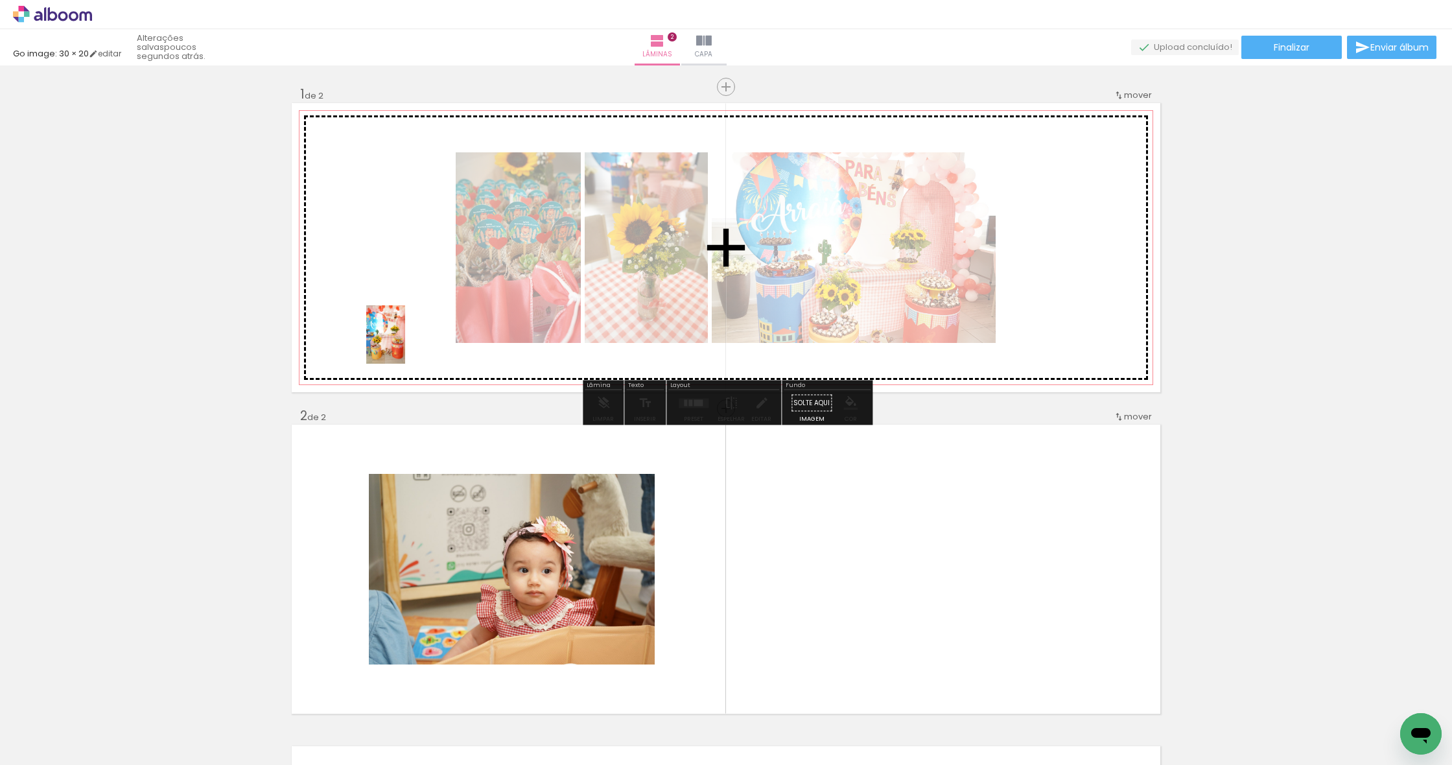
drag, startPoint x: 135, startPoint y: 722, endPoint x: 406, endPoint y: 342, distance: 467.0
click at [406, 342] on quentale-workspace at bounding box center [726, 382] width 1452 height 765
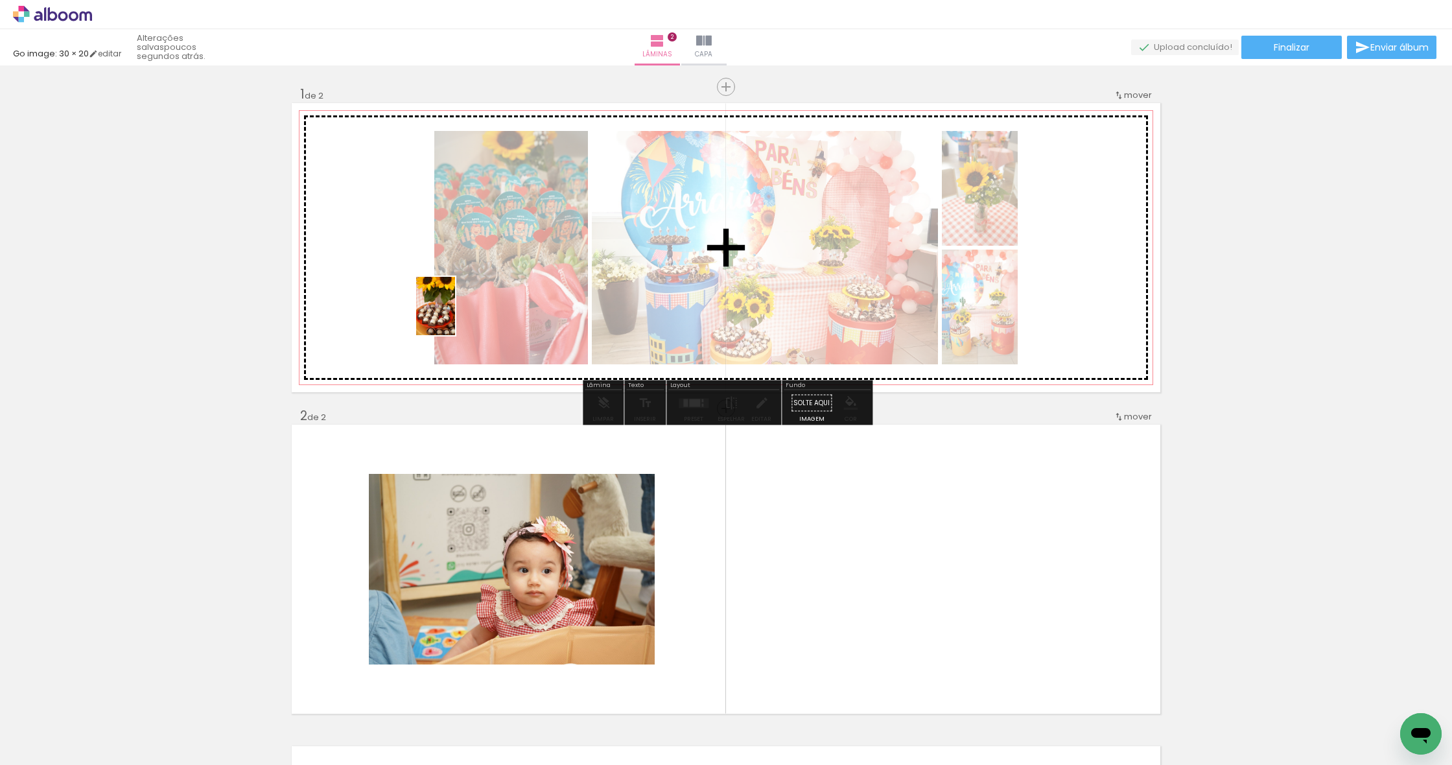
drag, startPoint x: 148, startPoint y: 720, endPoint x: 455, endPoint y: 316, distance: 507.1
click at [455, 316] on quentale-workspace at bounding box center [726, 382] width 1452 height 765
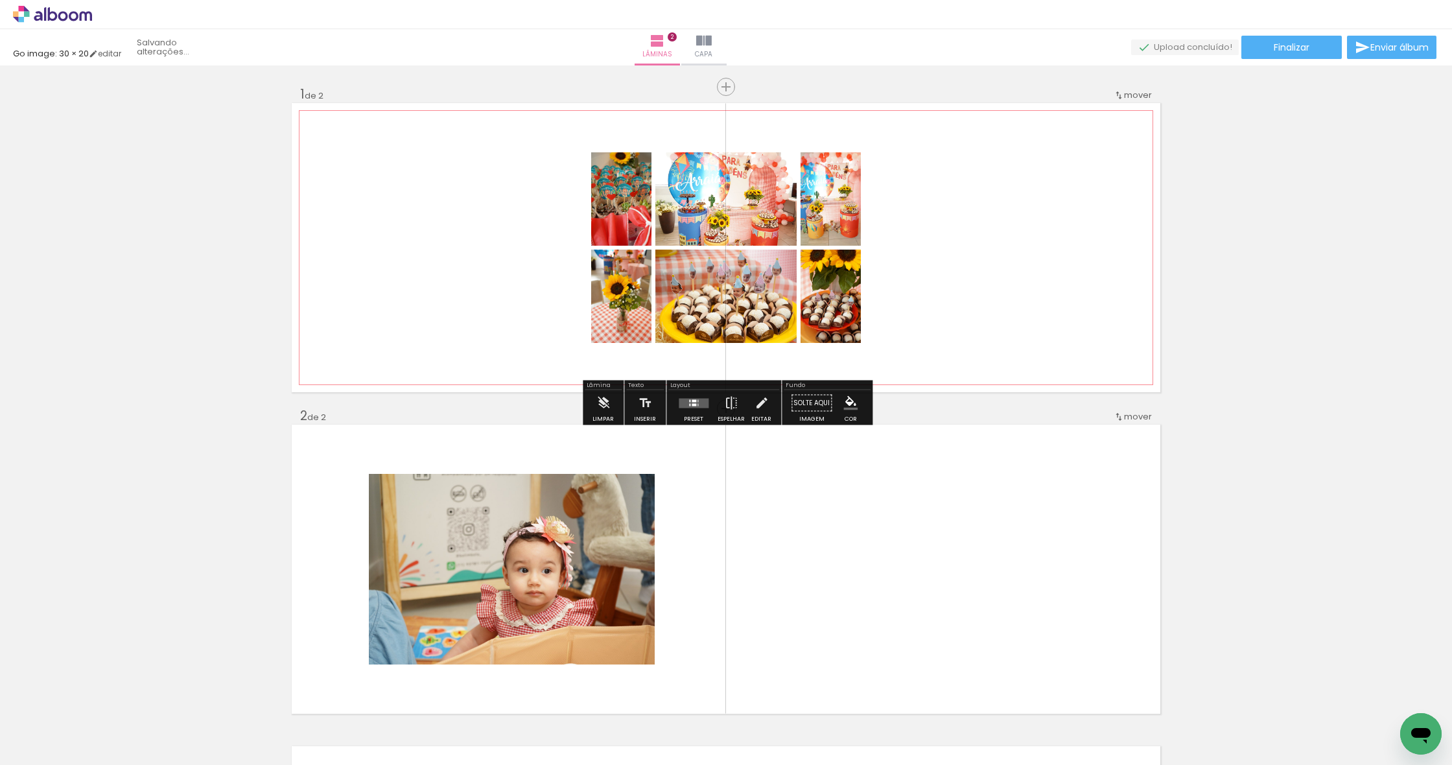
drag, startPoint x: 127, startPoint y: 733, endPoint x: 395, endPoint y: 364, distance: 456.7
click at [395, 364] on quentale-workspace at bounding box center [726, 382] width 1452 height 765
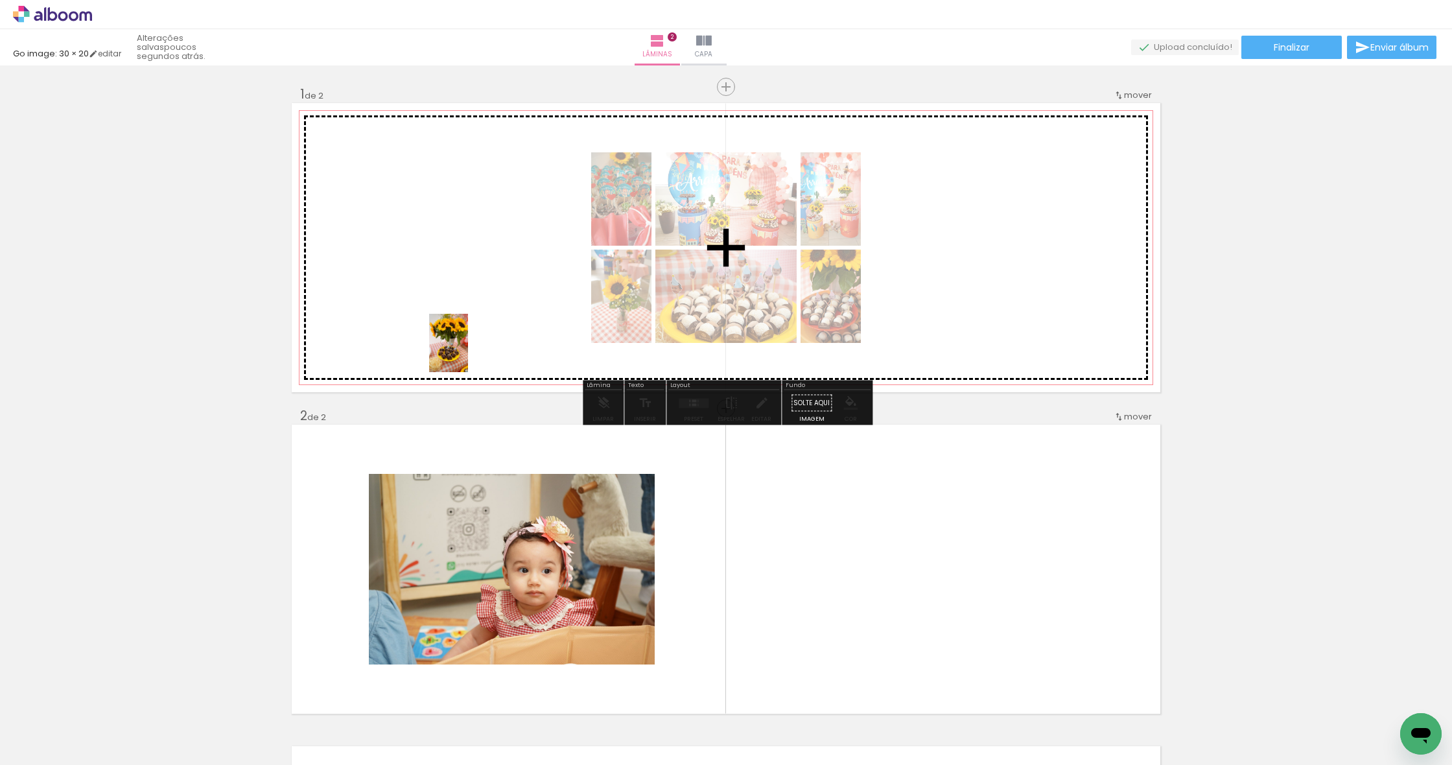
drag, startPoint x: 161, startPoint y: 701, endPoint x: 471, endPoint y: 348, distance: 470.0
click at [471, 348] on quentale-workspace at bounding box center [726, 382] width 1452 height 765
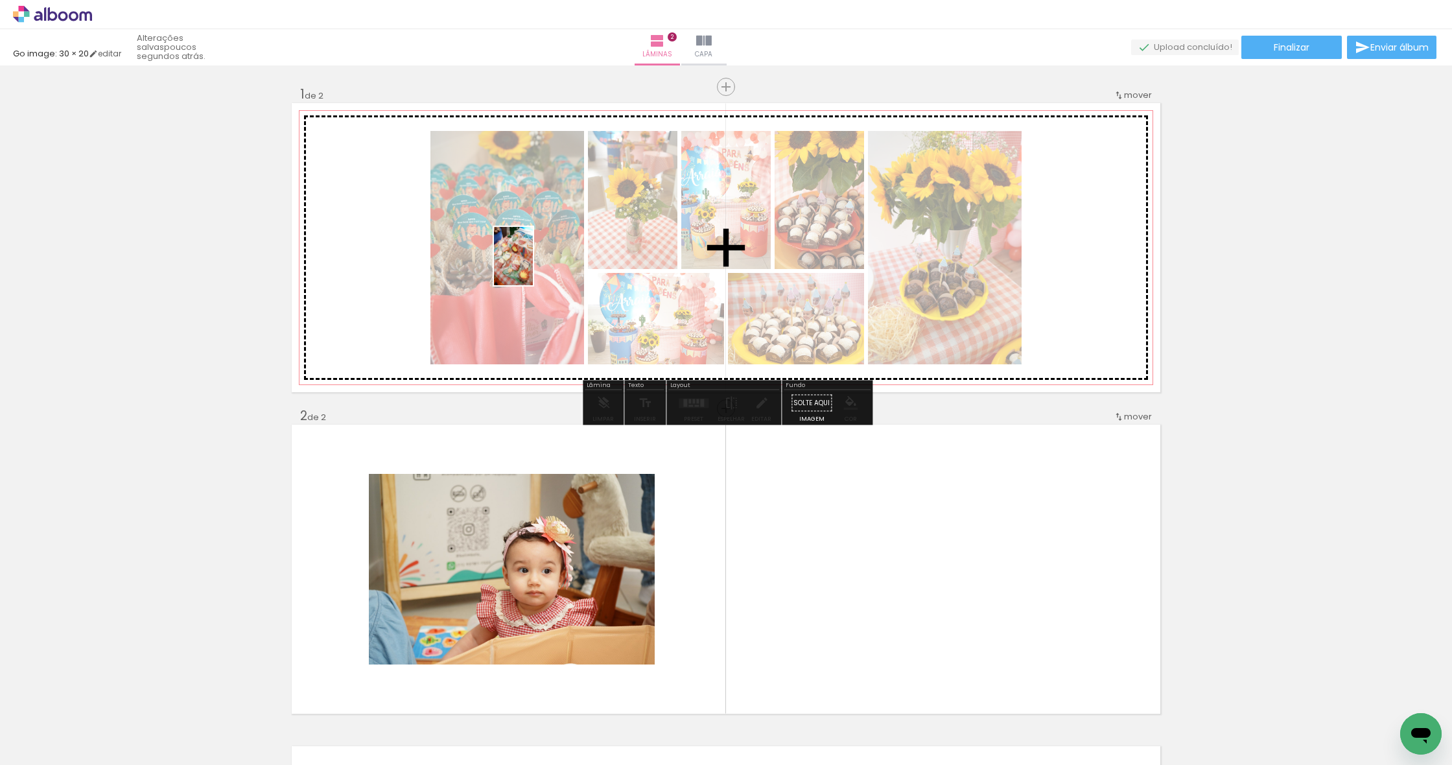
drag, startPoint x: 159, startPoint y: 716, endPoint x: 533, endPoint y: 266, distance: 585.6
click at [533, 266] on quentale-workspace at bounding box center [726, 382] width 1452 height 765
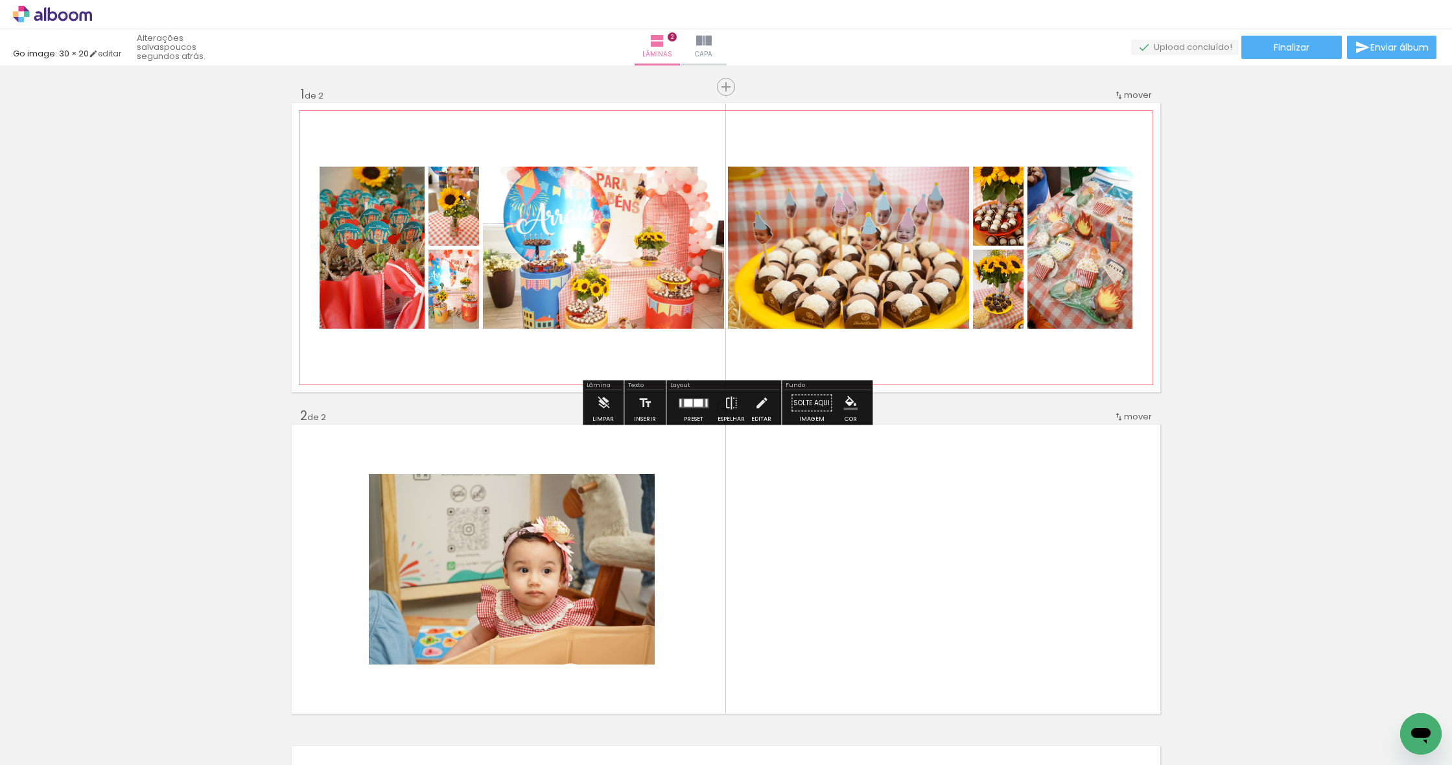
drag, startPoint x: 190, startPoint y: 655, endPoint x: 320, endPoint y: 436, distance: 254.4
click at [349, 359] on div "Inserir lâmina 1 de 2 Inserir lâmina 2 de 2" at bounding box center [726, 552] width 1452 height 965
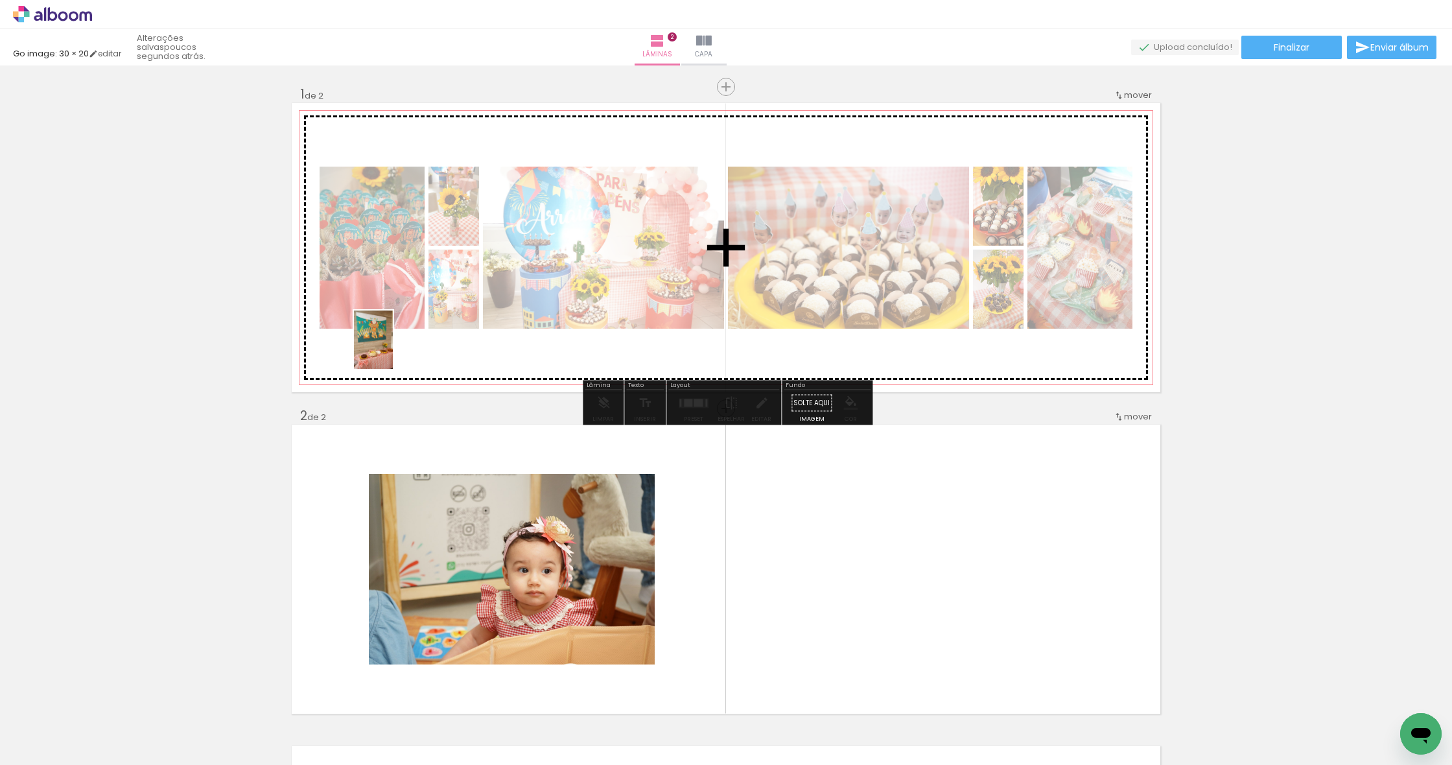
drag, startPoint x: 133, startPoint y: 730, endPoint x: 394, endPoint y: 348, distance: 462.3
click at [394, 348] on quentale-workspace at bounding box center [726, 382] width 1452 height 765
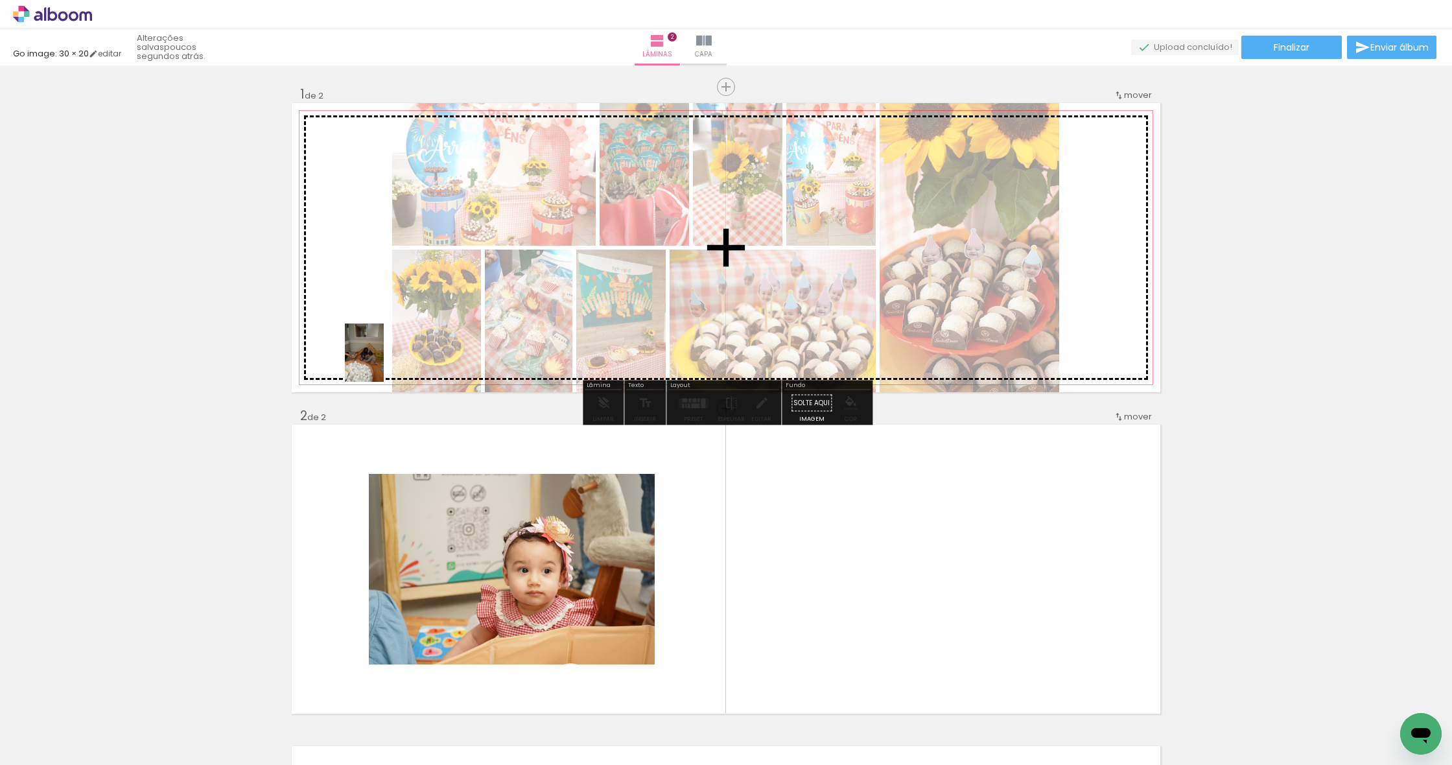
drag, startPoint x: 123, startPoint y: 734, endPoint x: 384, endPoint y: 362, distance: 453.8
click at [384, 362] on quentale-workspace at bounding box center [726, 382] width 1452 height 765
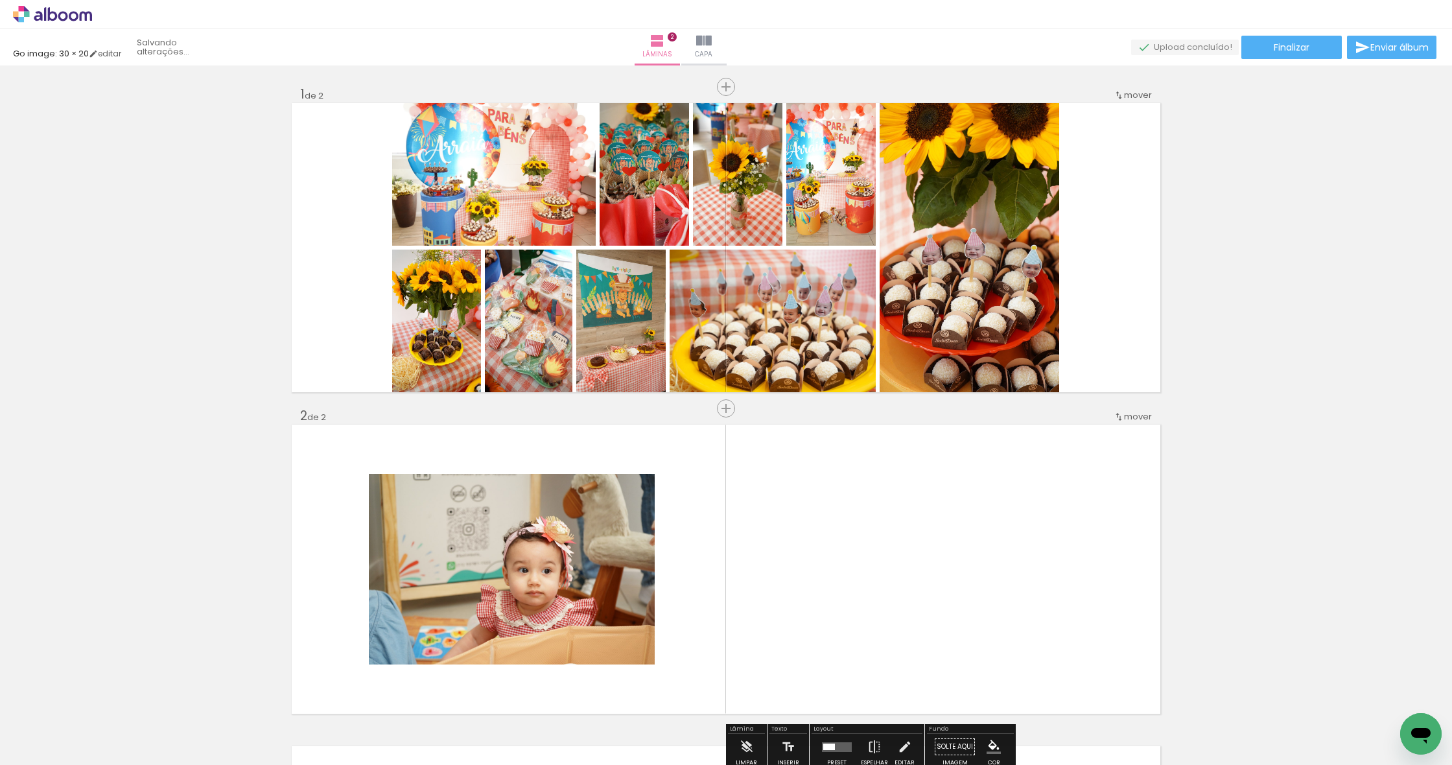
drag, startPoint x: 937, startPoint y: 316, endPoint x: 169, endPoint y: 723, distance: 868.9
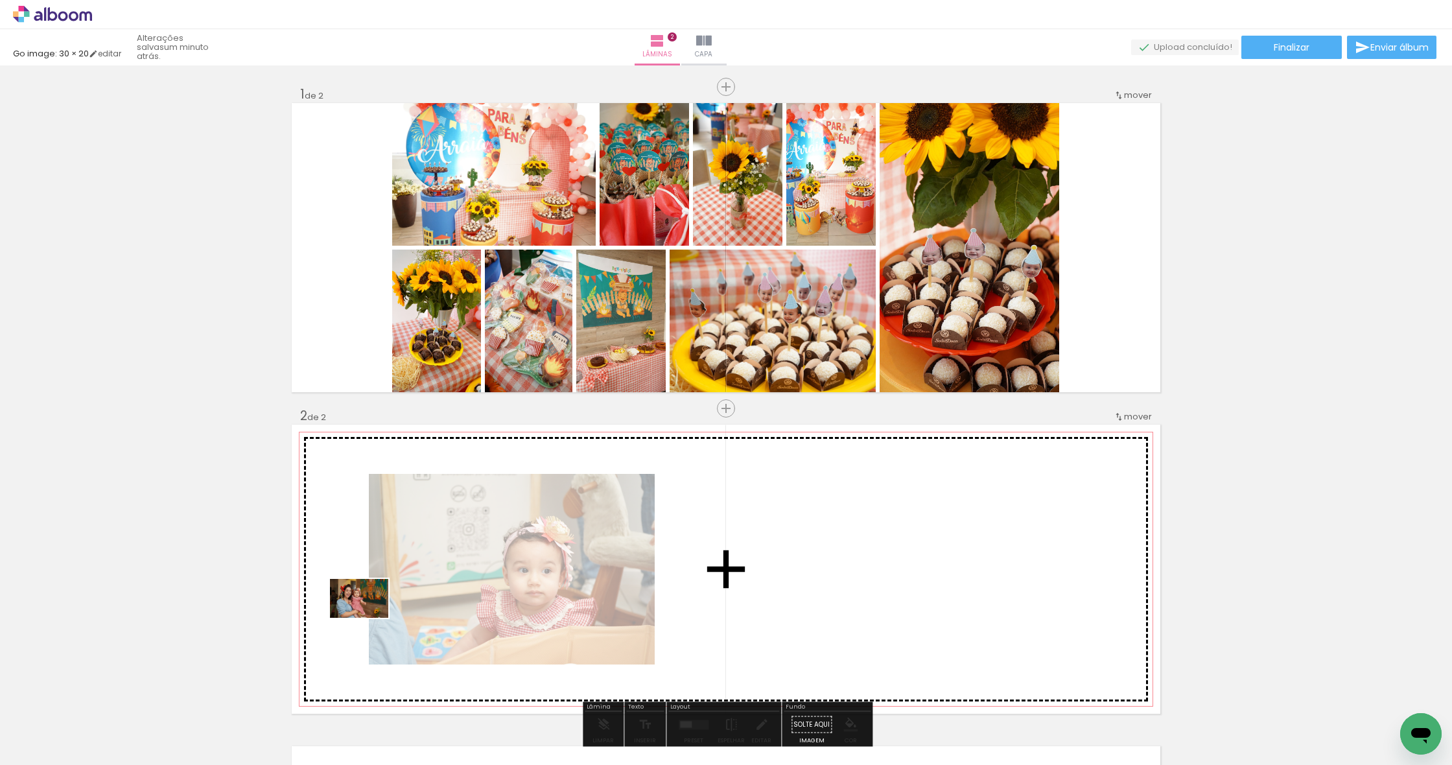
drag, startPoint x: 200, startPoint y: 736, endPoint x: 369, endPoint y: 618, distance: 206.7
click at [369, 618] on quentale-workspace at bounding box center [726, 382] width 1452 height 765
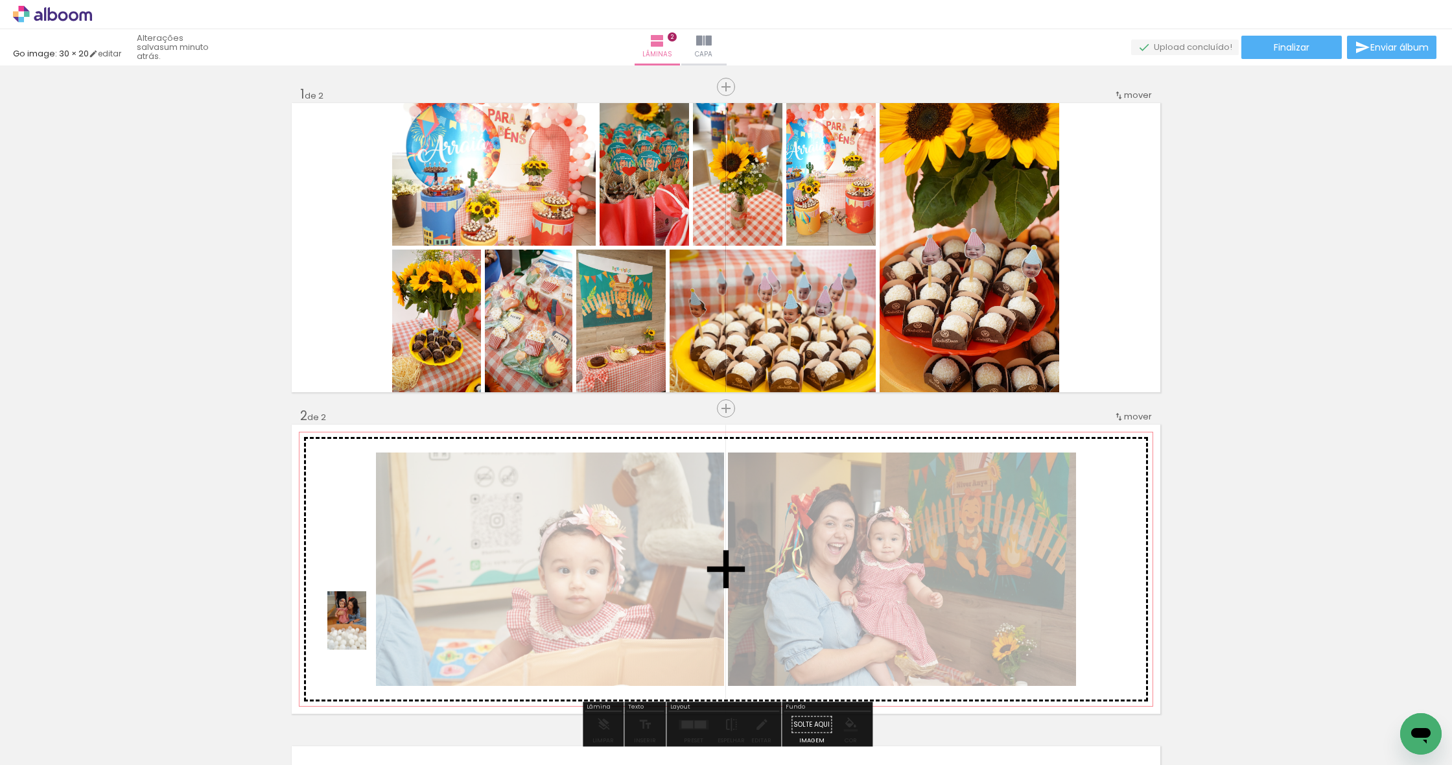
drag, startPoint x: 293, startPoint y: 678, endPoint x: 366, endPoint y: 630, distance: 87.6
click at [366, 630] on quentale-workspace at bounding box center [726, 382] width 1452 height 765
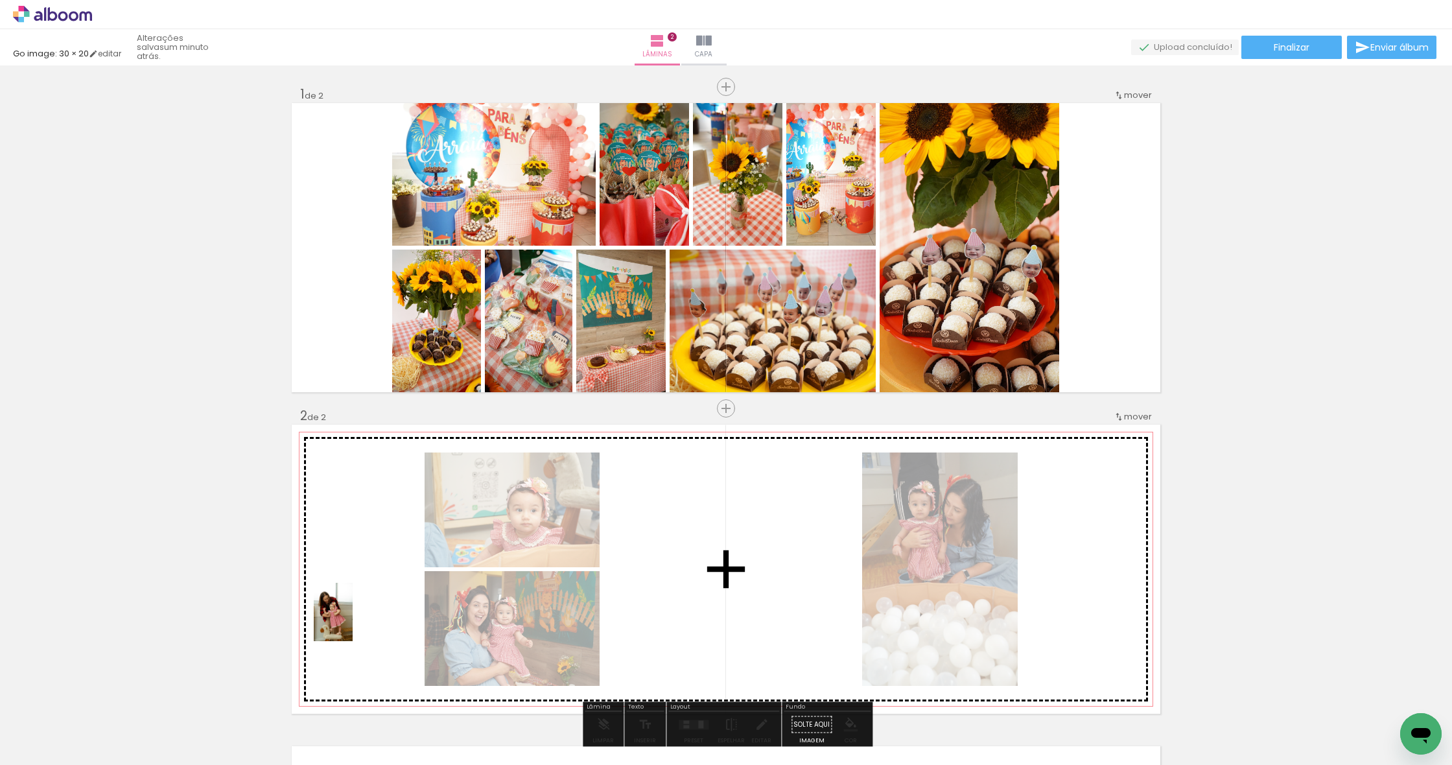
drag, startPoint x: 294, startPoint y: 693, endPoint x: 353, endPoint y: 622, distance: 92.6
click at [353, 622] on quentale-workspace at bounding box center [726, 382] width 1452 height 765
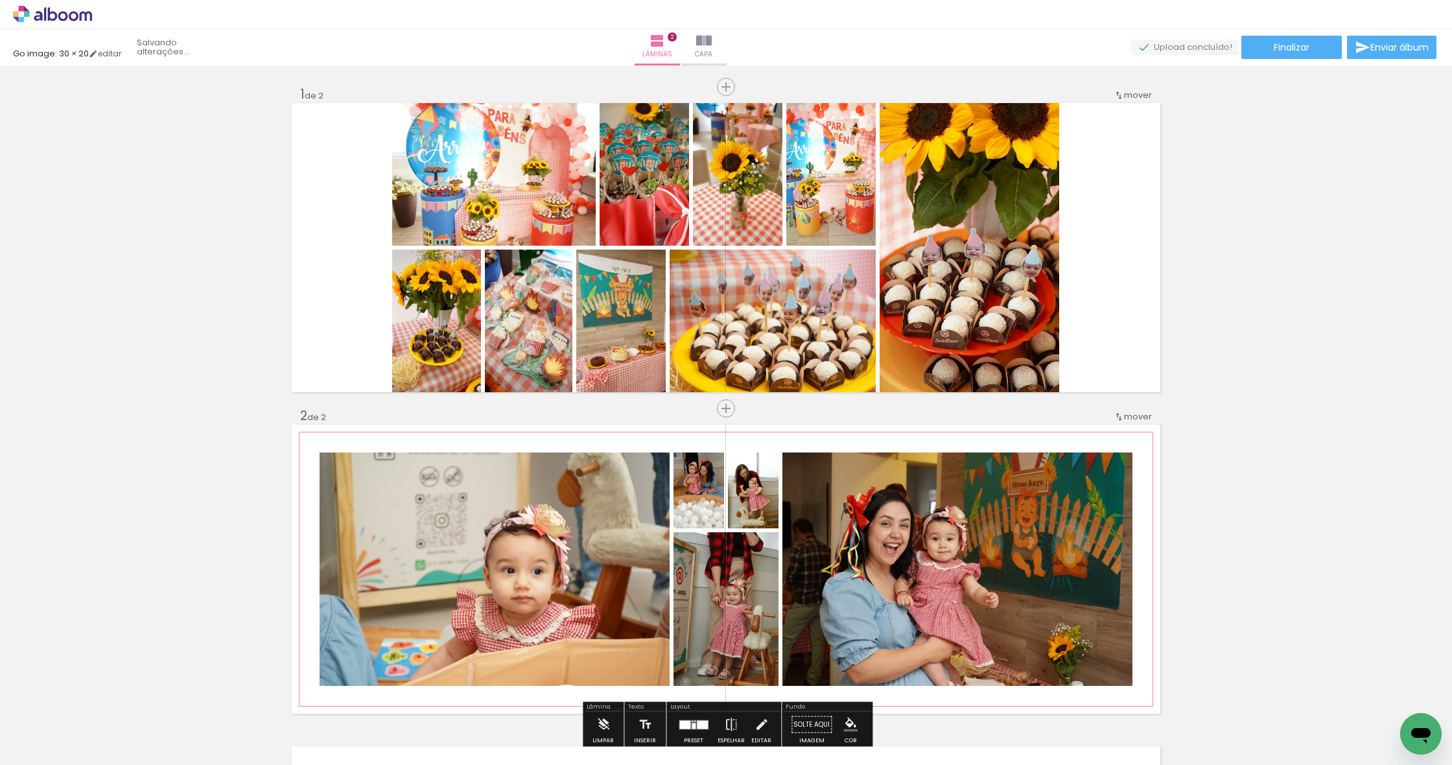
drag, startPoint x: 277, startPoint y: 728, endPoint x: 414, endPoint y: 619, distance: 174.3
click at [414, 619] on quentale-workspace at bounding box center [726, 382] width 1452 height 765
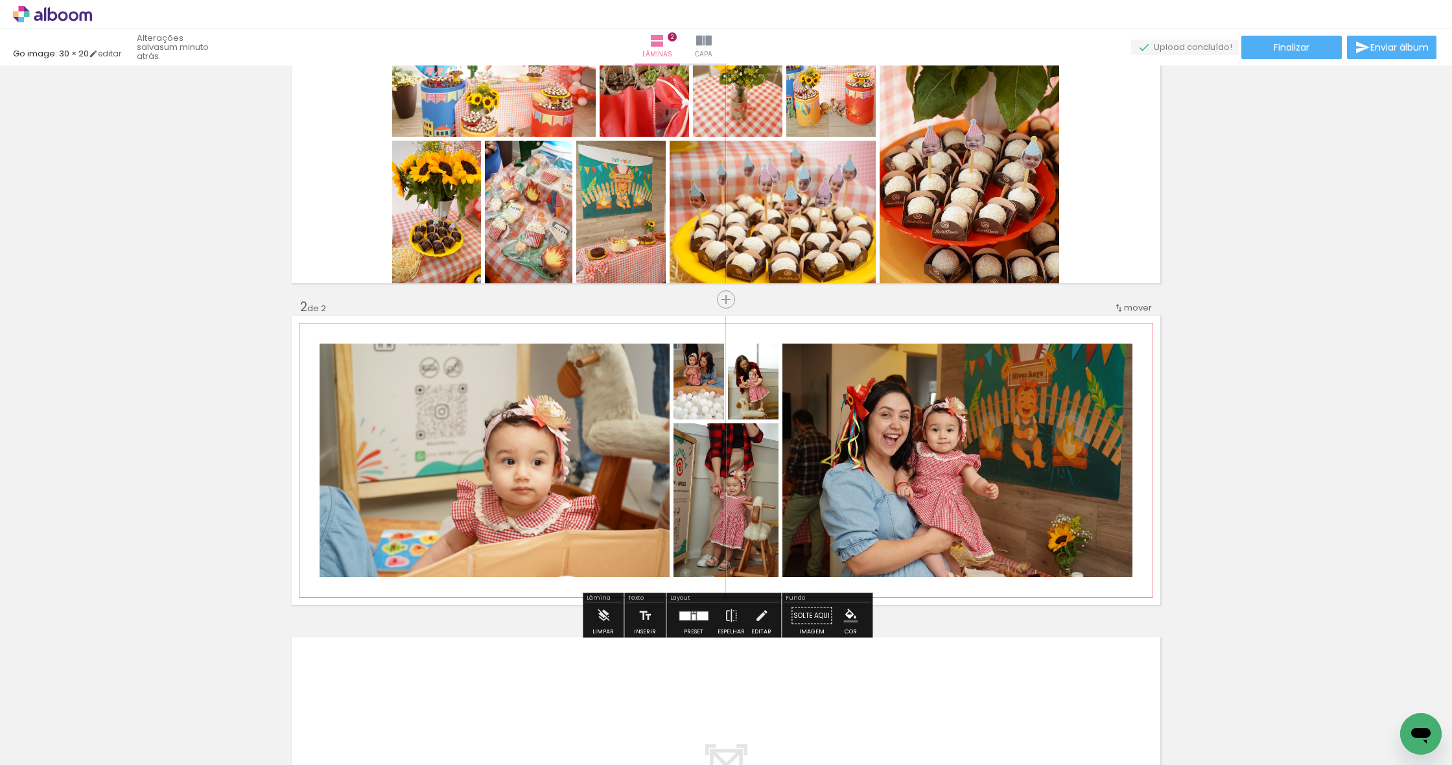
scroll to position [112, 0]
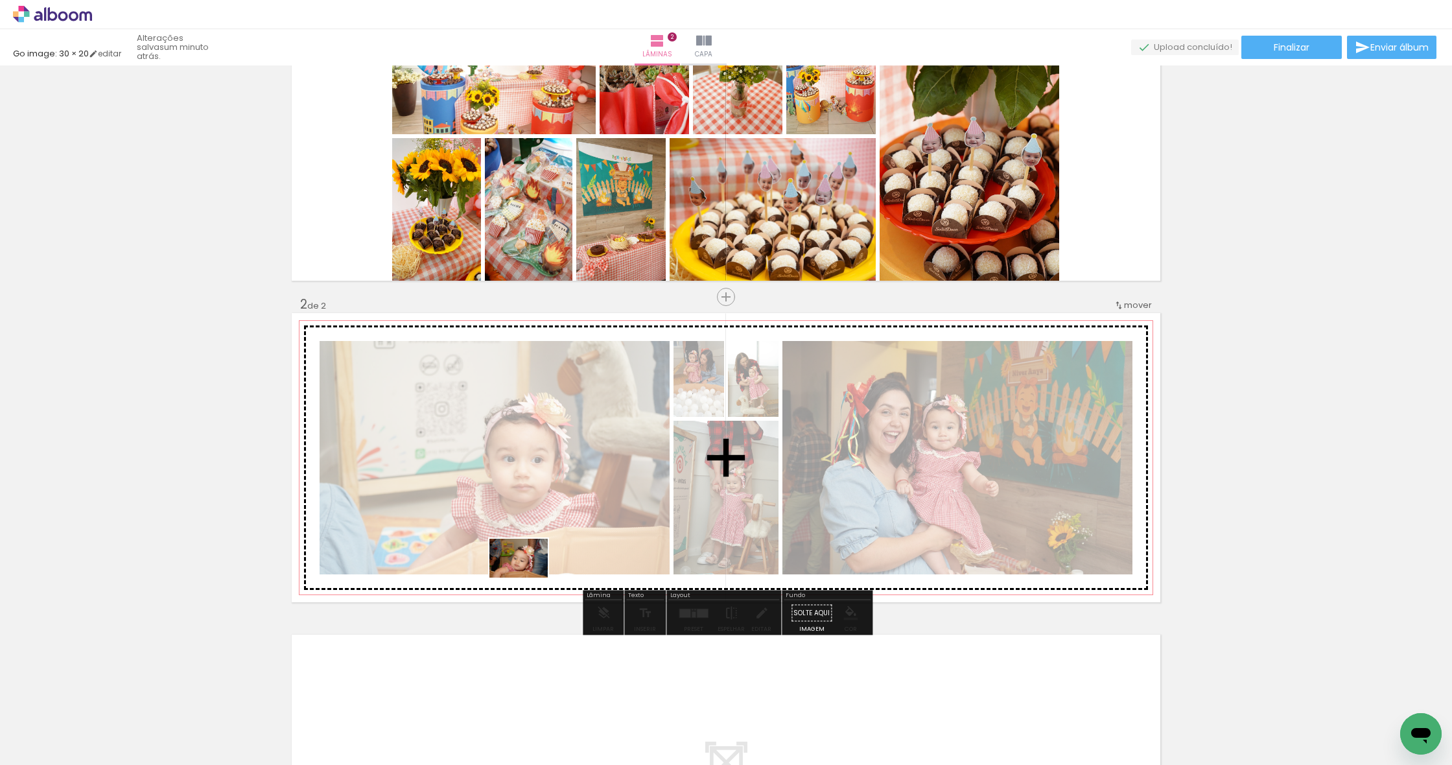
drag, startPoint x: 429, startPoint y: 728, endPoint x: 530, endPoint y: 575, distance: 183.4
click at [530, 575] on quentale-workspace at bounding box center [726, 382] width 1452 height 765
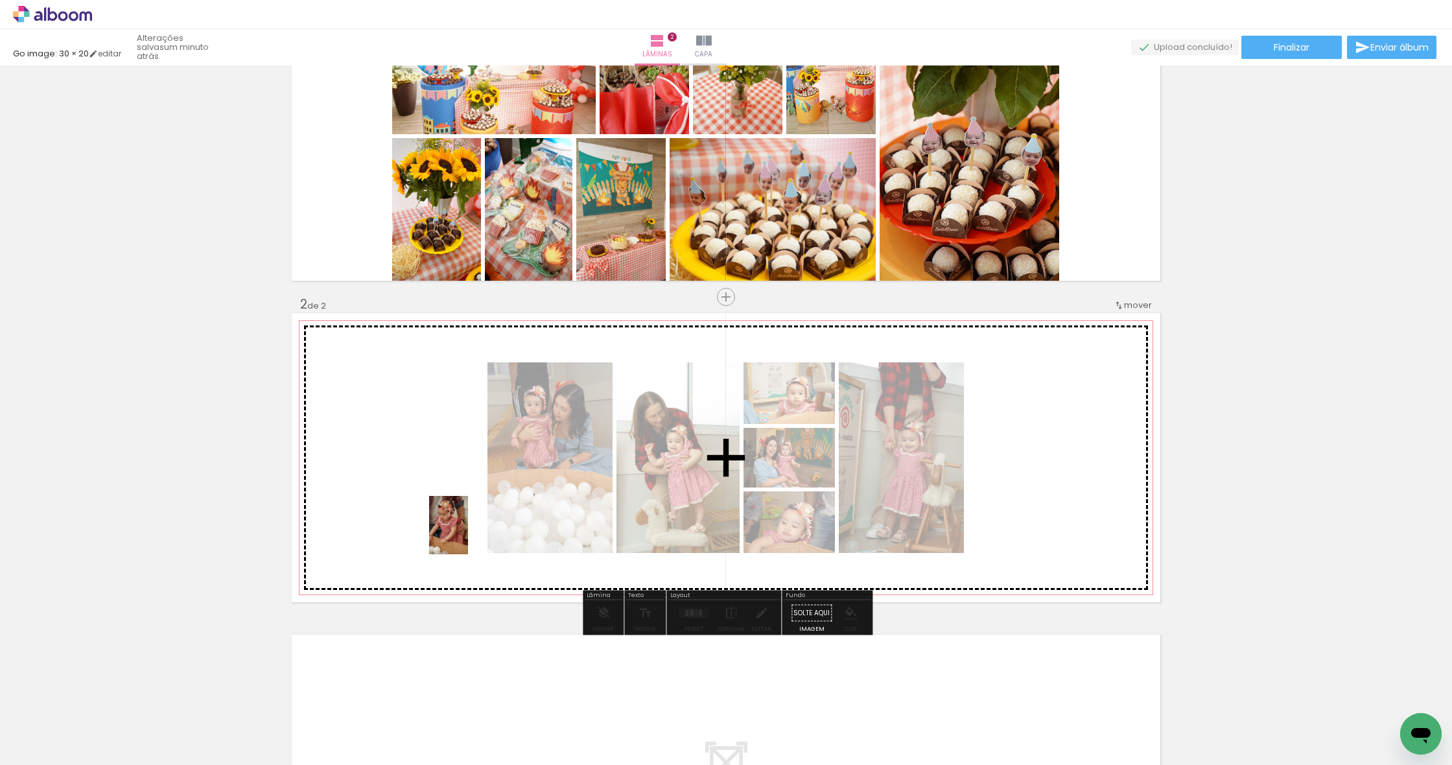
drag, startPoint x: 422, startPoint y: 729, endPoint x: 468, endPoint y: 534, distance: 199.9
click at [468, 534] on quentale-workspace at bounding box center [726, 382] width 1452 height 765
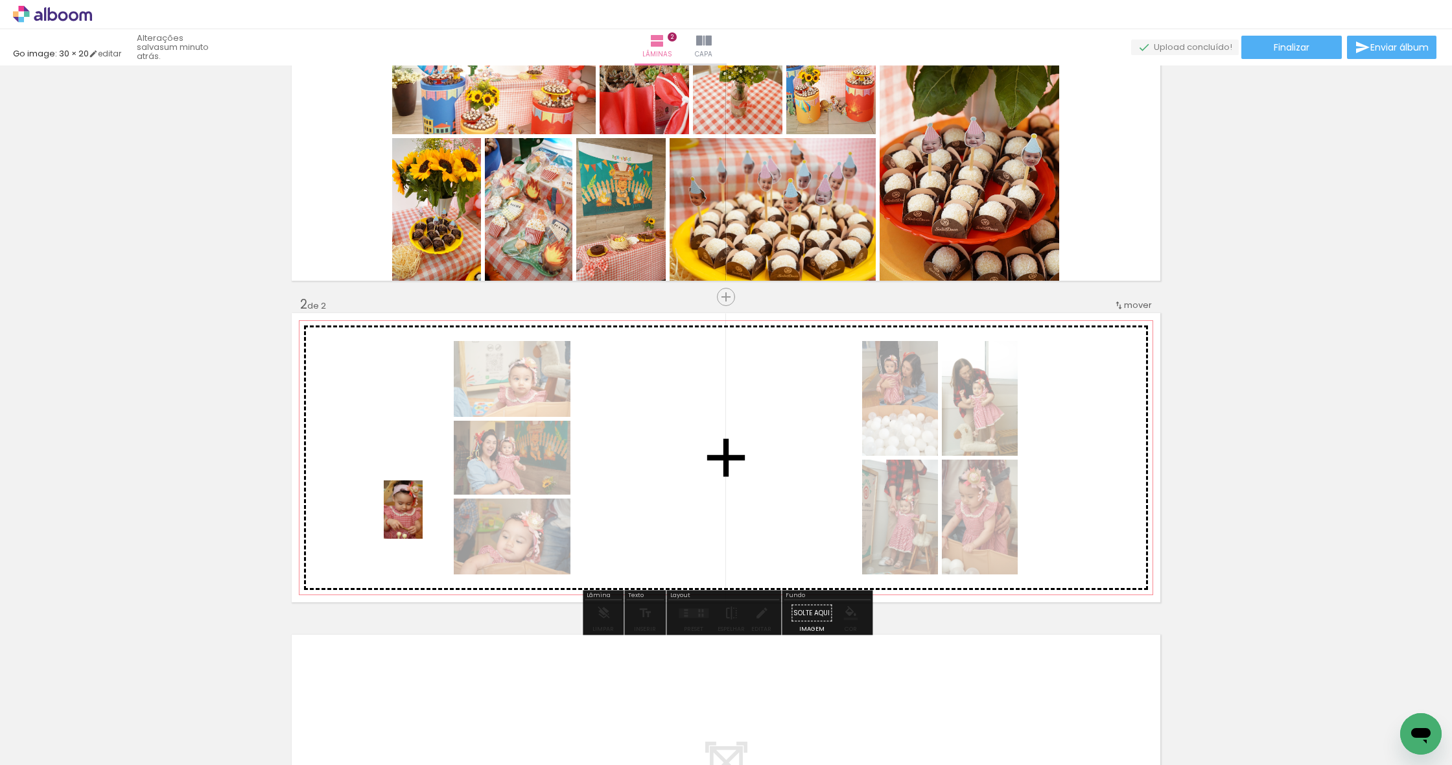
drag, startPoint x: 427, startPoint y: 728, endPoint x: 423, endPoint y: 519, distance: 208.8
click at [423, 519] on quentale-workspace at bounding box center [726, 382] width 1452 height 765
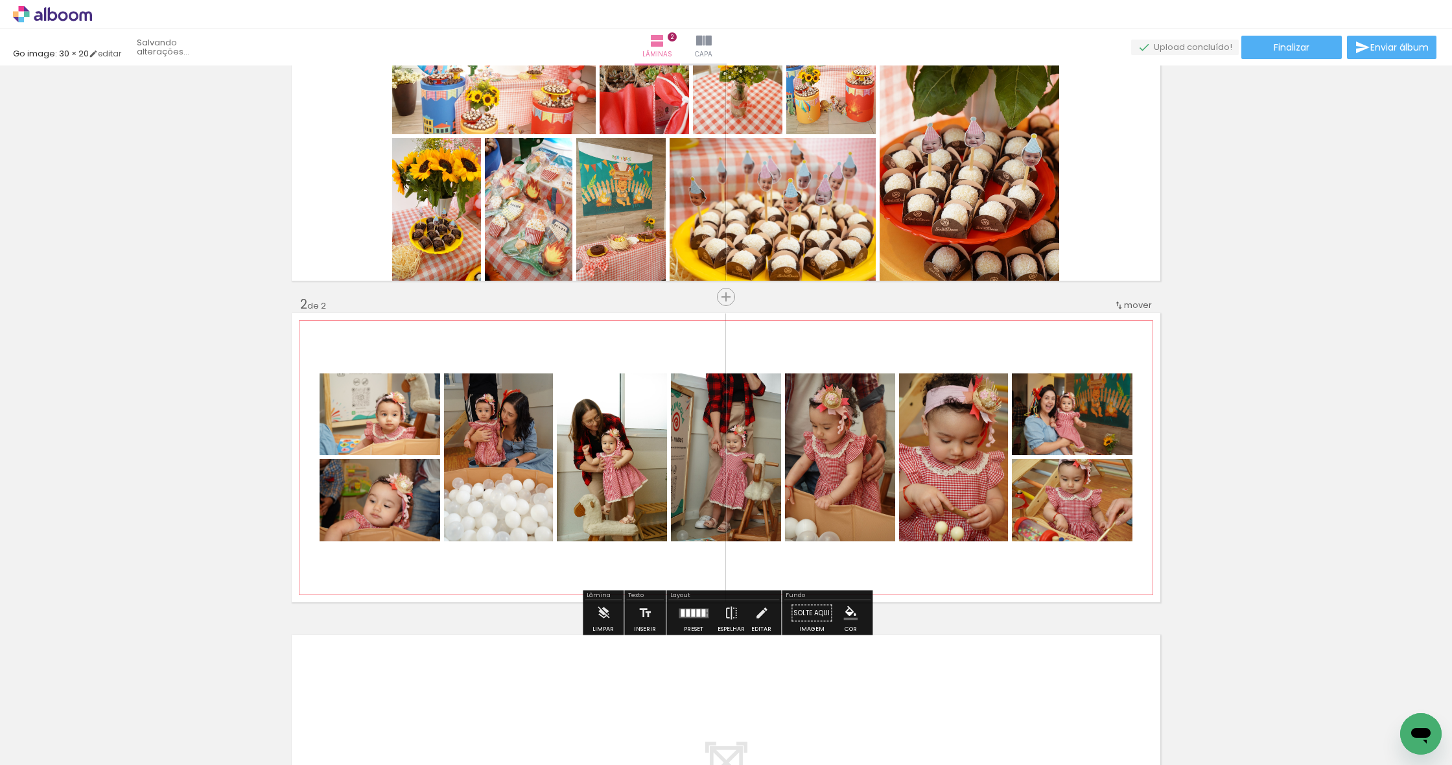
drag, startPoint x: 423, startPoint y: 723, endPoint x: 412, endPoint y: 568, distance: 155.9
click at [412, 568] on quentale-workspace at bounding box center [726, 382] width 1452 height 765
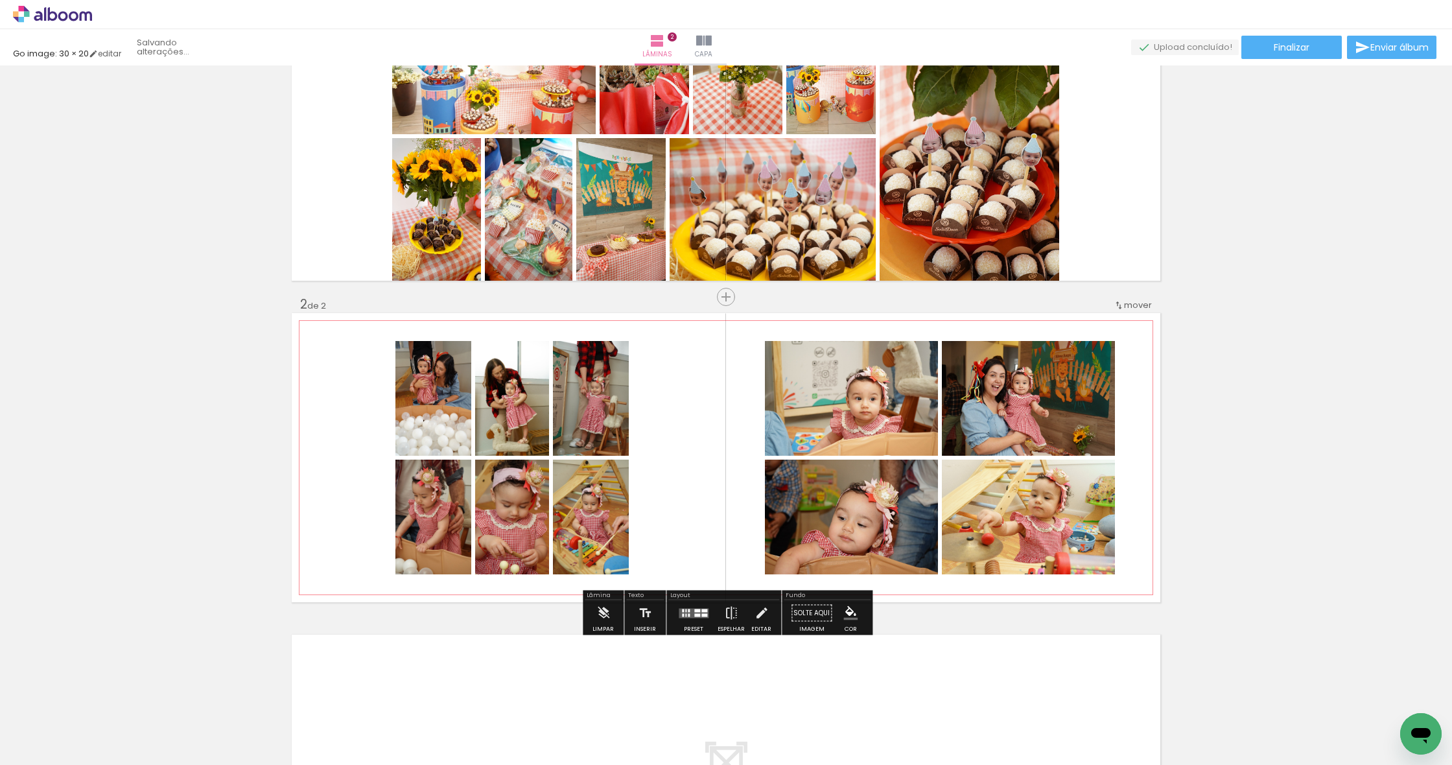
drag, startPoint x: 427, startPoint y: 729, endPoint x: 509, endPoint y: 537, distance: 209.4
click at [509, 537] on quentale-workspace at bounding box center [726, 382] width 1452 height 765
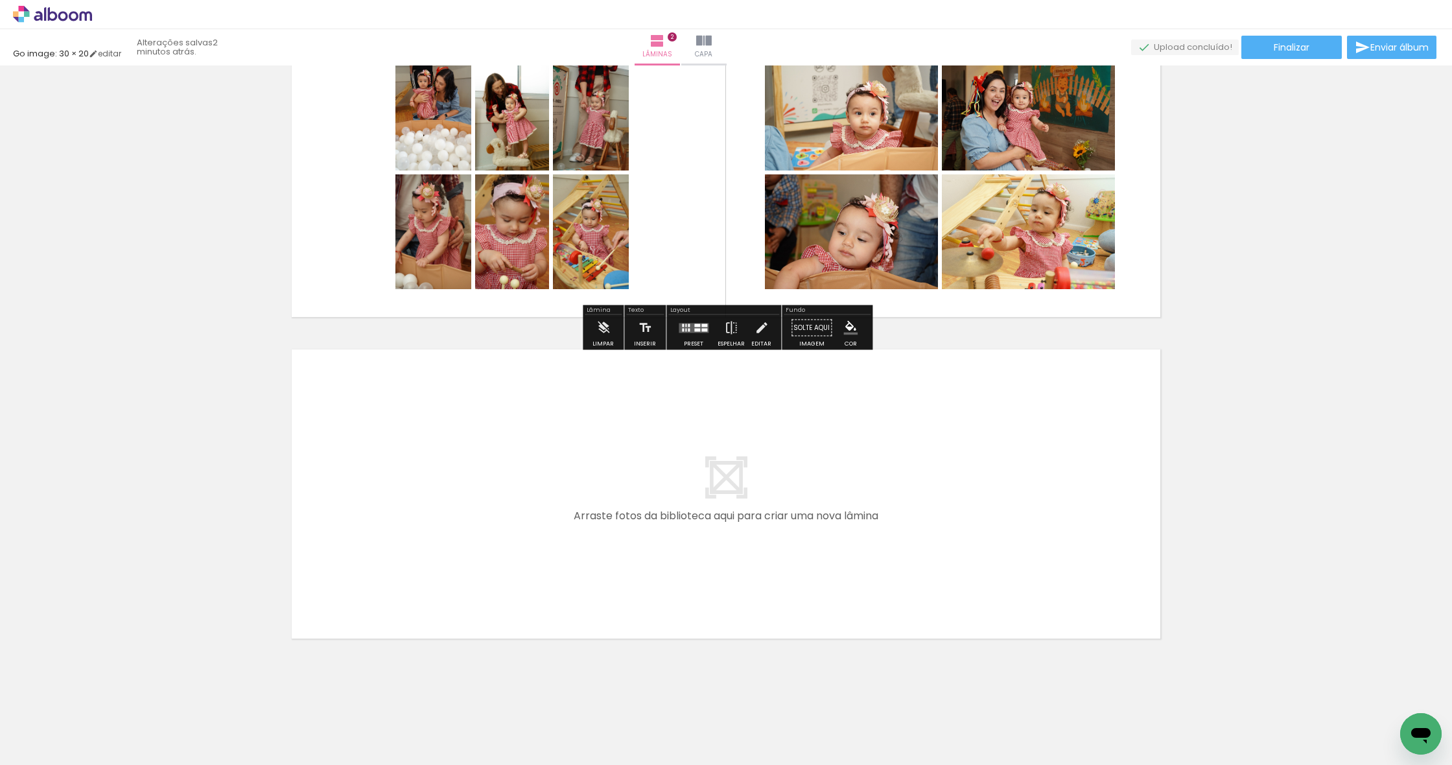
scroll to position [397, 0]
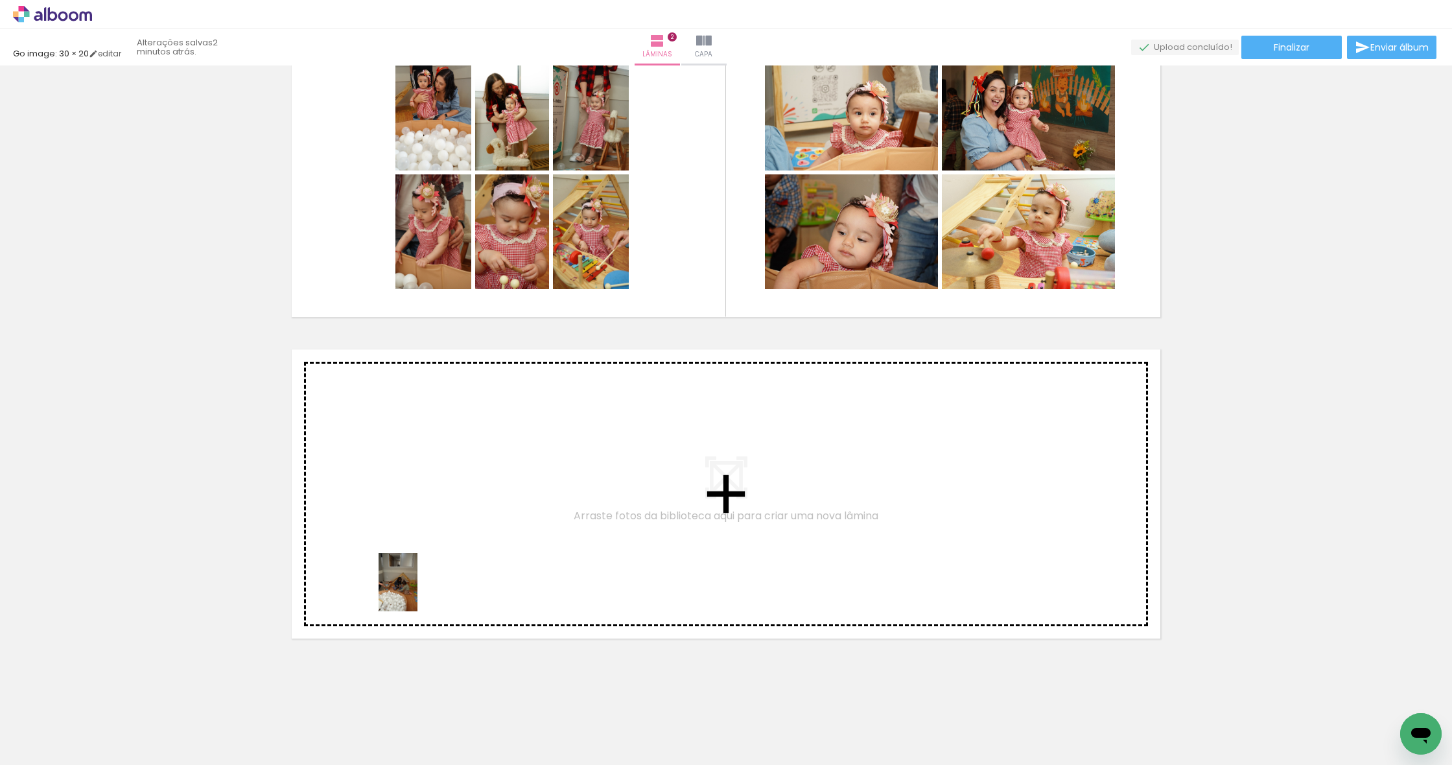
drag, startPoint x: 143, startPoint y: 733, endPoint x: 419, endPoint y: 592, distance: 309.7
click at [419, 592] on quentale-workspace at bounding box center [726, 382] width 1452 height 765
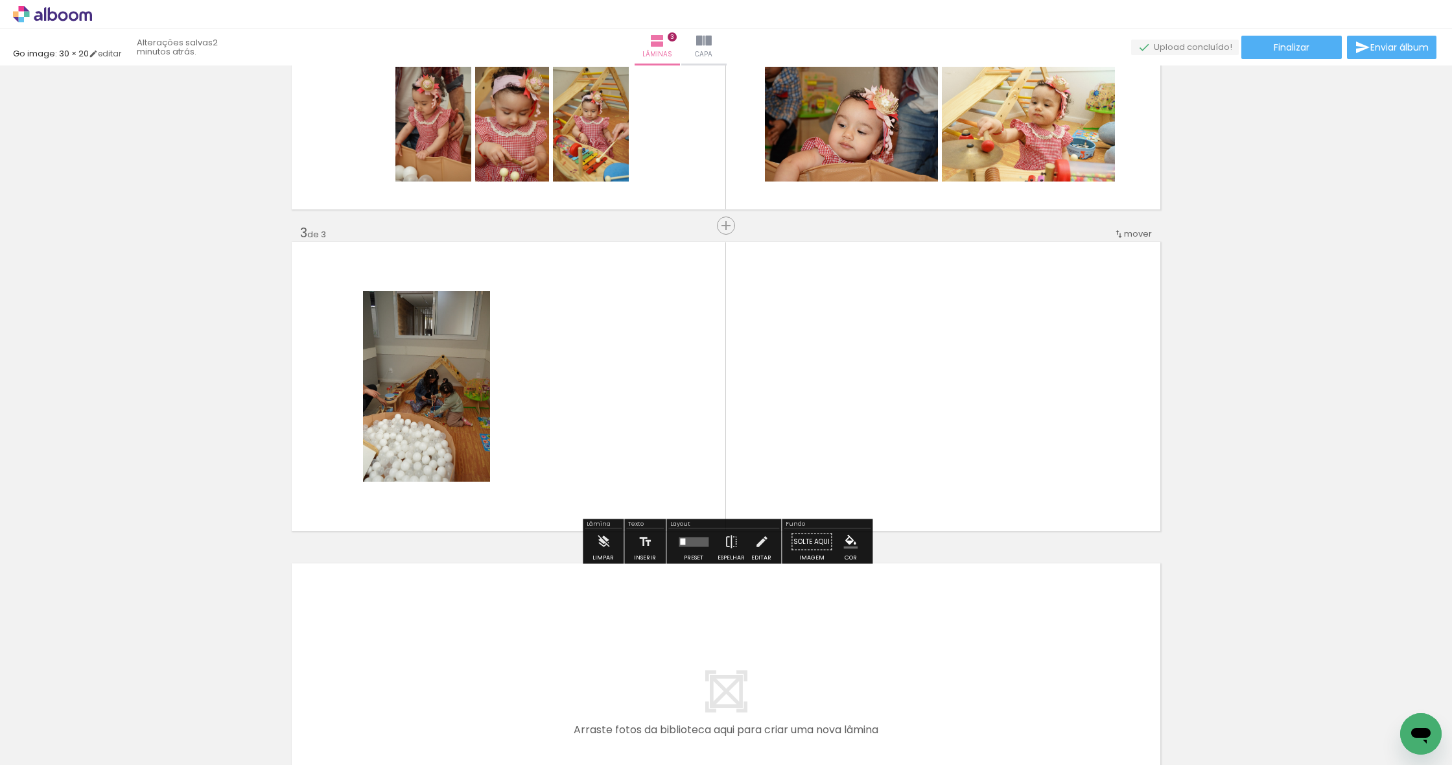
scroll to position [516, 0]
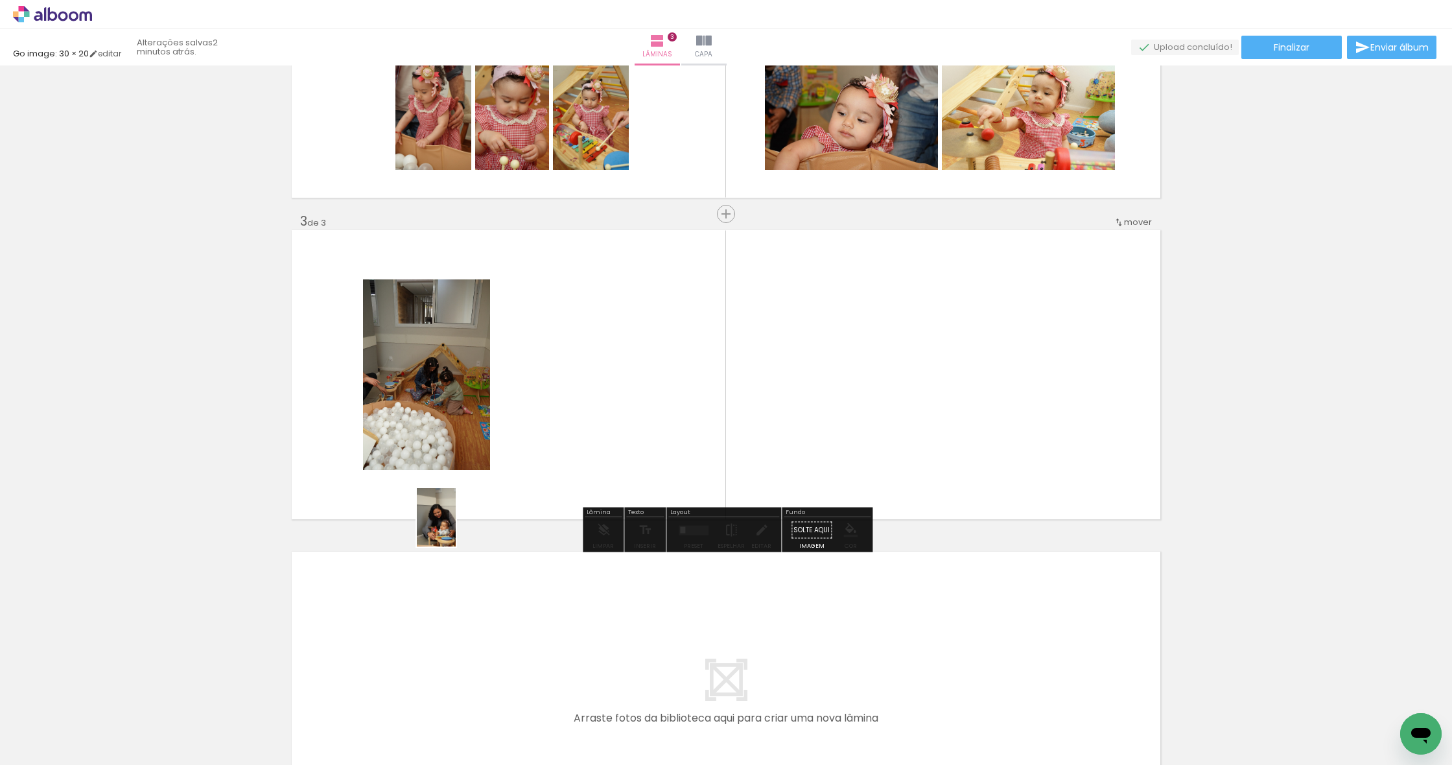
drag, startPoint x: 367, startPoint y: 734, endPoint x: 456, endPoint y: 526, distance: 225.7
click at [456, 526] on quentale-workspace at bounding box center [726, 382] width 1452 height 765
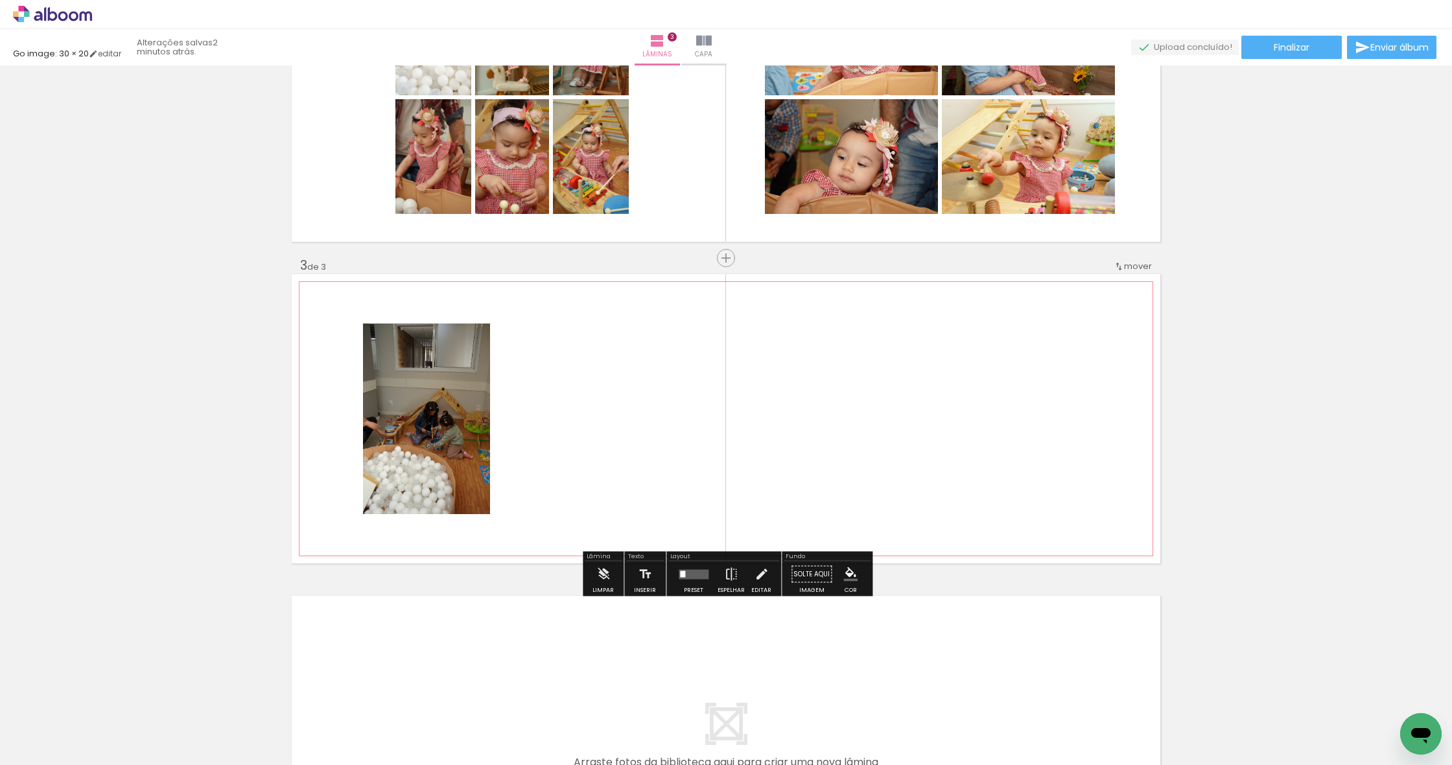
scroll to position [468, 0]
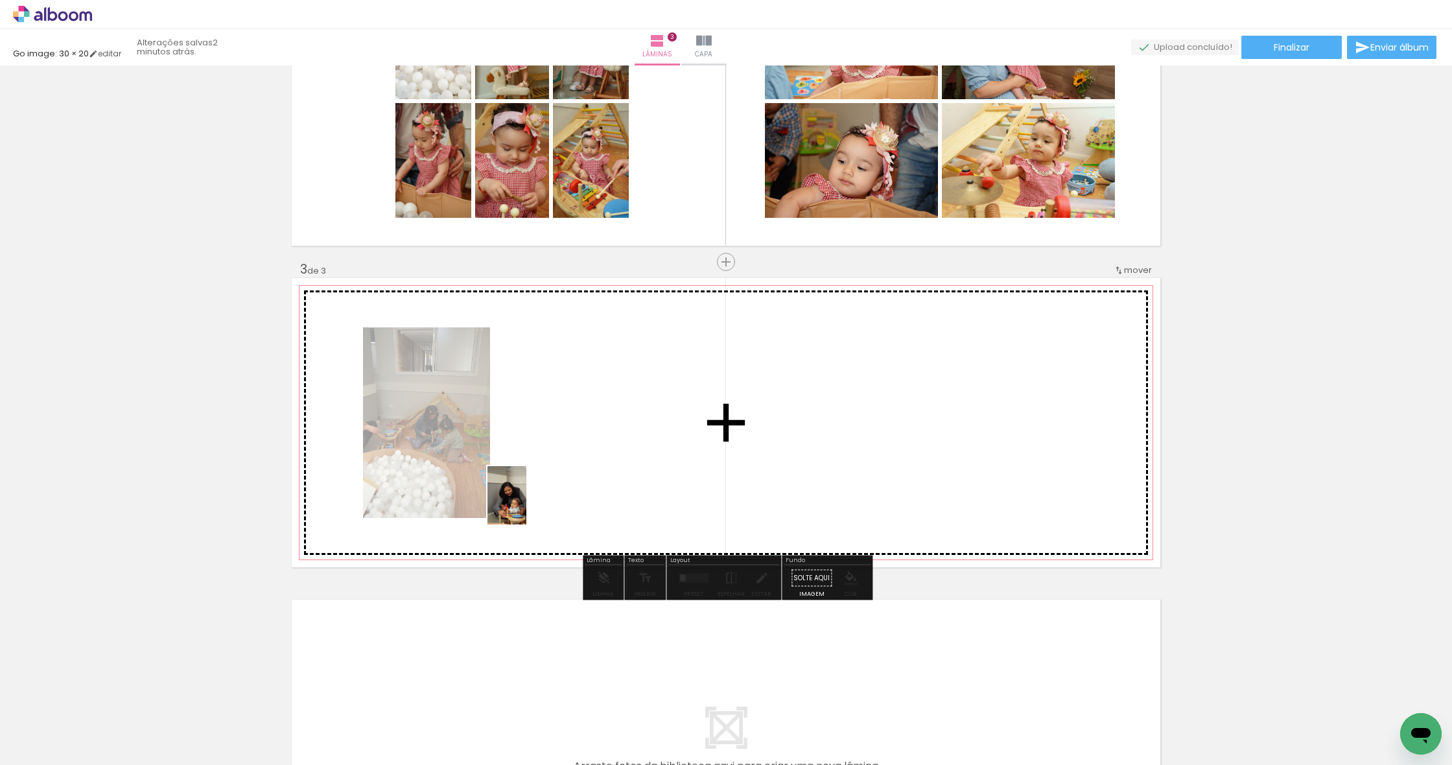
click at [526, 505] on quentale-workspace at bounding box center [726, 382] width 1452 height 765
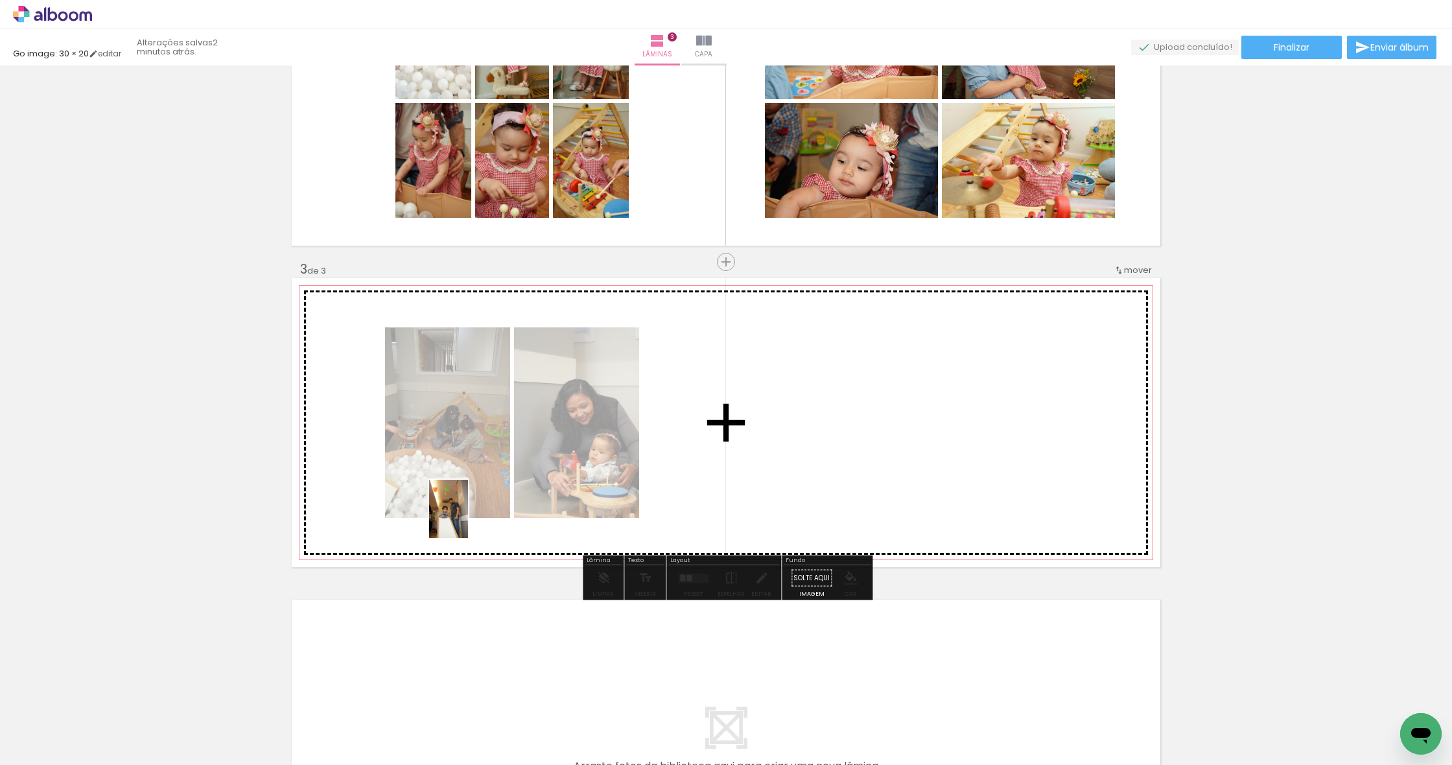
drag, startPoint x: 360, startPoint y: 719, endPoint x: 468, endPoint y: 519, distance: 227.7
click at [468, 519] on quentale-workspace at bounding box center [726, 382] width 1452 height 765
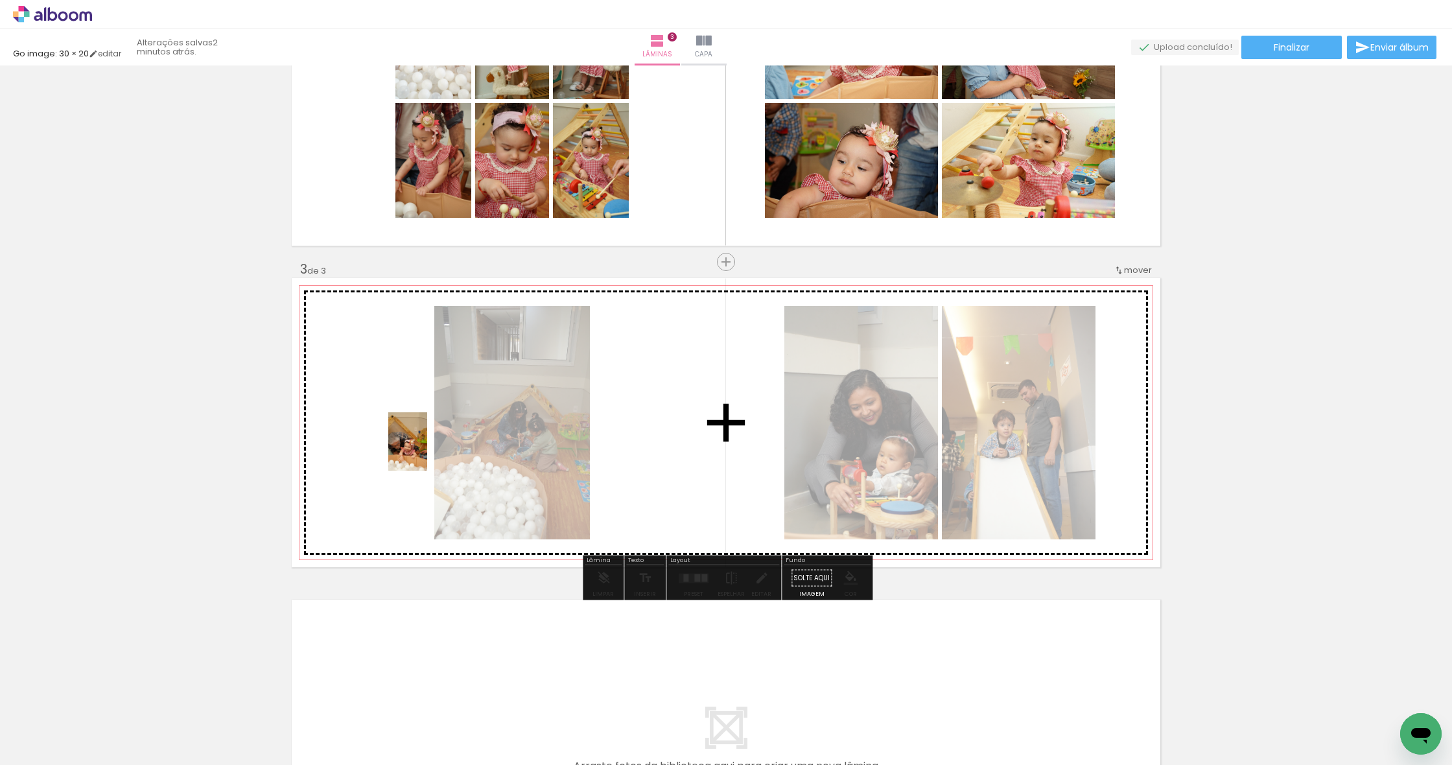
drag, startPoint x: 351, startPoint y: 712, endPoint x: 427, endPoint y: 451, distance: 272.1
click at [427, 451] on quentale-workspace at bounding box center [726, 382] width 1452 height 765
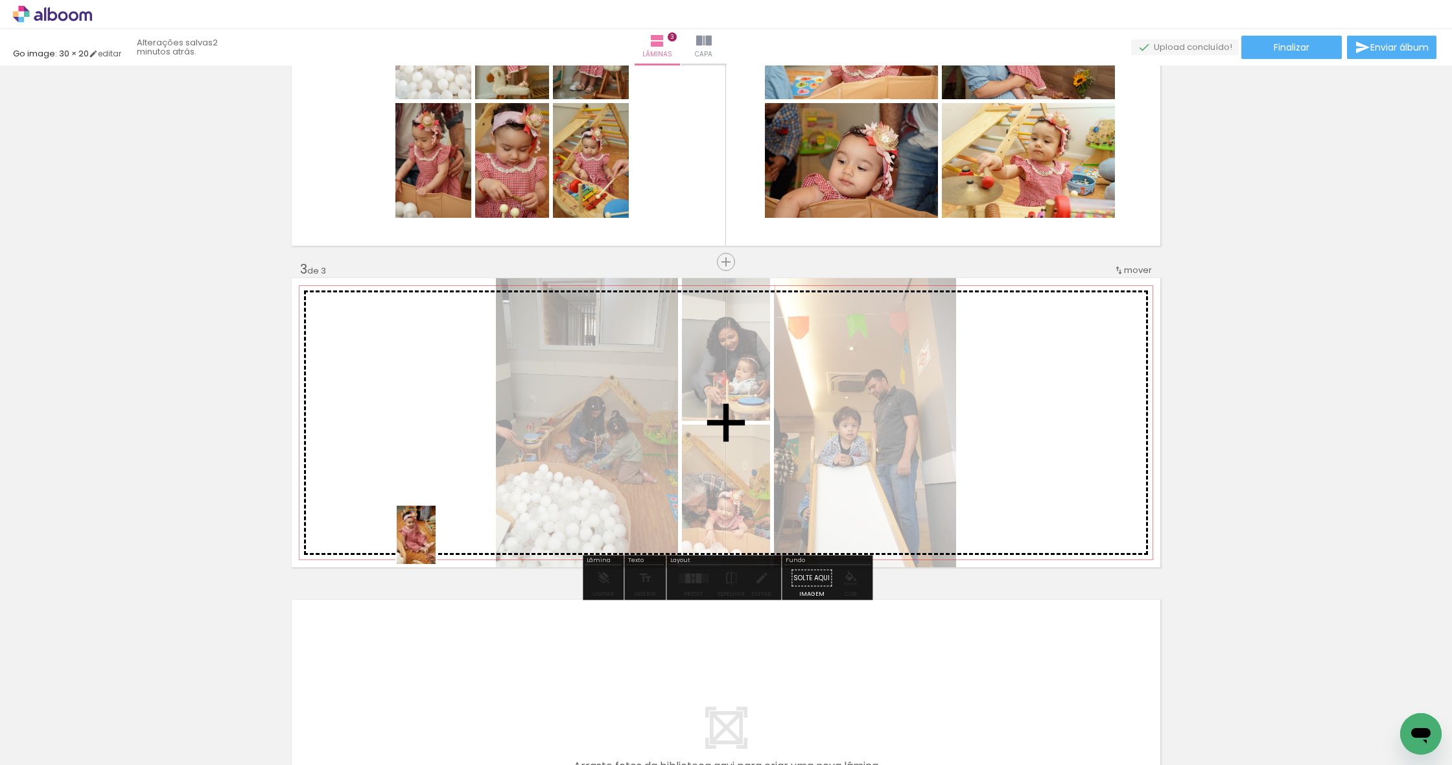
drag, startPoint x: 430, startPoint y: 728, endPoint x: 435, endPoint y: 544, distance: 184.2
click at [436, 544] on quentale-workspace at bounding box center [726, 382] width 1452 height 765
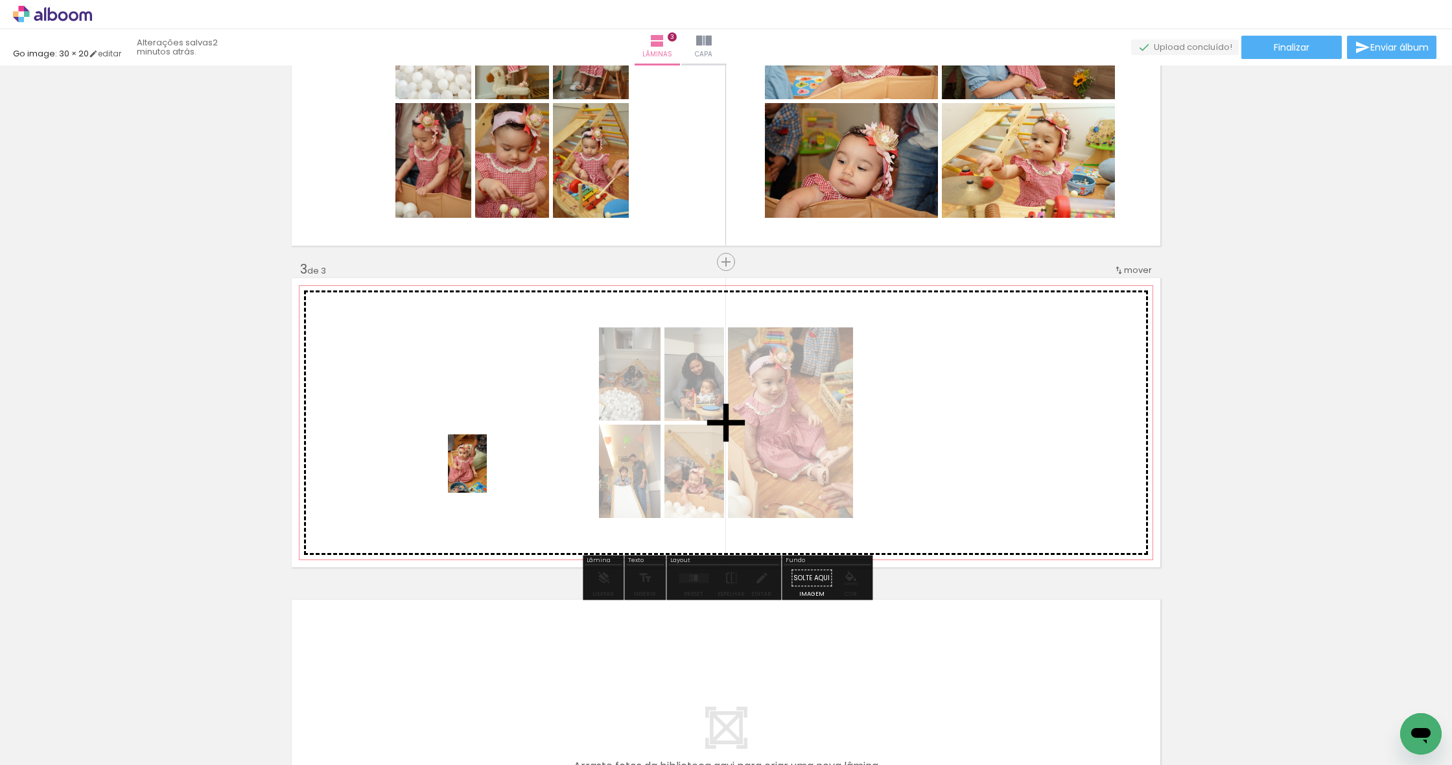
drag, startPoint x: 430, startPoint y: 729, endPoint x: 487, endPoint y: 473, distance: 261.6
click at [487, 473] on quentale-workspace at bounding box center [726, 382] width 1452 height 765
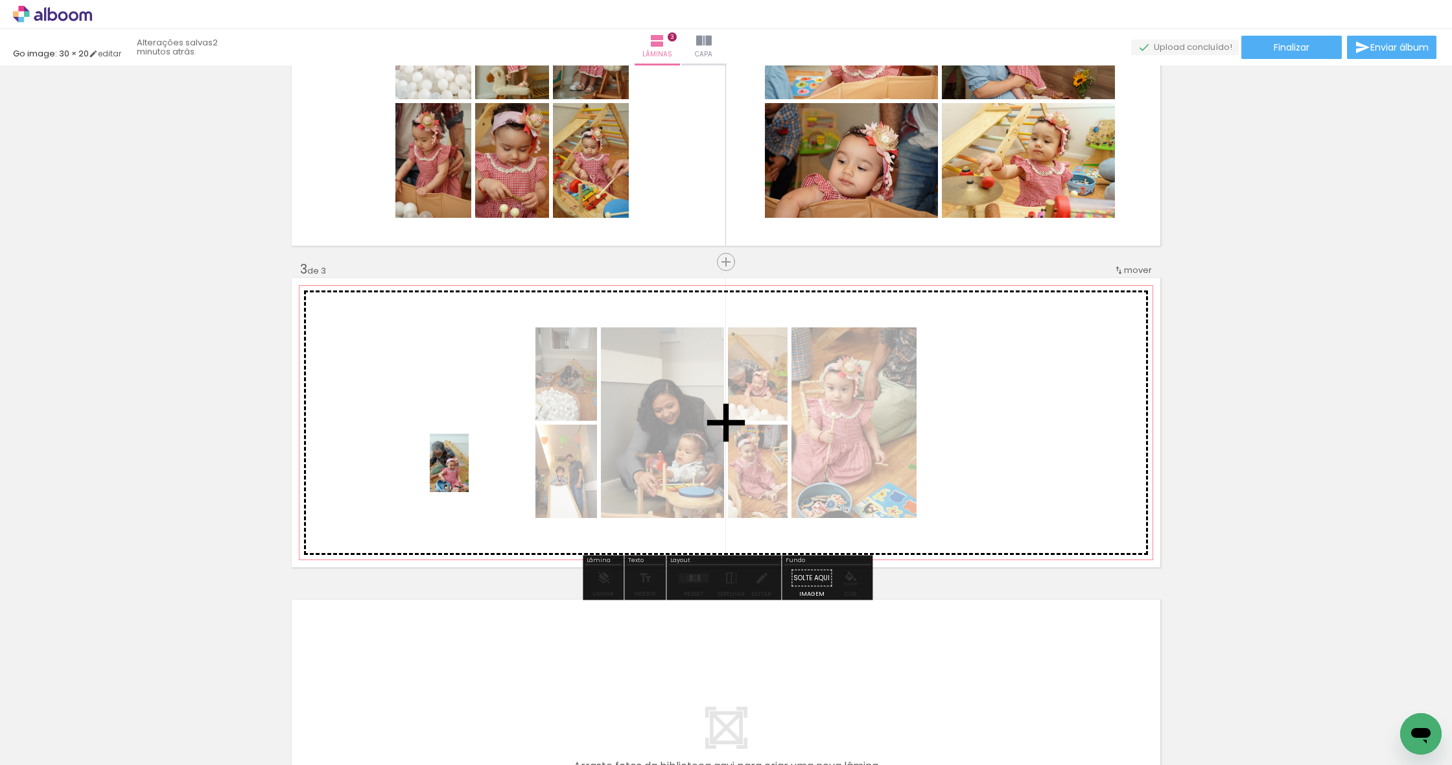
drag, startPoint x: 493, startPoint y: 729, endPoint x: 469, endPoint y: 473, distance: 257.3
click at [469, 473] on quentale-workspace at bounding box center [726, 382] width 1452 height 765
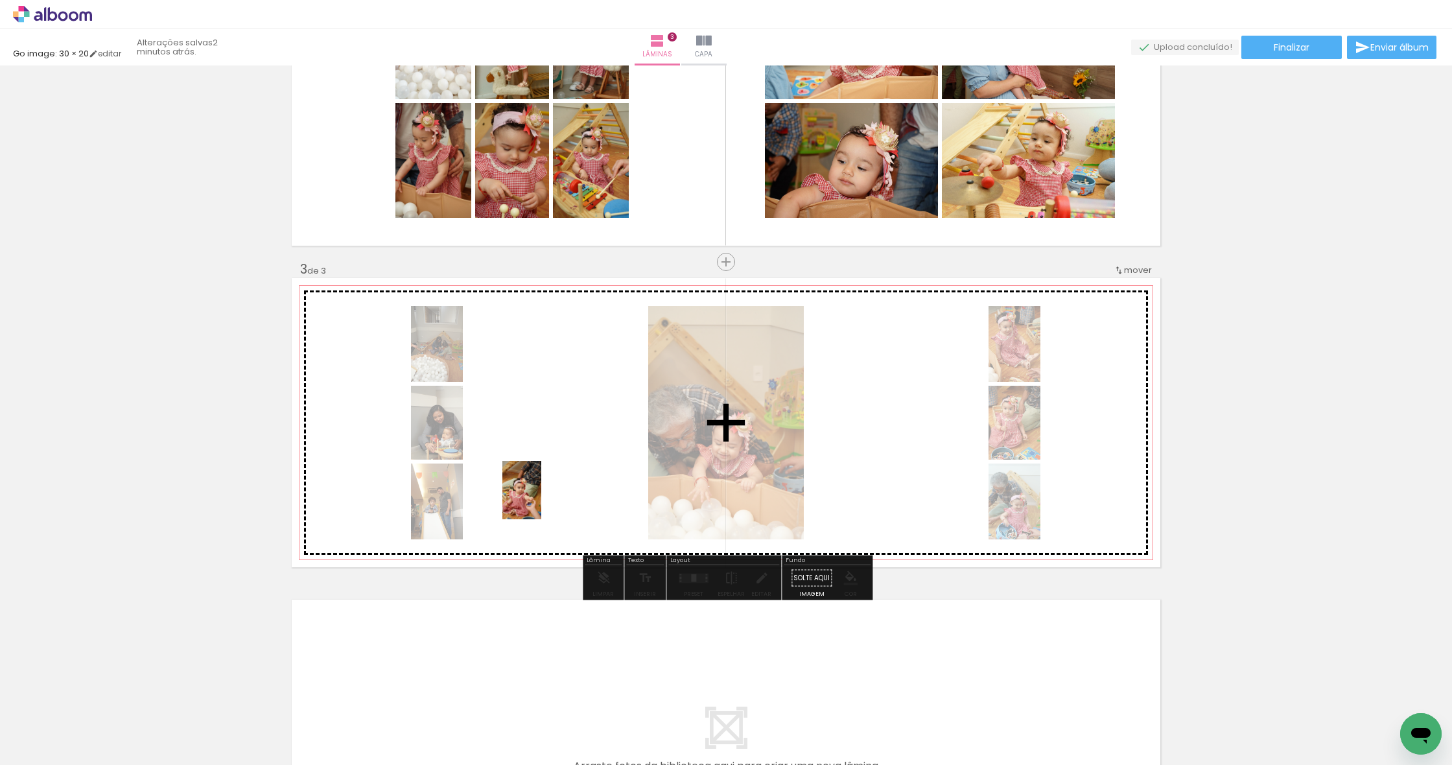
drag, startPoint x: 421, startPoint y: 730, endPoint x: 541, endPoint y: 500, distance: 259.5
click at [541, 500] on quentale-workspace at bounding box center [726, 382] width 1452 height 765
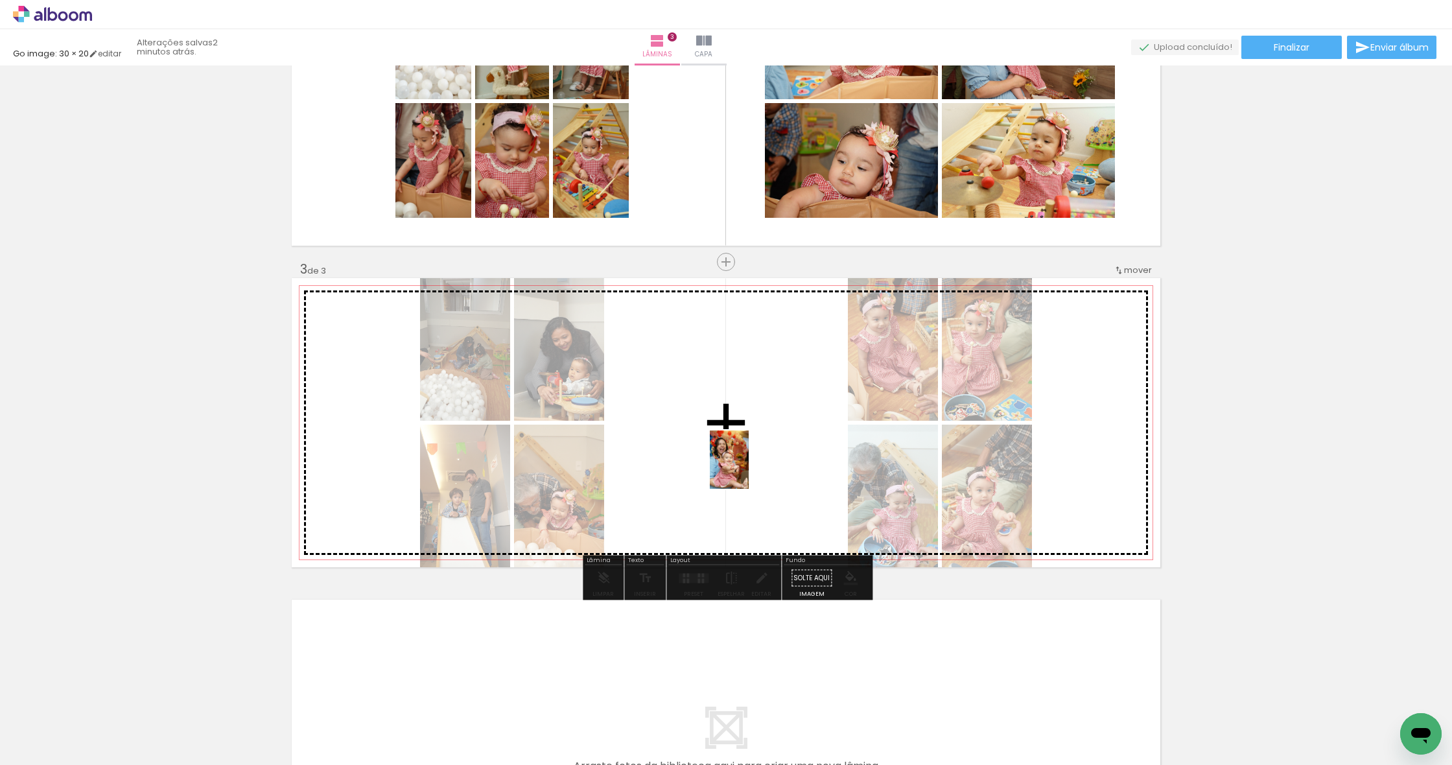
drag, startPoint x: 710, startPoint y: 733, endPoint x: 749, endPoint y: 469, distance: 267.3
click at [749, 469] on quentale-workspace at bounding box center [726, 382] width 1452 height 765
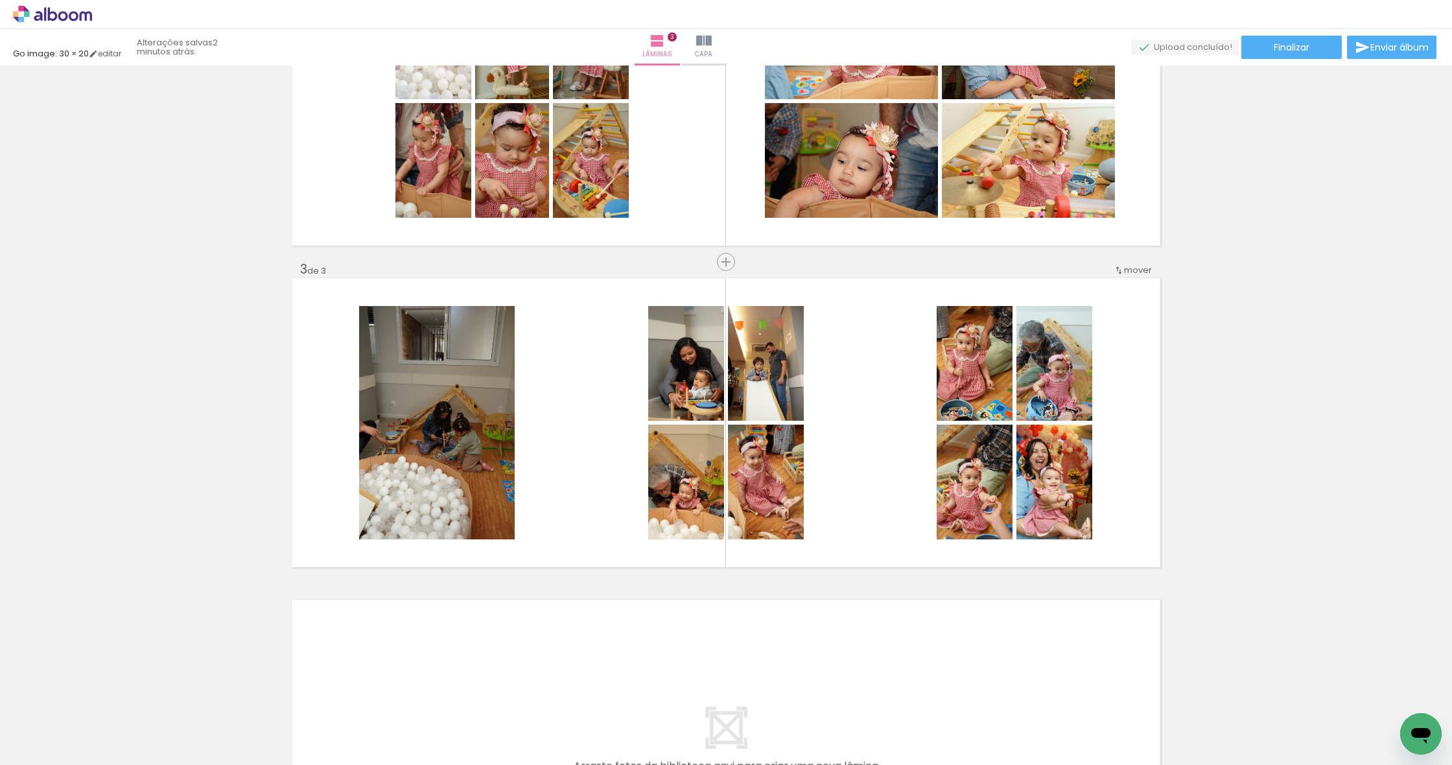
scroll to position [0, 2421]
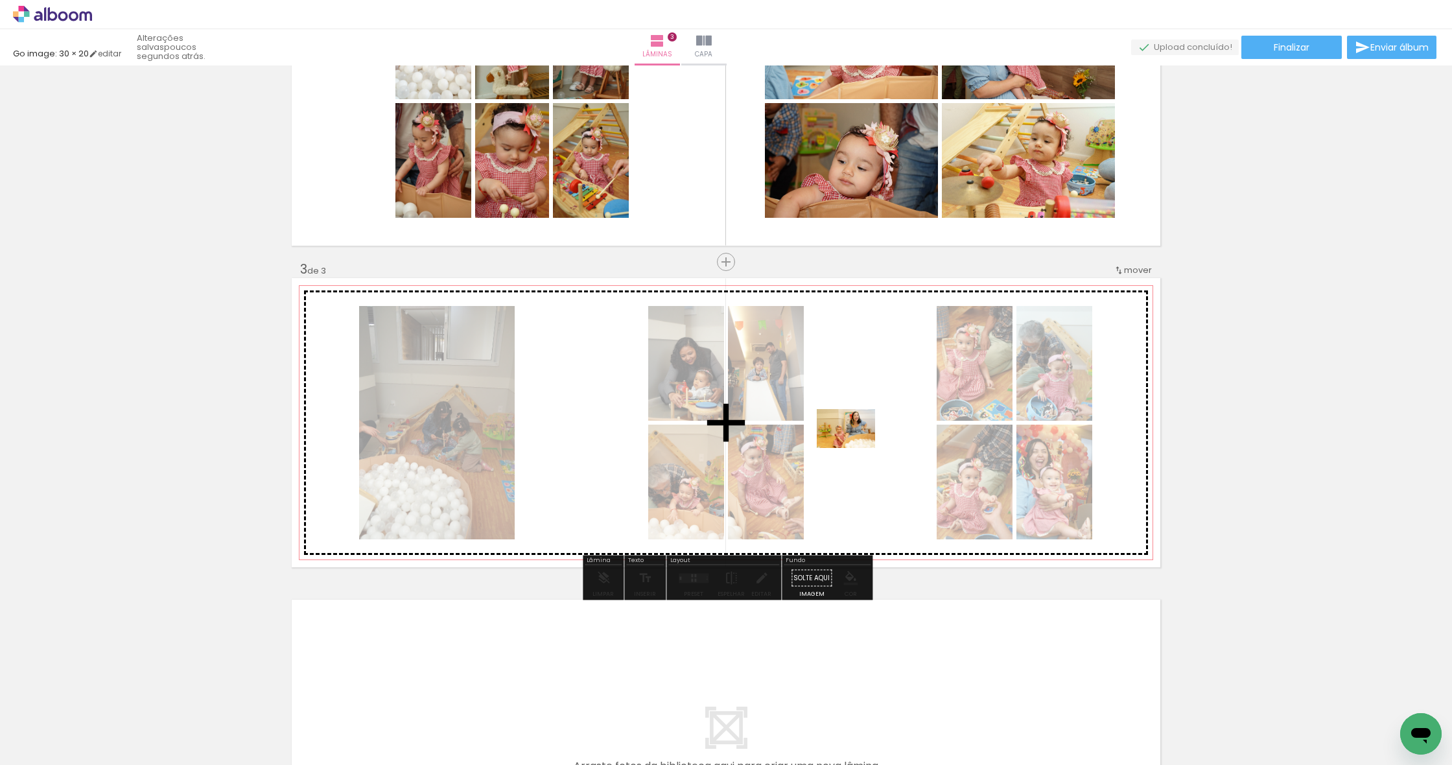
drag, startPoint x: 829, startPoint y: 723, endPoint x: 855, endPoint y: 449, distance: 275.5
click at [856, 448] on quentale-workspace at bounding box center [726, 382] width 1452 height 765
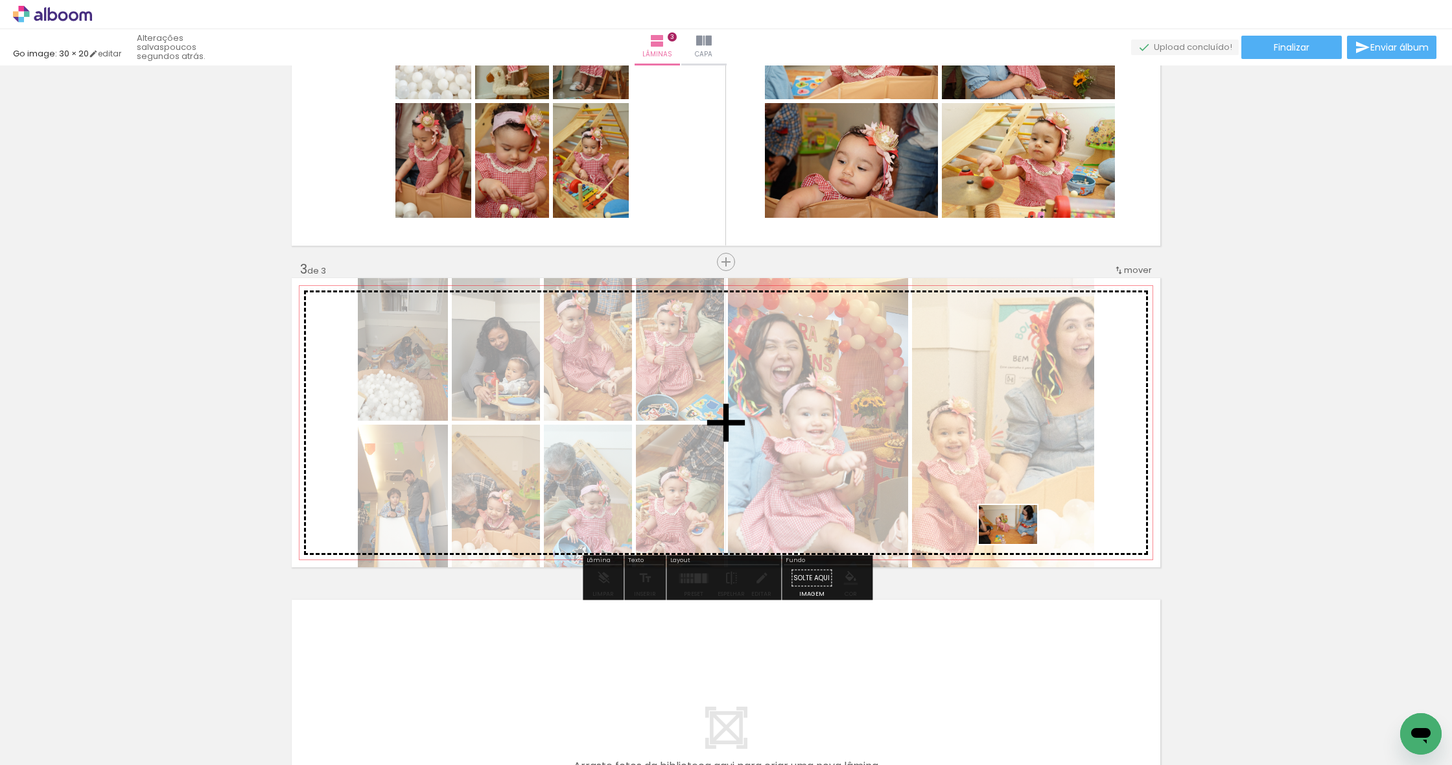
drag, startPoint x: 983, startPoint y: 731, endPoint x: 1018, endPoint y: 544, distance: 189.8
click at [1018, 544] on quentale-workspace at bounding box center [726, 382] width 1452 height 765
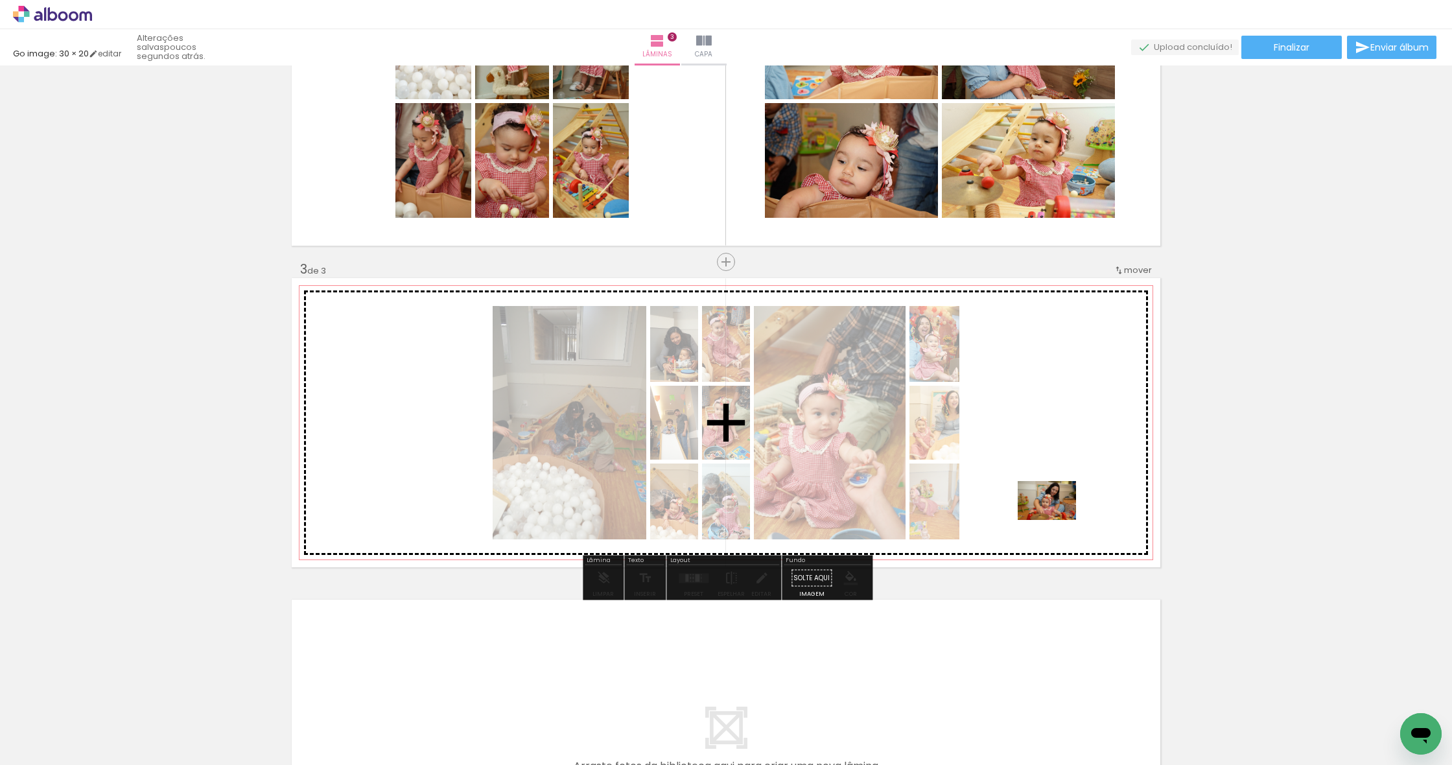
drag, startPoint x: 1053, startPoint y: 679, endPoint x: 1057, endPoint y: 519, distance: 159.5
click at [1057, 519] on quentale-workspace at bounding box center [726, 382] width 1452 height 765
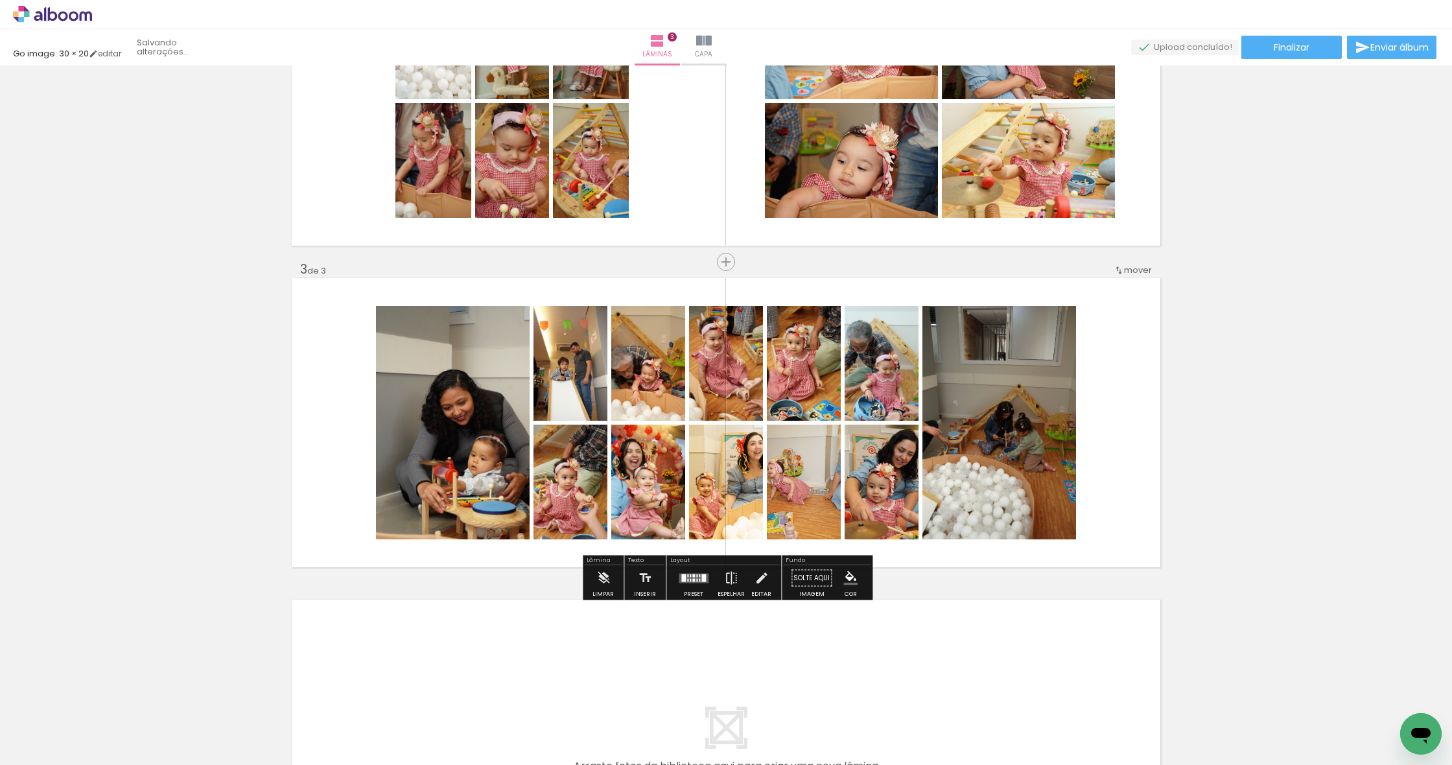
scroll to position [0, 2203]
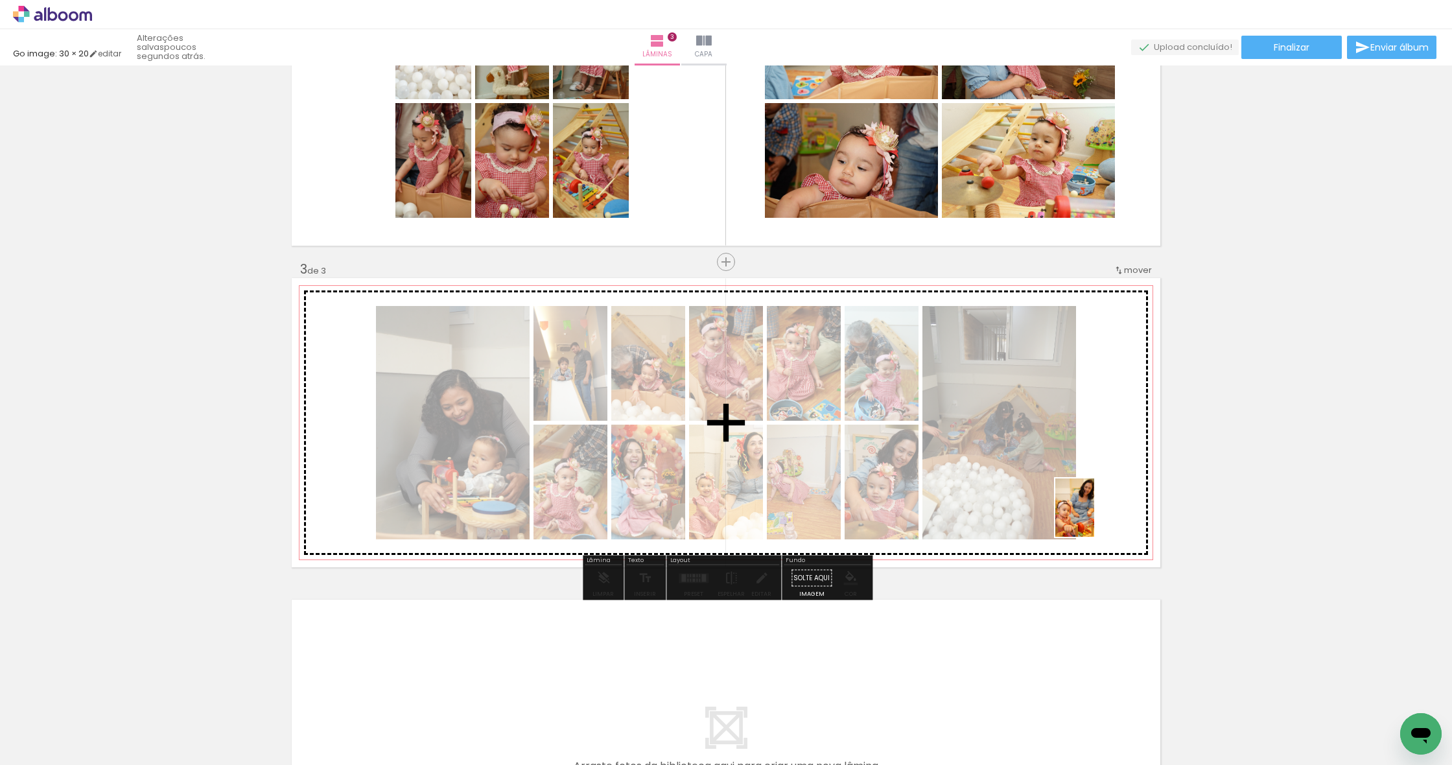
drag, startPoint x: 1120, startPoint y: 738, endPoint x: 1094, endPoint y: 517, distance: 222.6
click at [1094, 517] on quentale-workspace at bounding box center [726, 382] width 1452 height 765
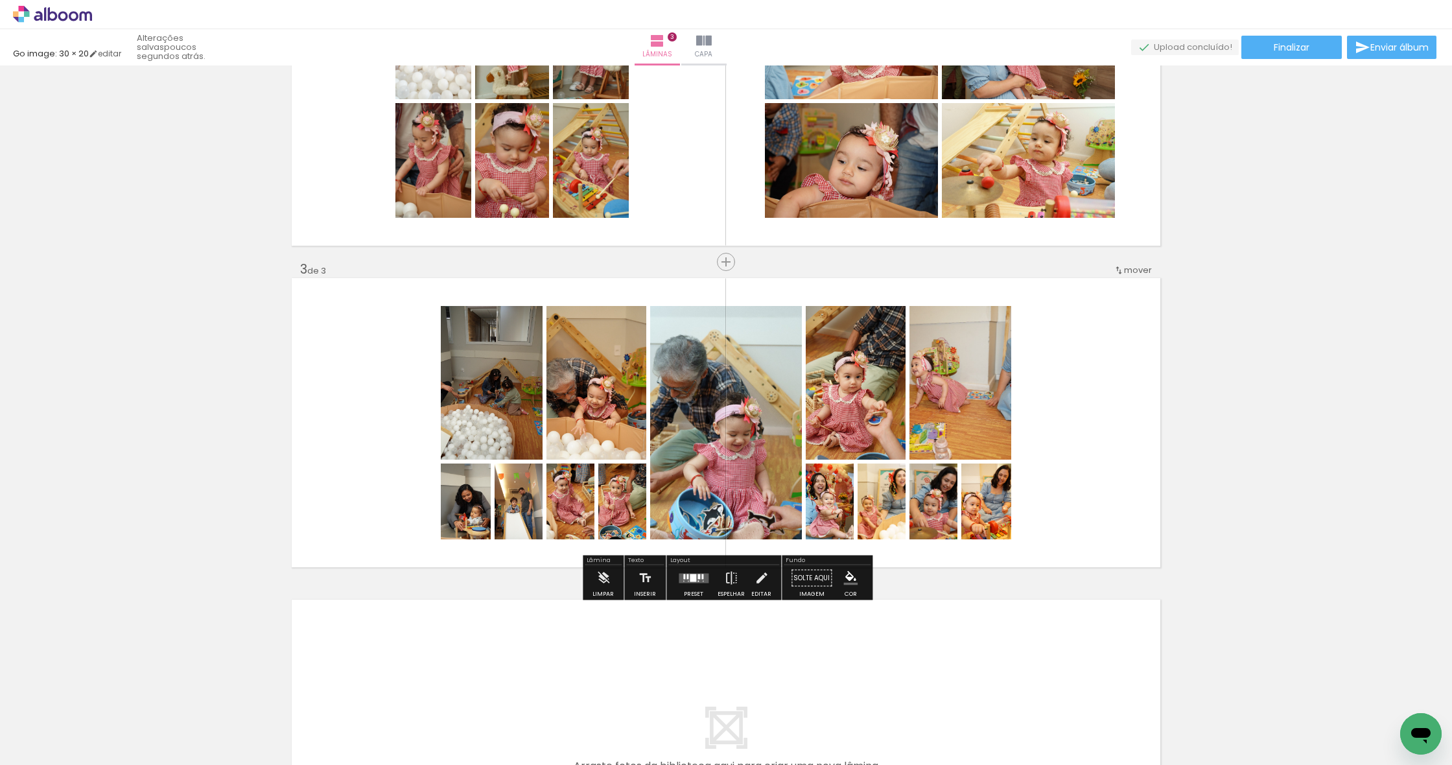
scroll to position [0, 2067]
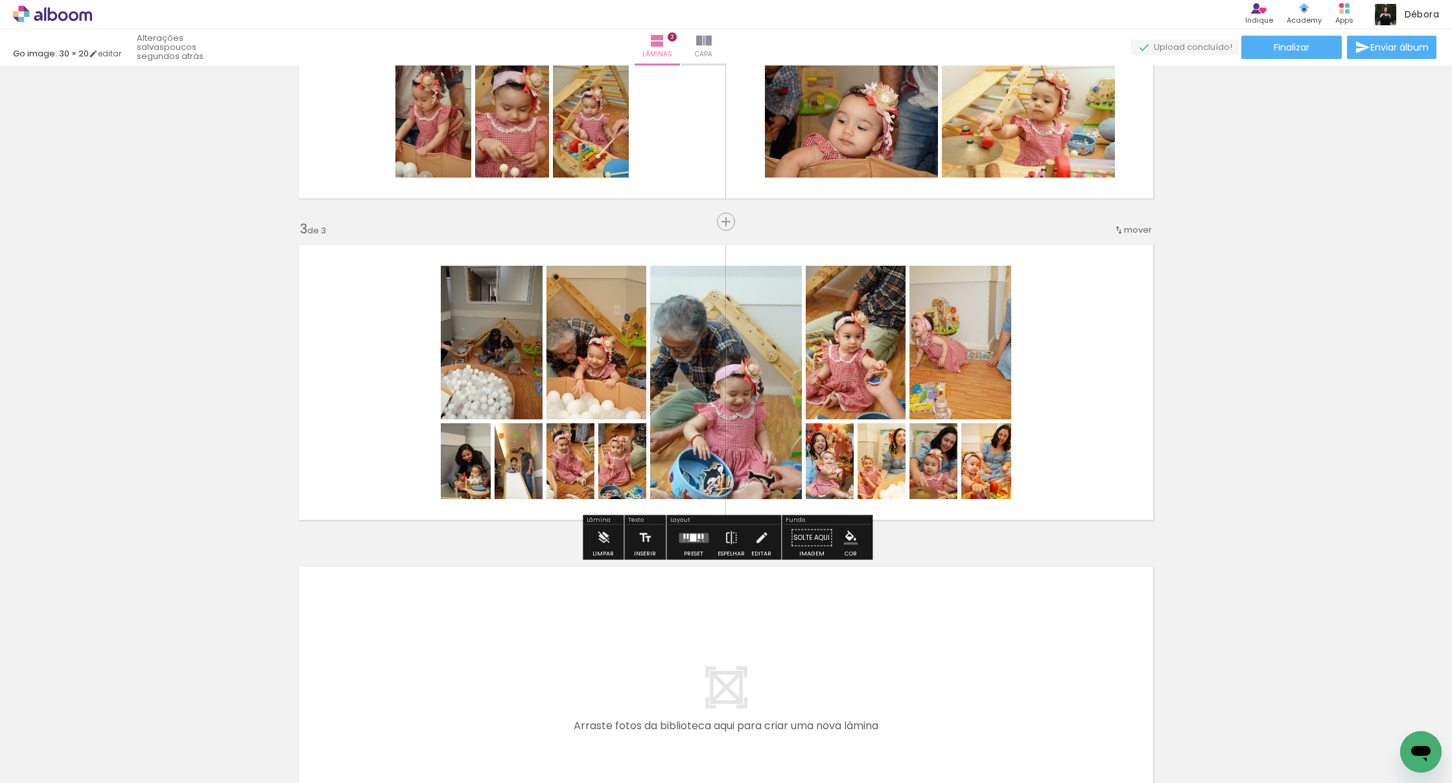
scroll to position [497, 0]
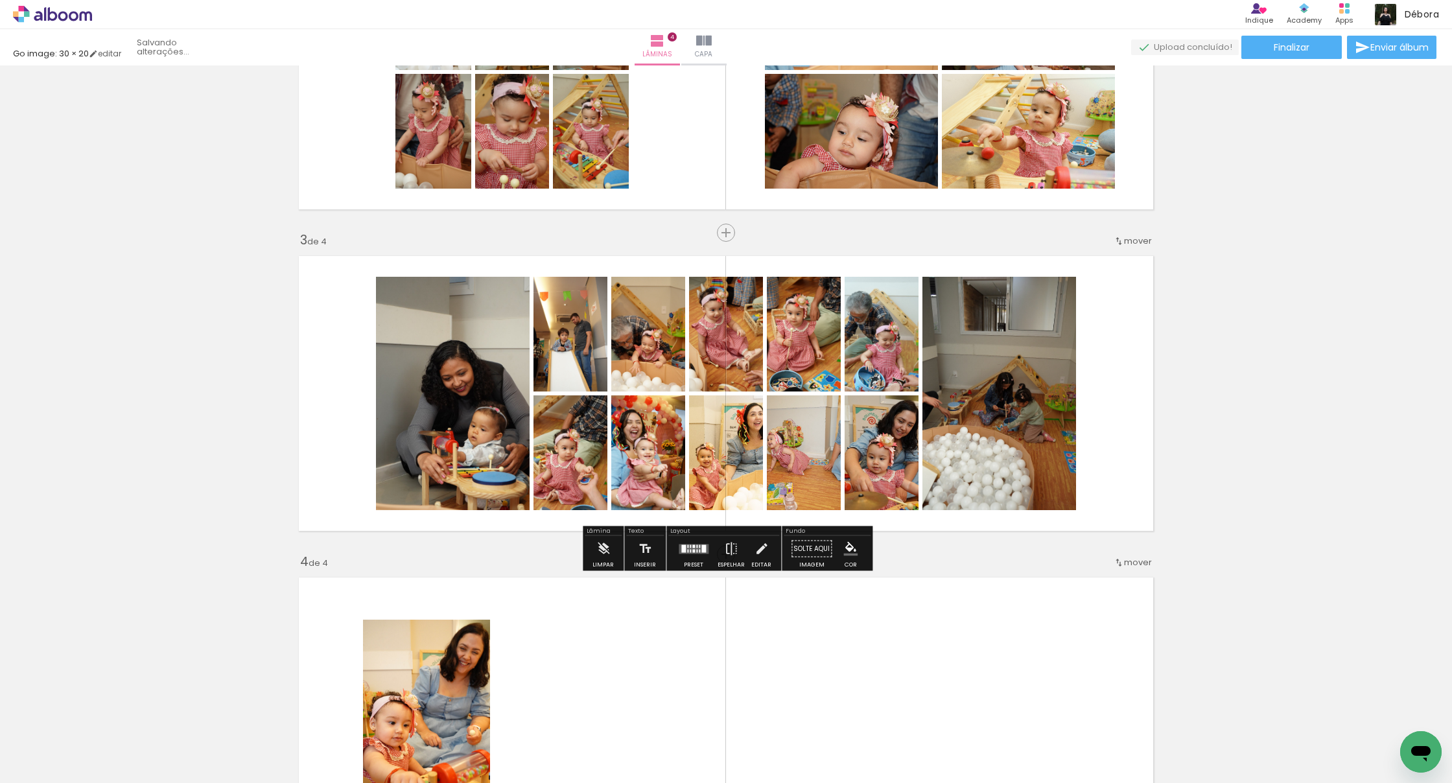
drag, startPoint x: 994, startPoint y: 493, endPoint x: 982, endPoint y: 665, distance: 171.6
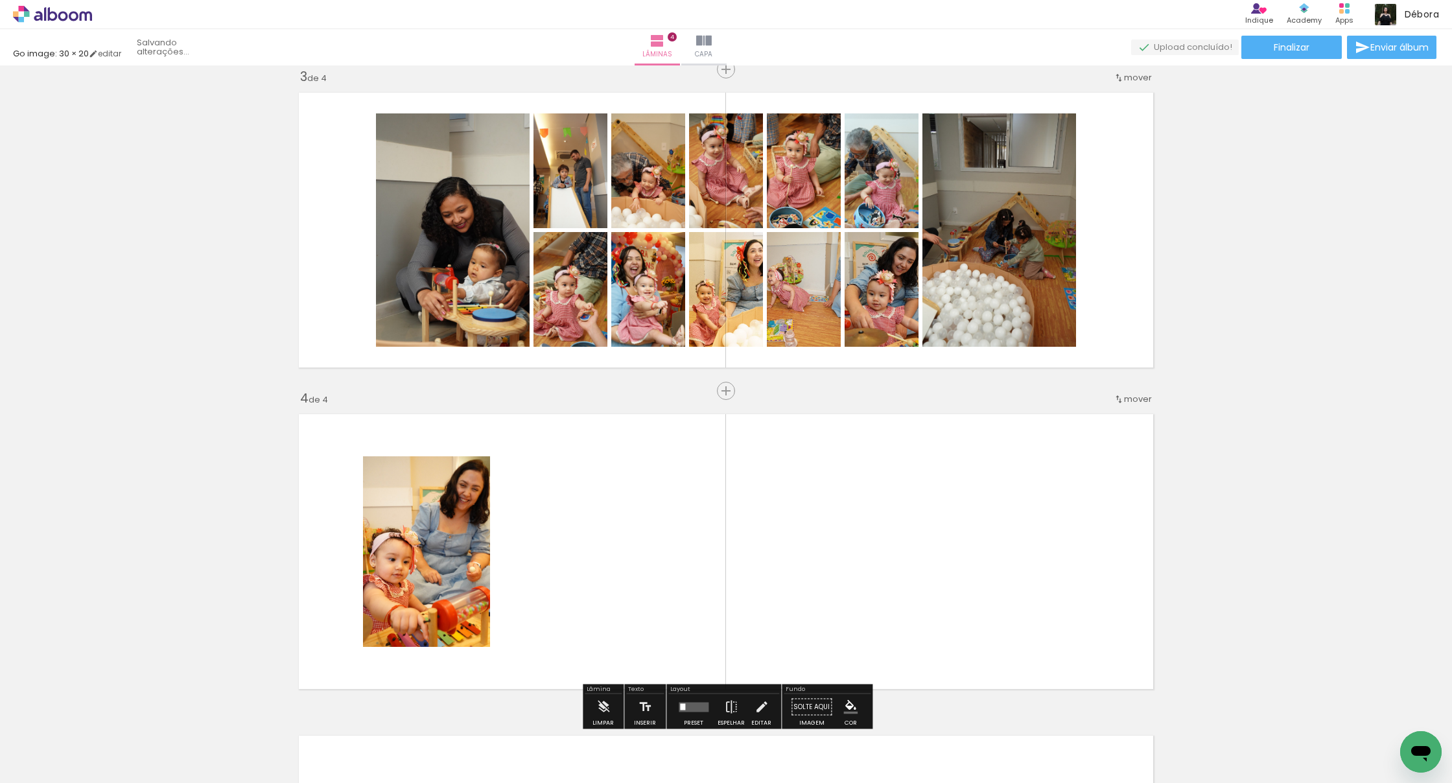
scroll to position [658, 0]
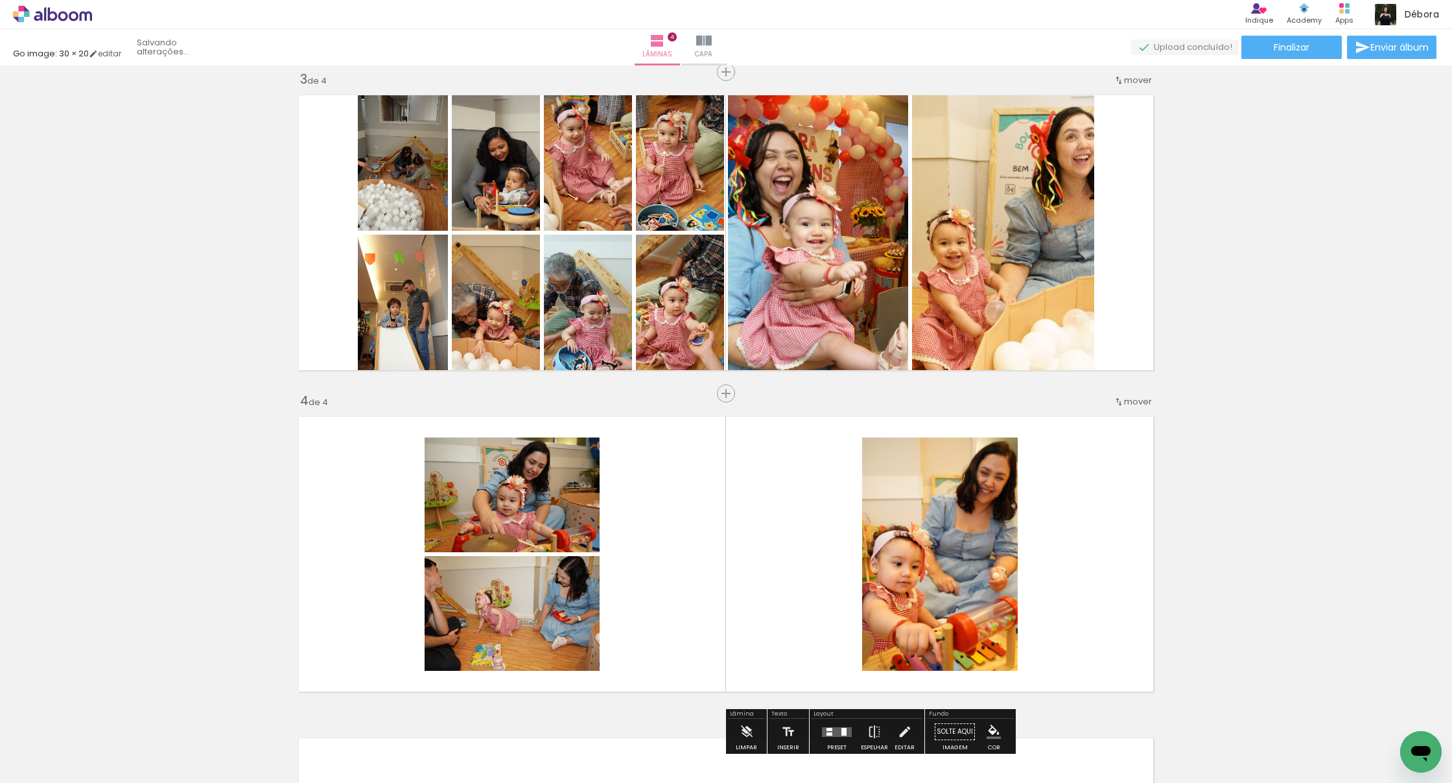
drag, startPoint x: 937, startPoint y: 329, endPoint x: 1060, endPoint y: 527, distance: 232.6
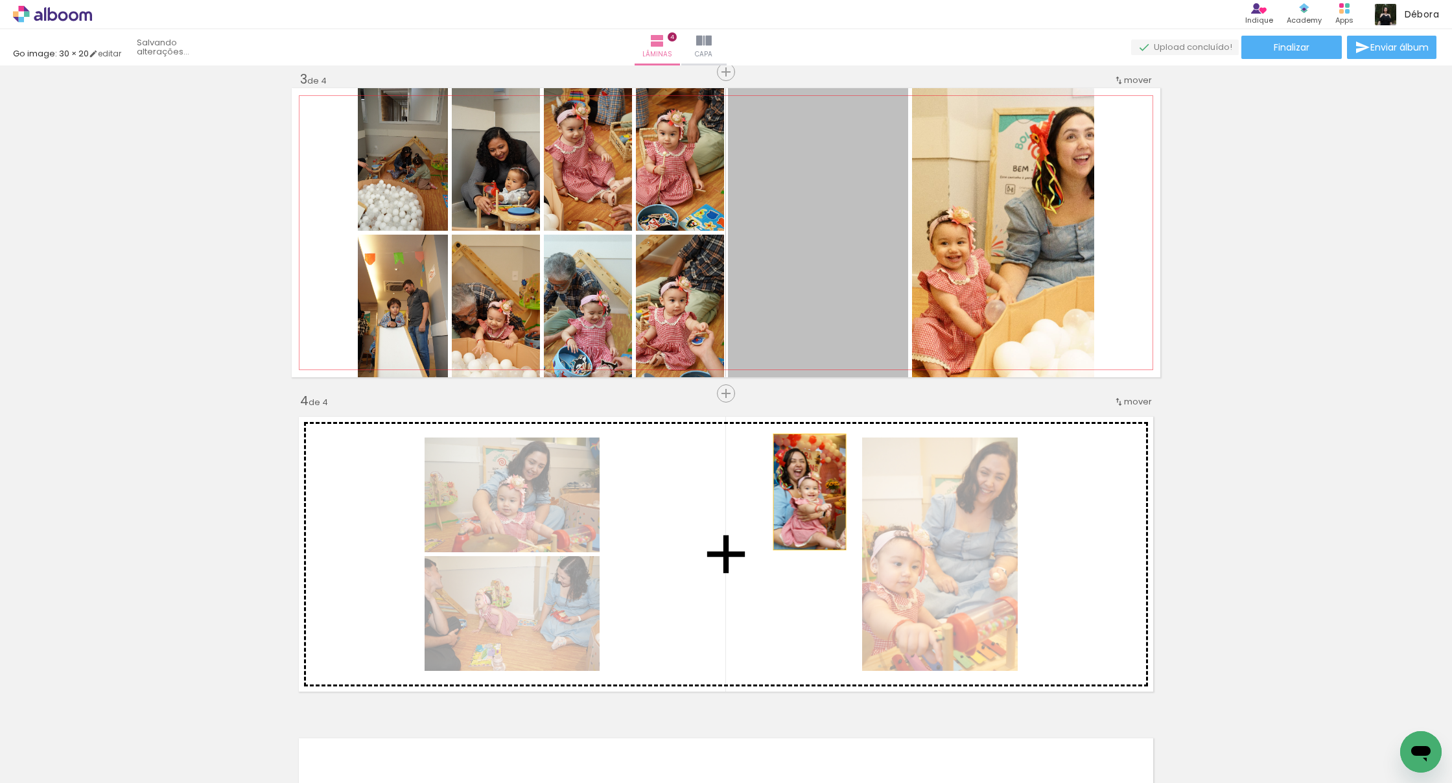
drag, startPoint x: 847, startPoint y: 317, endPoint x: 807, endPoint y: 499, distance: 185.8
click at [583, 499] on div "Inserir lâmina 1 de 4 Inserir lâmina 2 de 4 Inserir lâmina 3 de 4 Inserir lâmin…" at bounding box center [726, 216] width 1452 height 1608
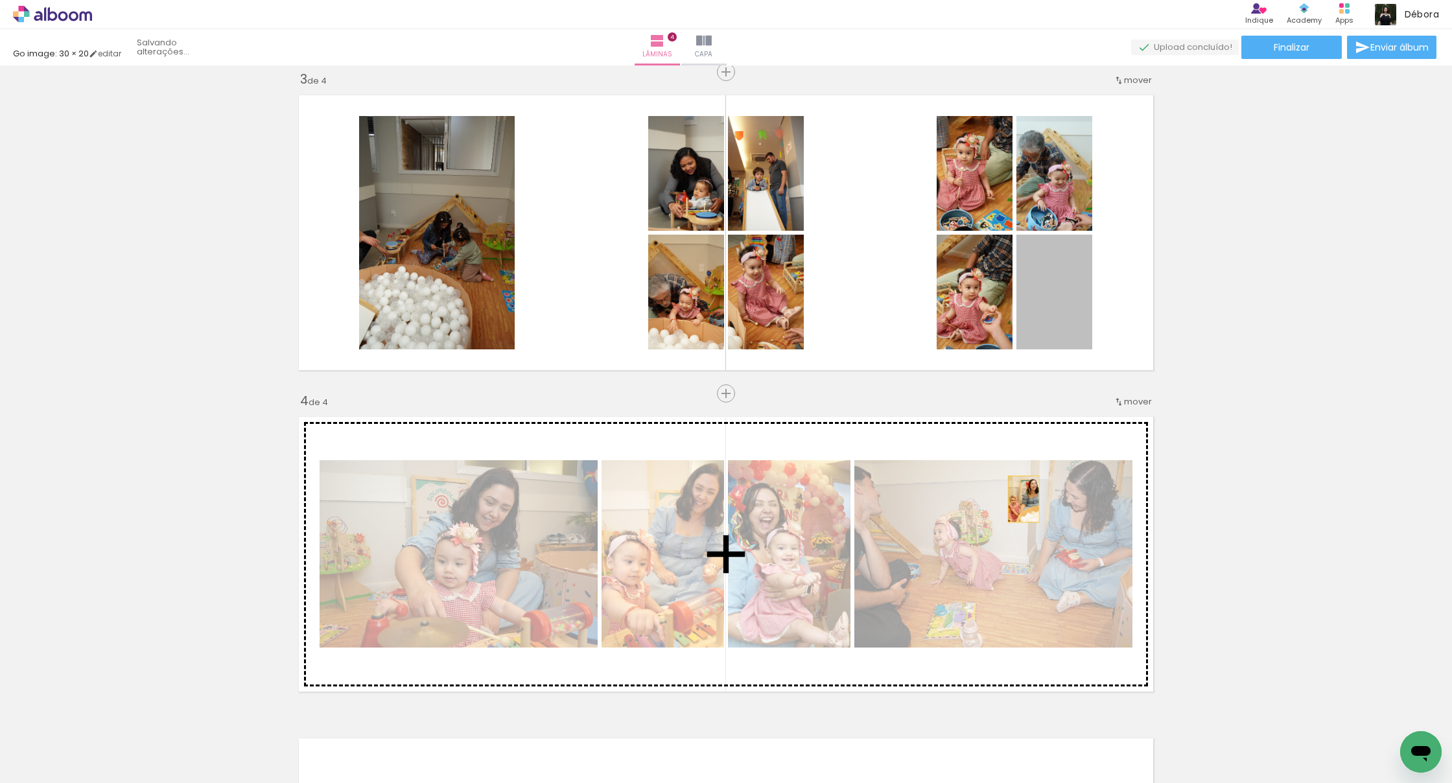
drag, startPoint x: 1076, startPoint y: 309, endPoint x: 1024, endPoint y: 499, distance: 197.7
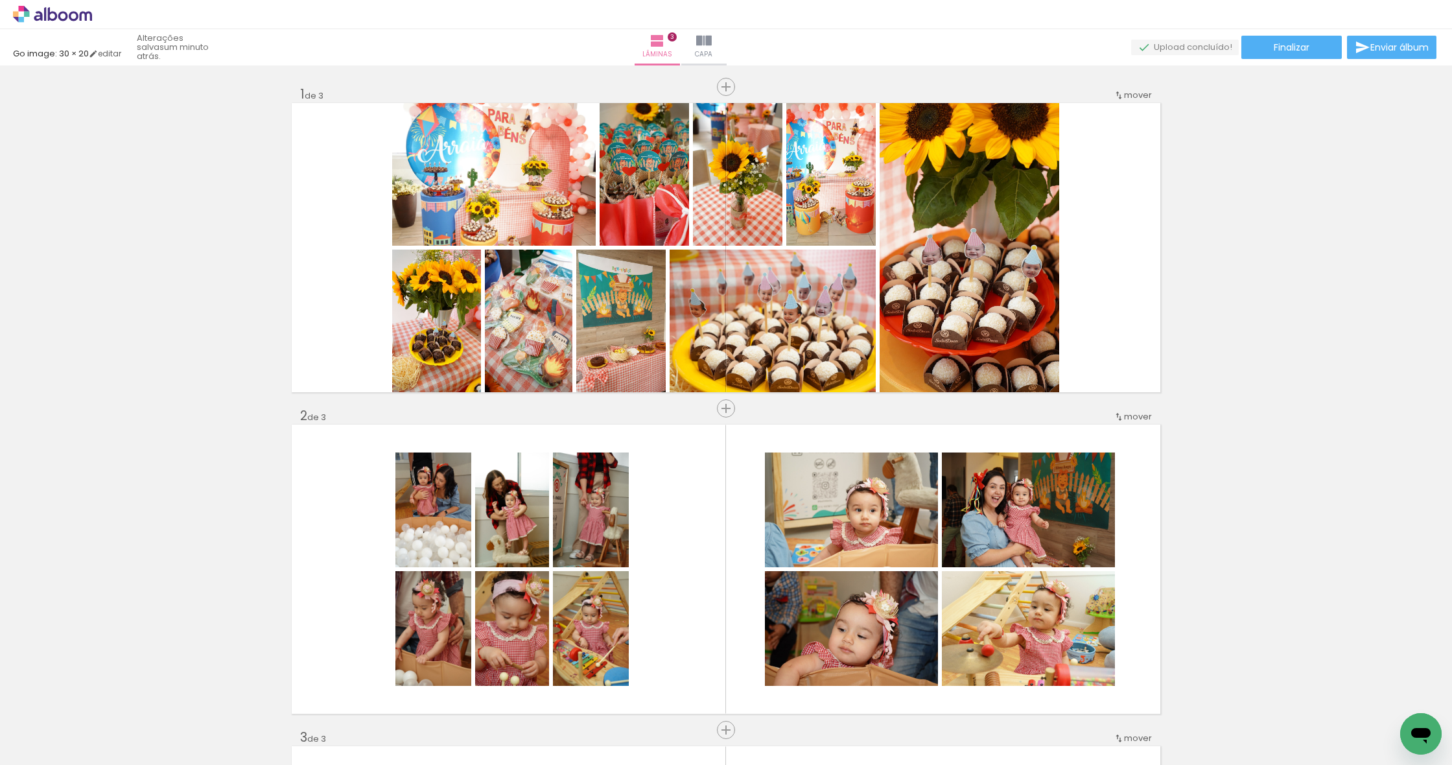
scroll to position [0, 2067]
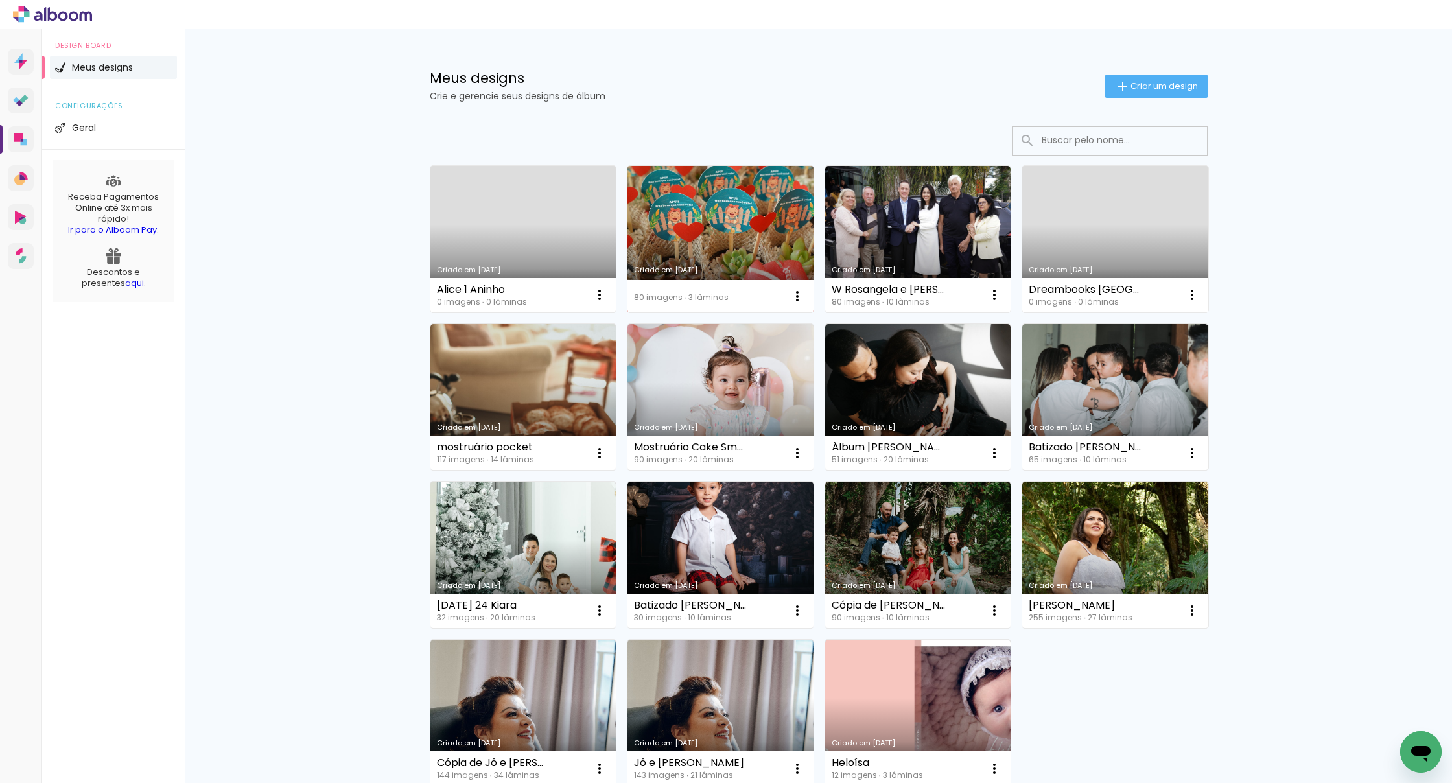
click at [713, 220] on link "Criado em [DATE]" at bounding box center [721, 239] width 186 height 147
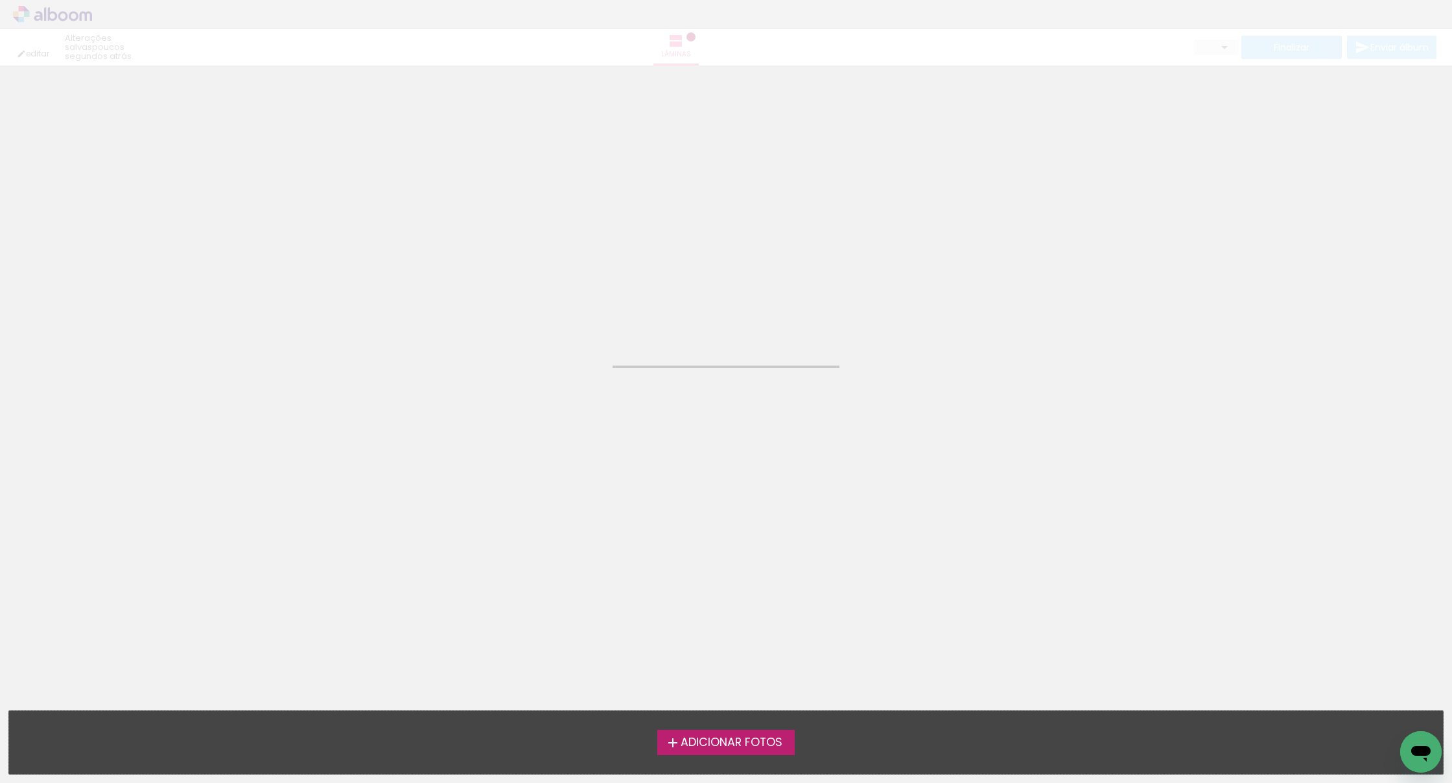
type input "3"
